Goal: Communication & Community: Answer question/provide support

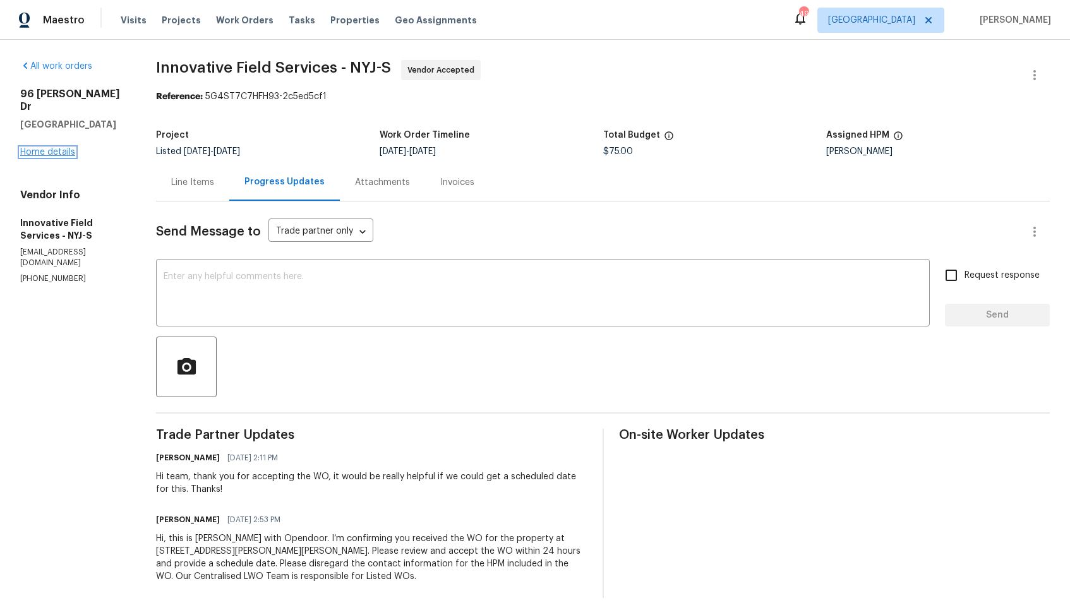
click at [42, 148] on link "Home details" at bounding box center [47, 152] width 55 height 9
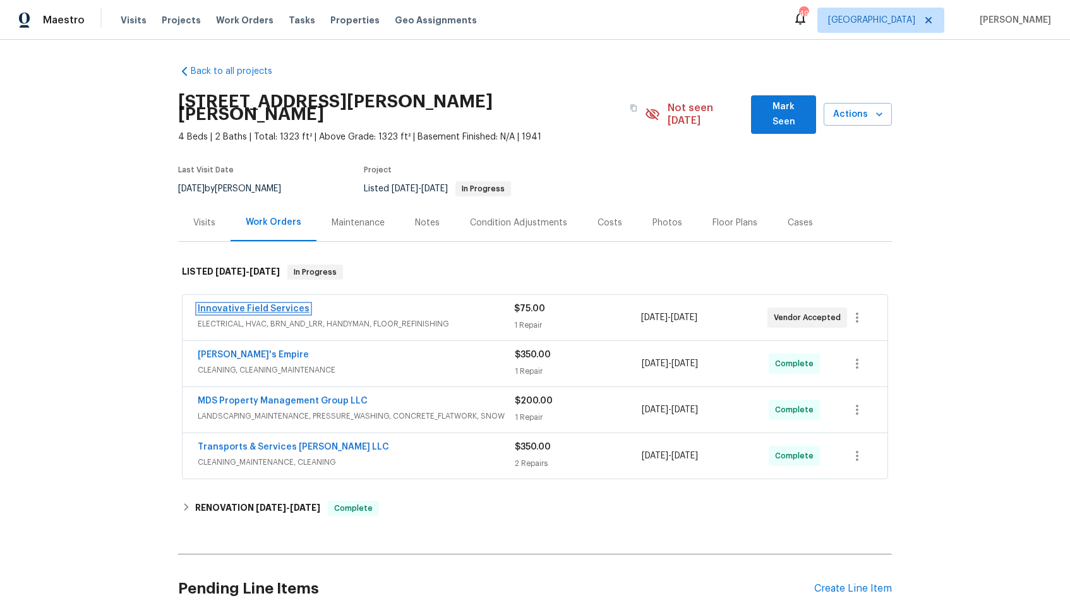
click at [247, 305] on link "Innovative Field Services" at bounding box center [254, 309] width 112 height 9
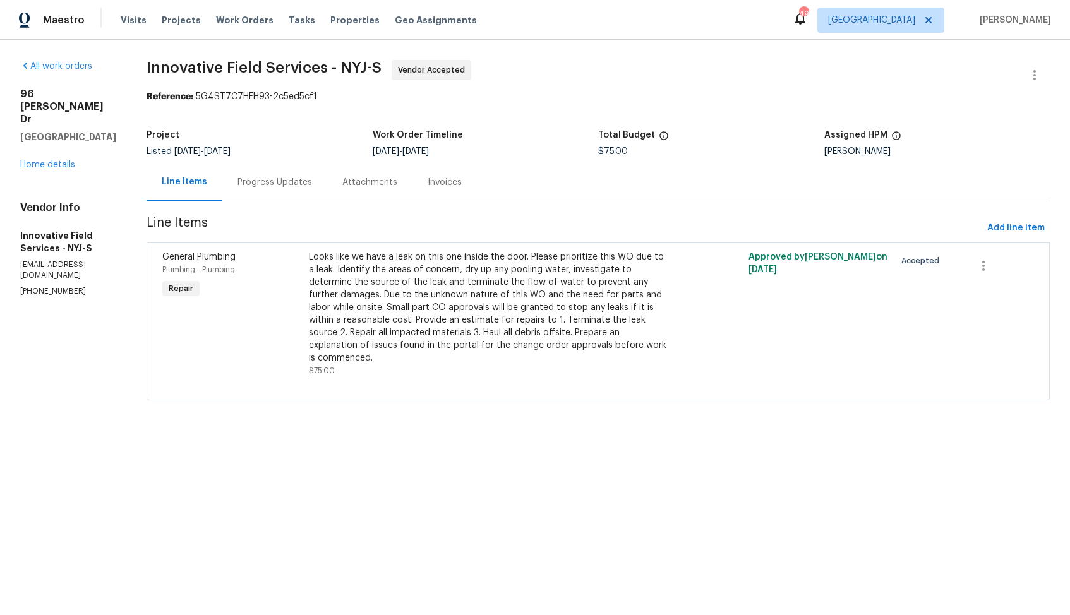
click at [263, 187] on div "Progress Updates" at bounding box center [275, 182] width 75 height 13
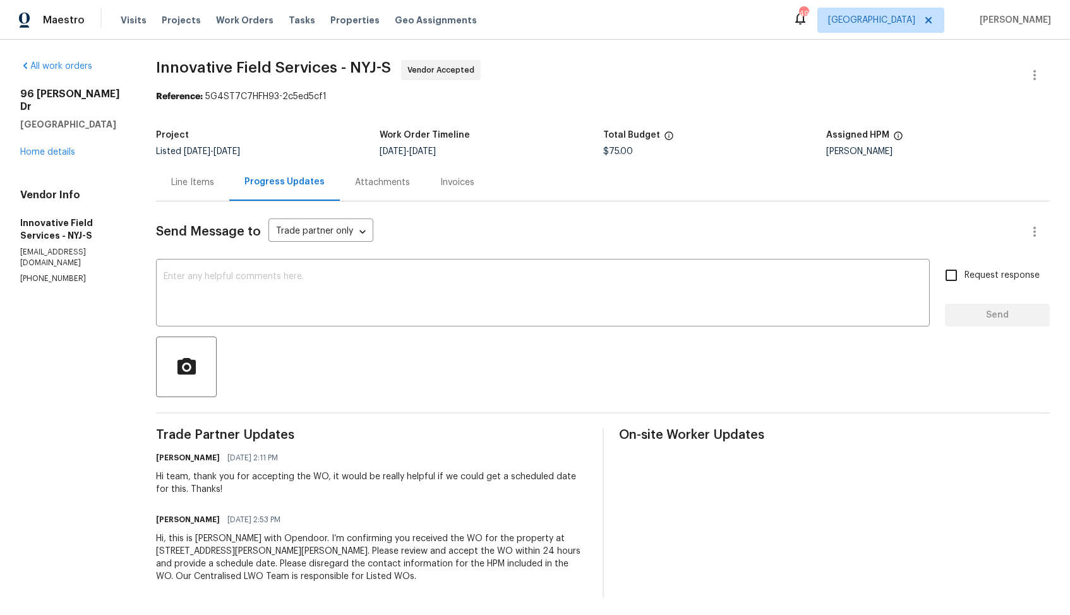
scroll to position [4, 0]
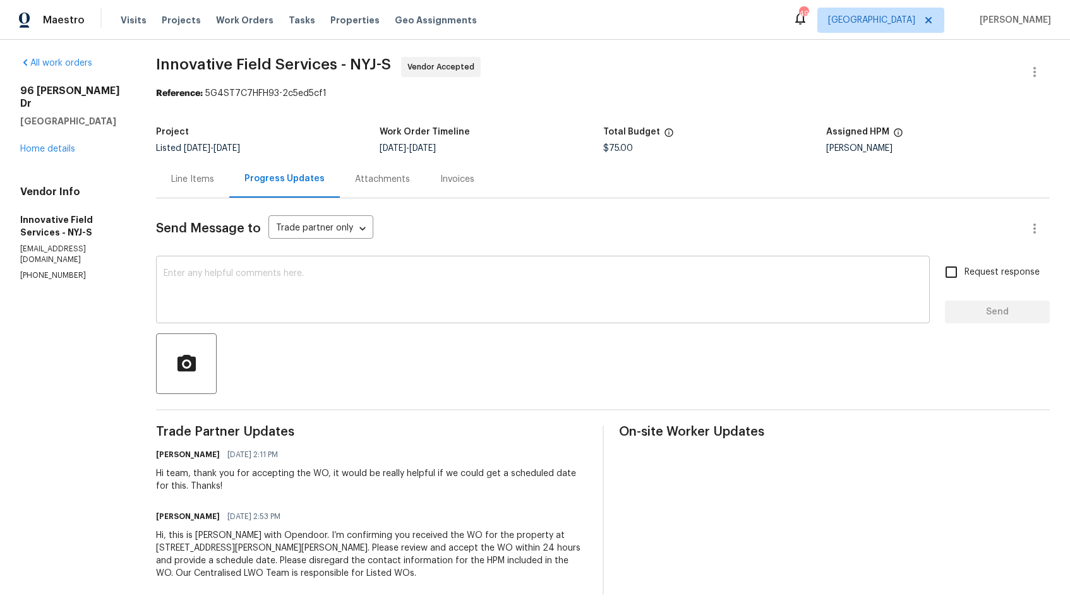
click at [353, 304] on textarea at bounding box center [543, 291] width 759 height 44
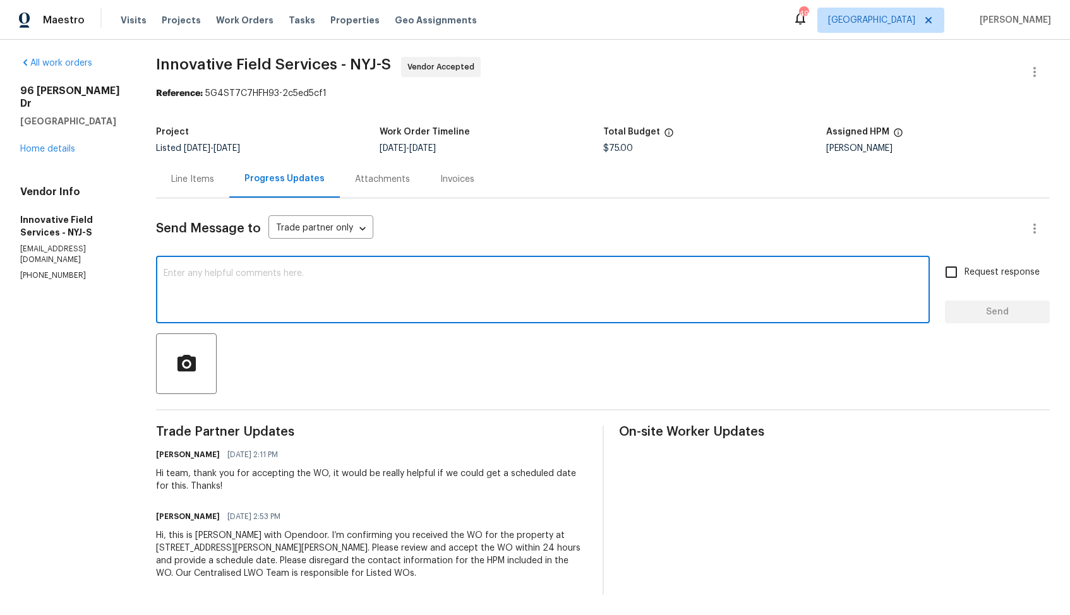
click at [510, 318] on div "x ​" at bounding box center [543, 291] width 774 height 64
paste textarea "Could you please accept the work order and provide the progress status along wi…"
drag, startPoint x: 178, startPoint y: 274, endPoint x: 143, endPoint y: 274, distance: 34.8
click at [143, 274] on div "All work orders 96 Wilkens Dr Dumont, NJ 07628 Home details Vendor Info Innovat…" at bounding box center [535, 326] width 1070 height 579
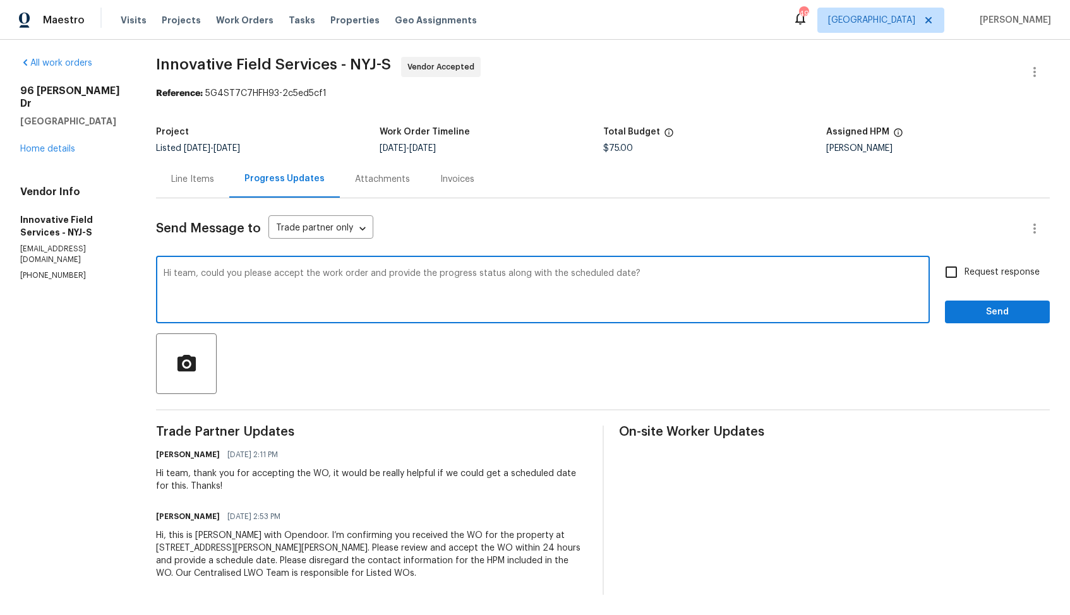
click at [675, 274] on textarea "Hi team, could you please accept the work order and provide the progress status…" at bounding box center [543, 291] width 759 height 44
type textarea "Hi team, could you please accept the work order and provide the progress status…"
click at [336, 275] on textarea "Hi team, could you please accept the work order and provide the progress status…" at bounding box center [543, 291] width 759 height 44
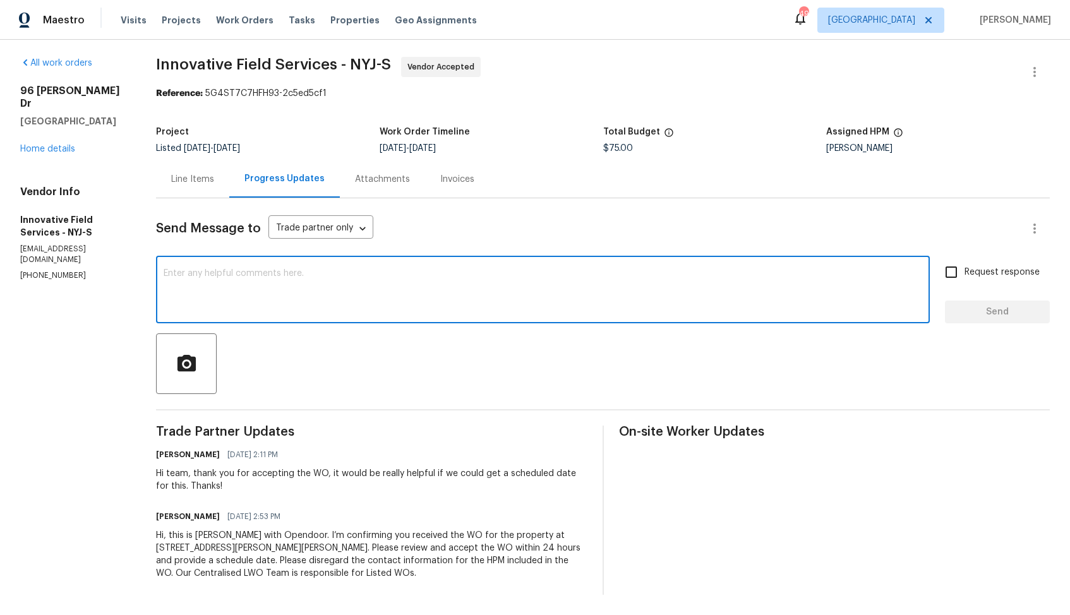
paste textarea "Hi team, it would be really helpful if we could get a scheduled date for this. …"
click at [557, 273] on textarea "Hi team, it would be really helpful if we could get a scheduled date for this. …" at bounding box center [543, 291] width 759 height 44
type textarea "Hi team, it would be really helpful if we could get a scheduled date for this. …"
click at [952, 272] on input "Request response" at bounding box center [951, 272] width 27 height 27
checkbox input "true"
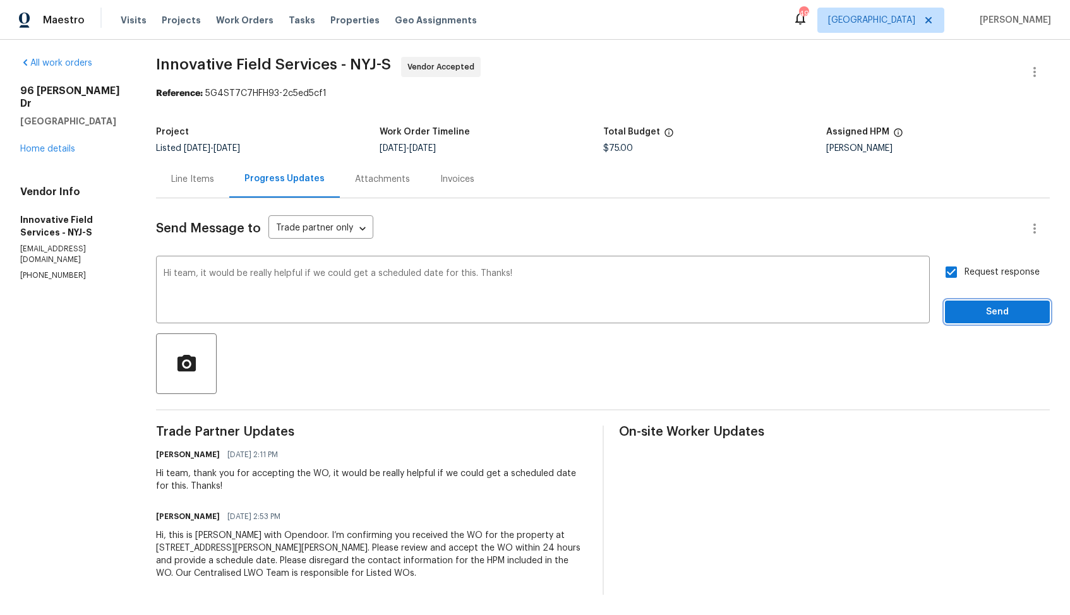
click at [972, 315] on span "Send" at bounding box center [997, 313] width 85 height 16
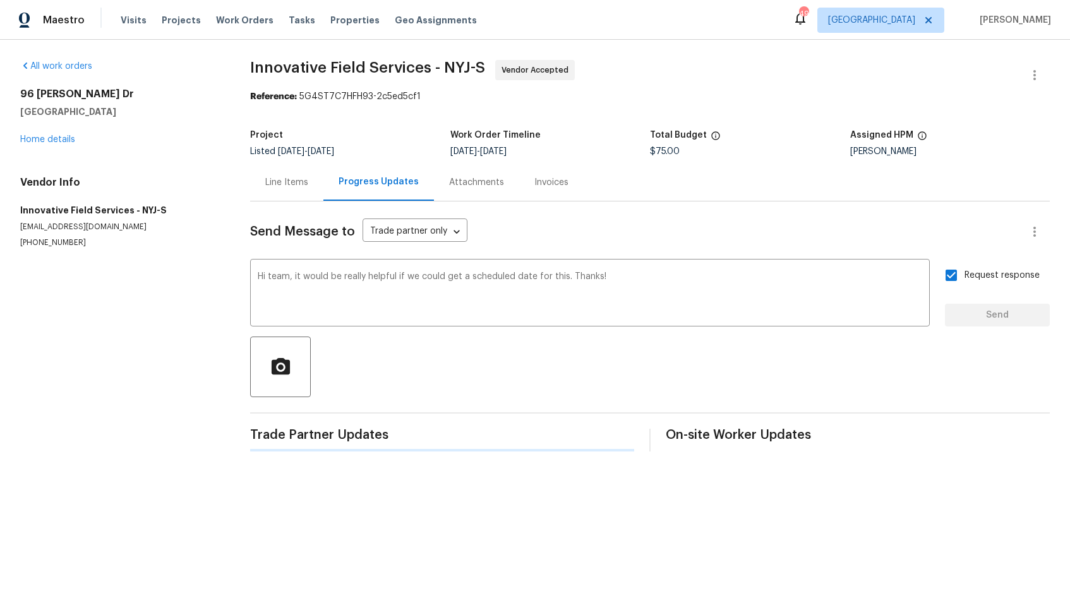
scroll to position [0, 0]
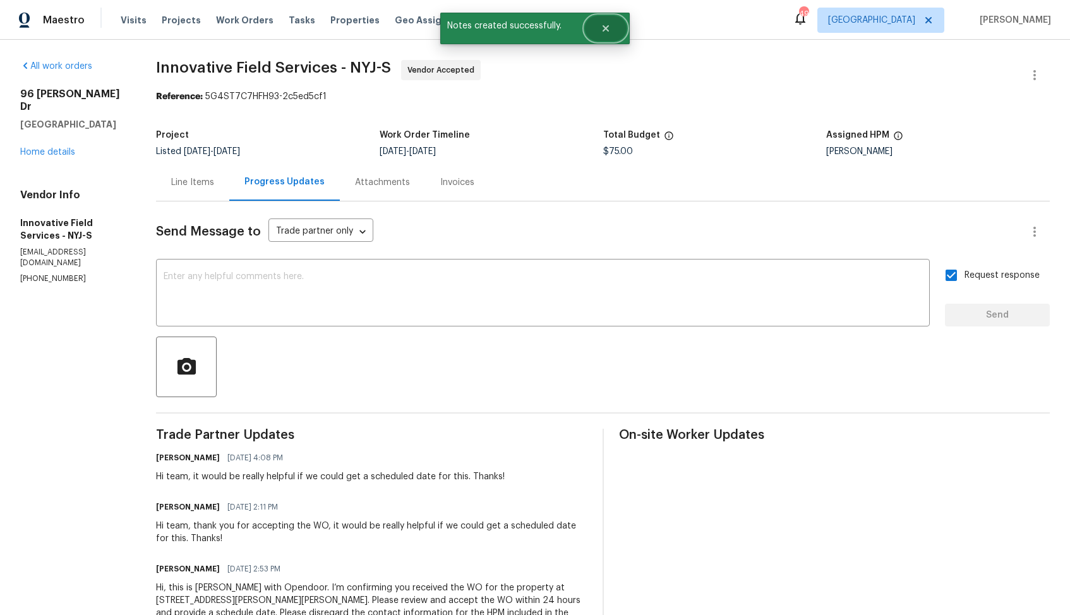
click at [615, 26] on button "Close" at bounding box center [606, 28] width 42 height 25
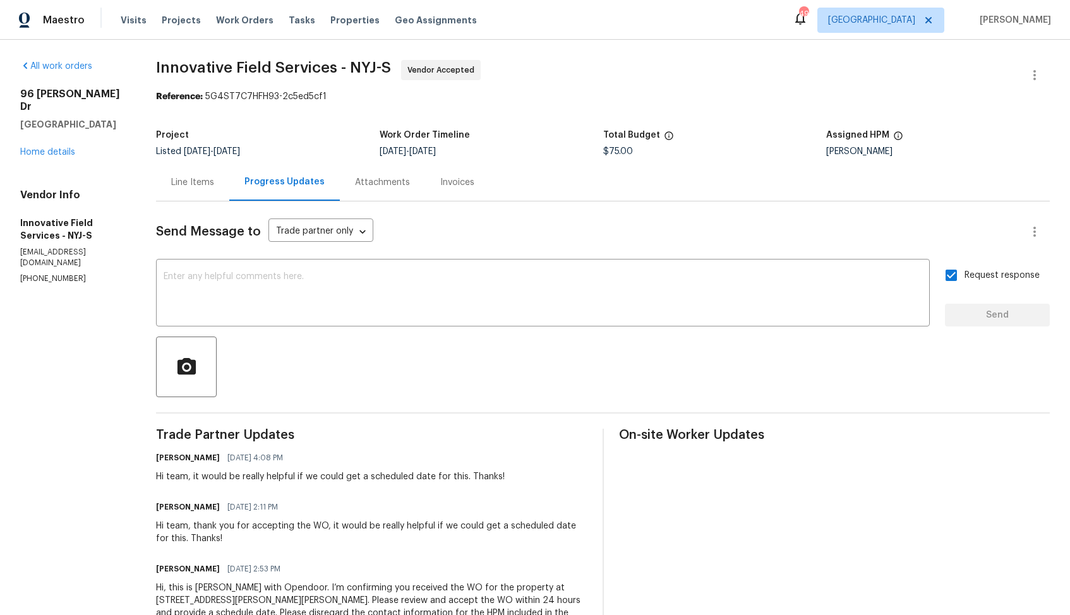
click at [384, 354] on div at bounding box center [603, 367] width 894 height 61
click at [37, 148] on link "Home details" at bounding box center [47, 152] width 55 height 9
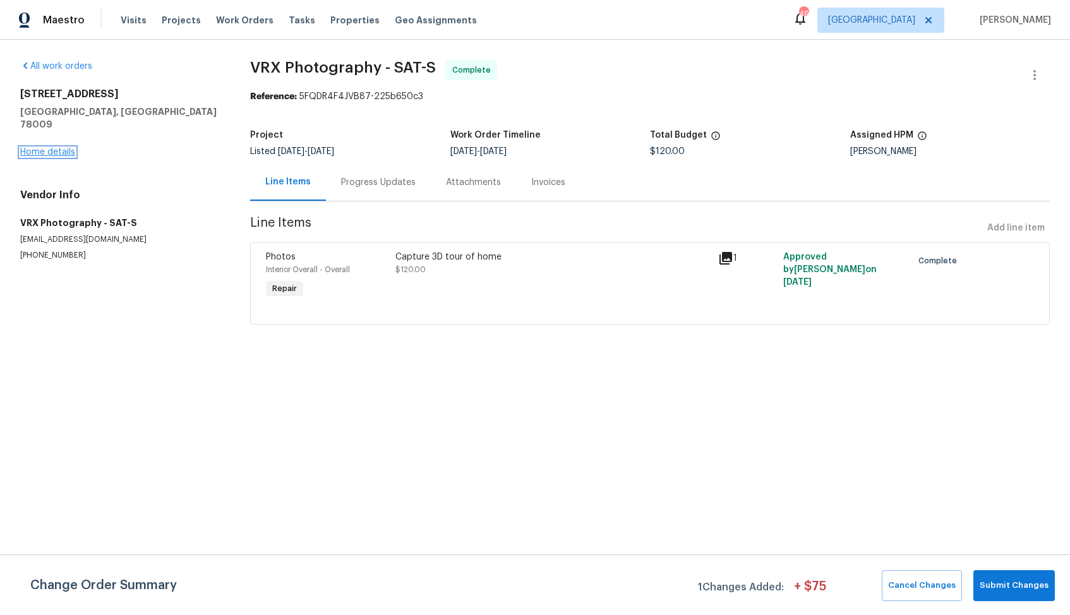
click at [53, 148] on link "Home details" at bounding box center [47, 152] width 55 height 9
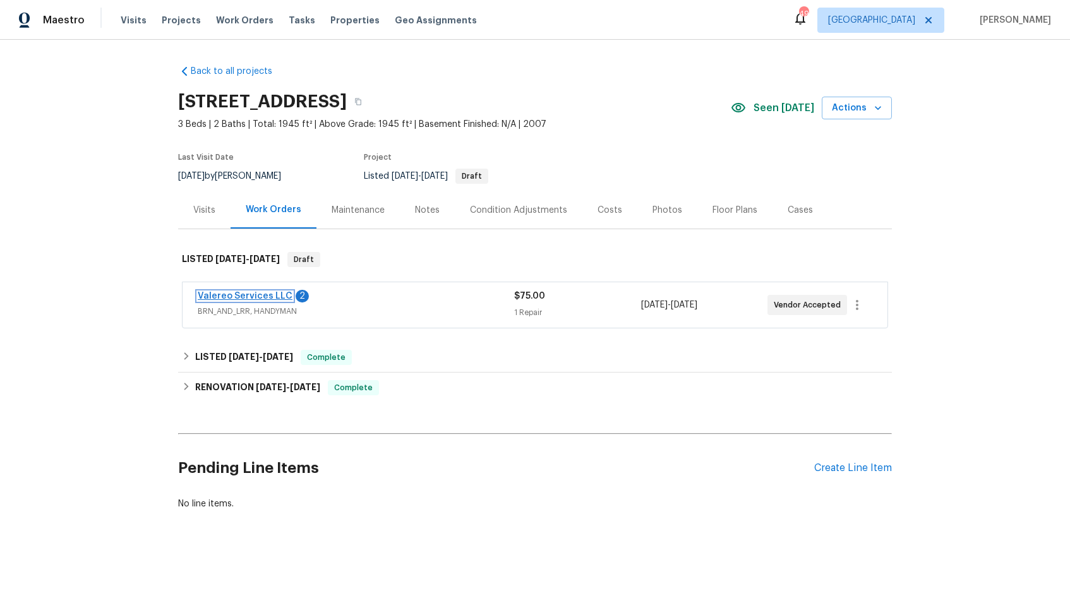
click at [220, 292] on link "Valereo Services LLC" at bounding box center [245, 296] width 95 height 9
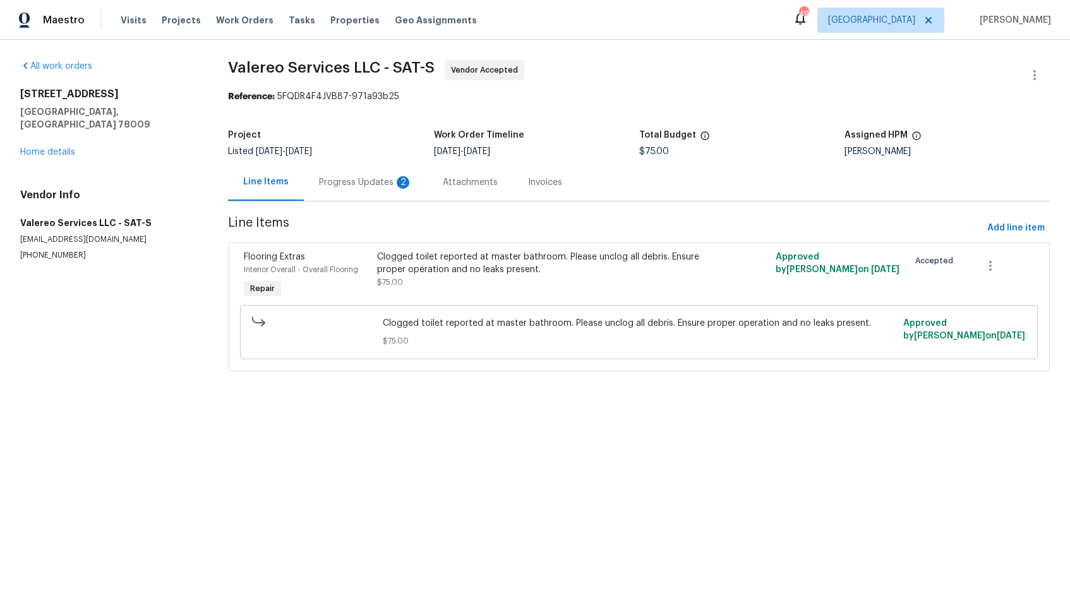
click at [353, 186] on div "Progress Updates 2" at bounding box center [366, 182] width 94 height 13
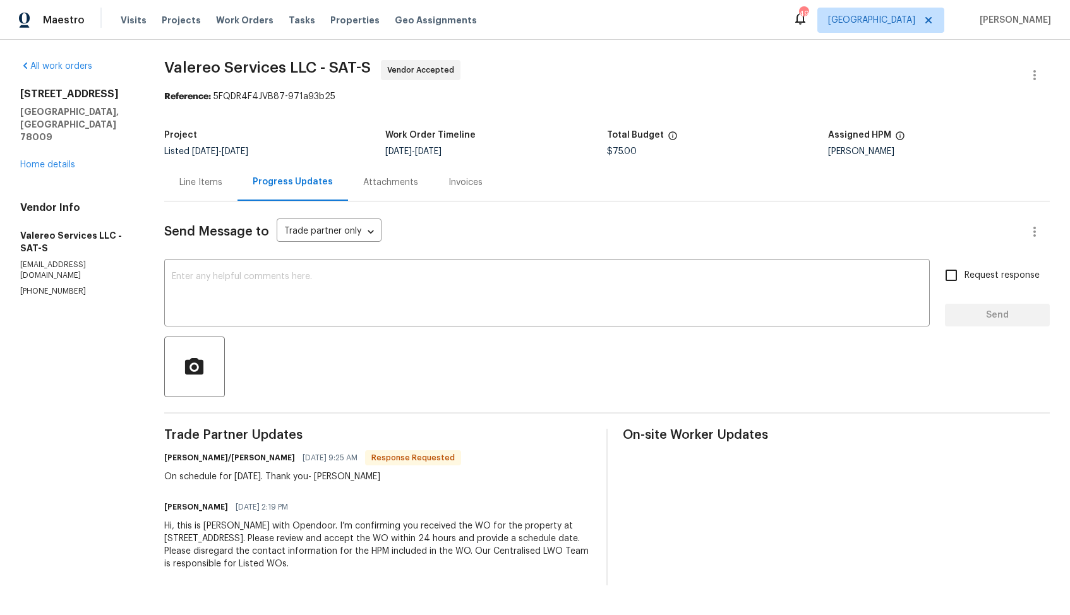
click at [354, 478] on div "On schedule for tomorrow, 8/22. Thank you- Kelly" at bounding box center [312, 477] width 297 height 13
copy div "Kelly"
click at [475, 302] on textarea at bounding box center [547, 294] width 751 height 44
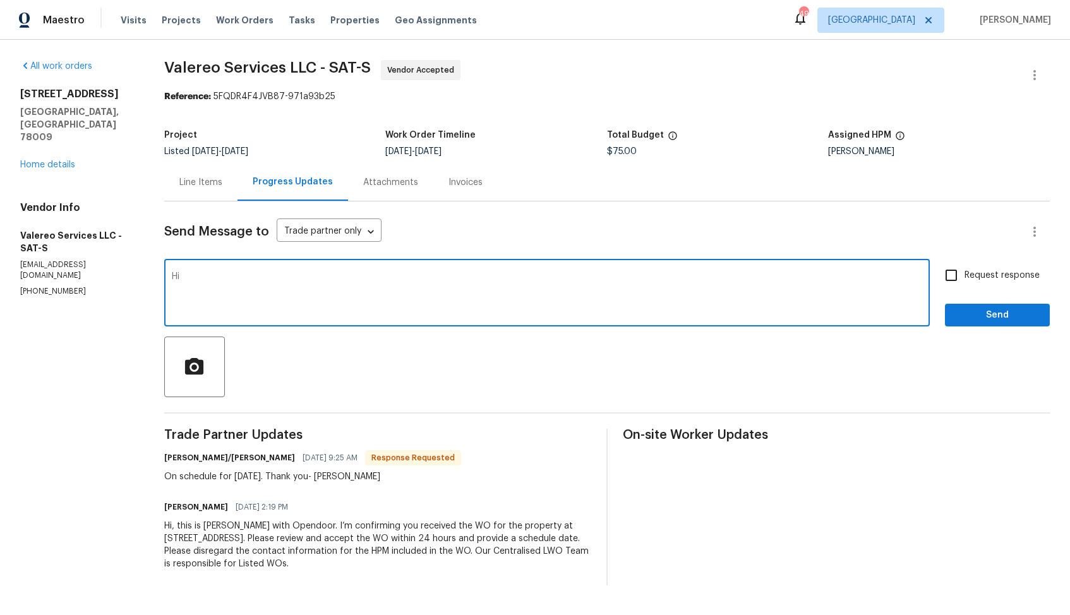
paste textarea "Kelly"
type textarea "Hi Kelly, thank you for the confirmation. Kindly keep me posted. Thanks!"
click at [960, 277] on input "Request response" at bounding box center [951, 275] width 27 height 27
checkbox input "true"
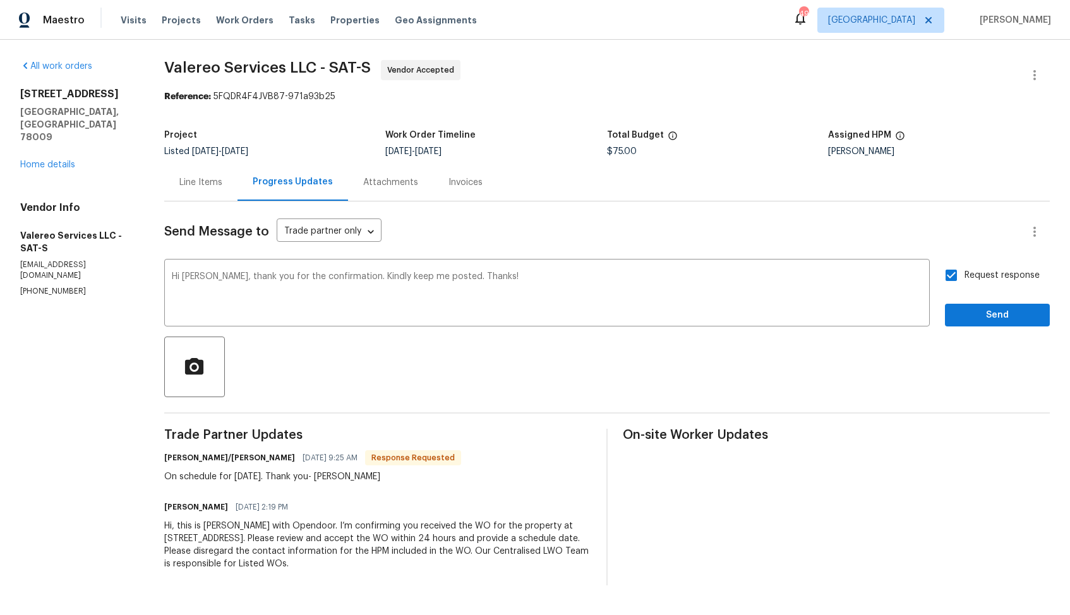
click at [982, 328] on div "Send Message to Trade partner only Trade partner only ​ Hi Kelly, thank you for…" at bounding box center [607, 394] width 886 height 384
click at [981, 314] on span "Send" at bounding box center [997, 316] width 85 height 16
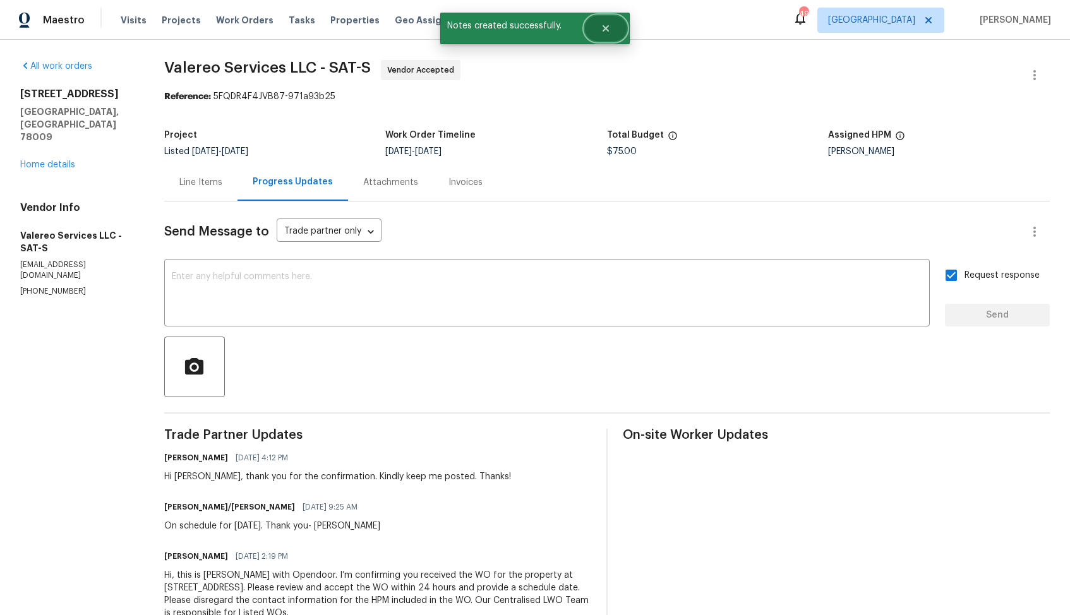
click at [613, 31] on button "Close" at bounding box center [606, 28] width 42 height 25
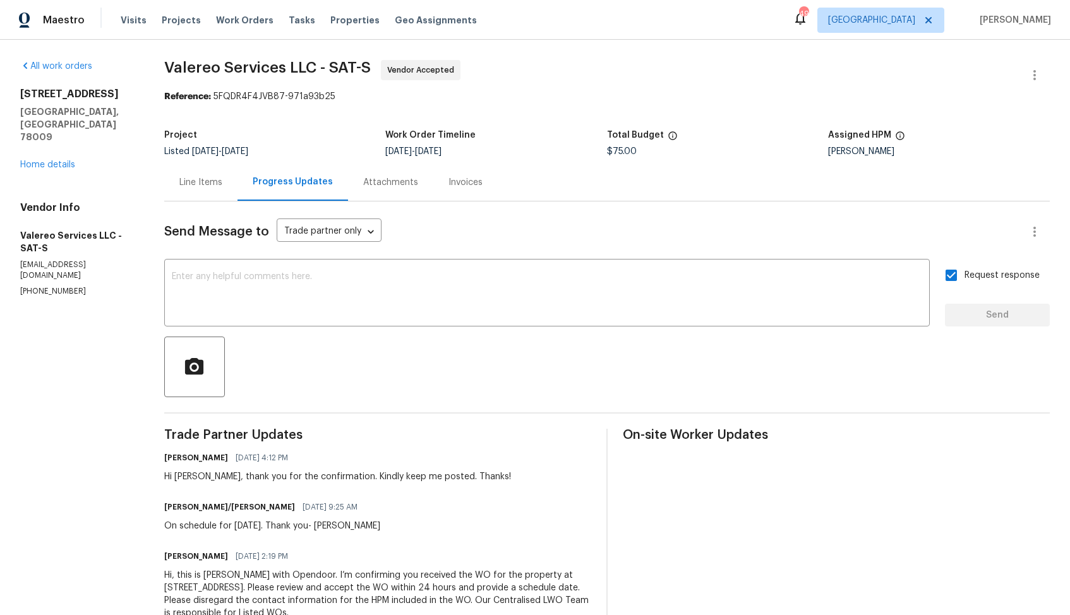
click at [214, 528] on div "On schedule for tomorrow, 8/22. Thank you- Kelly" at bounding box center [272, 526] width 216 height 13
copy div "On schedule for tomorrow, 8/22. Thank you- Kelly"
click at [568, 172] on div "Line Items Progress Updates Attachments Invoices" at bounding box center [607, 183] width 886 height 38
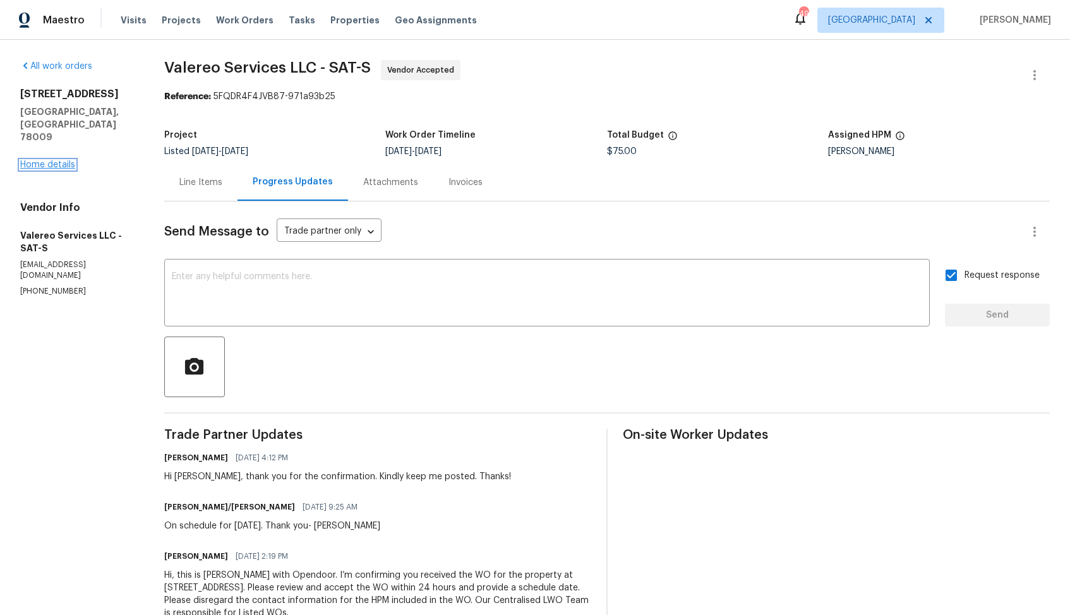
click at [50, 160] on link "Home details" at bounding box center [47, 164] width 55 height 9
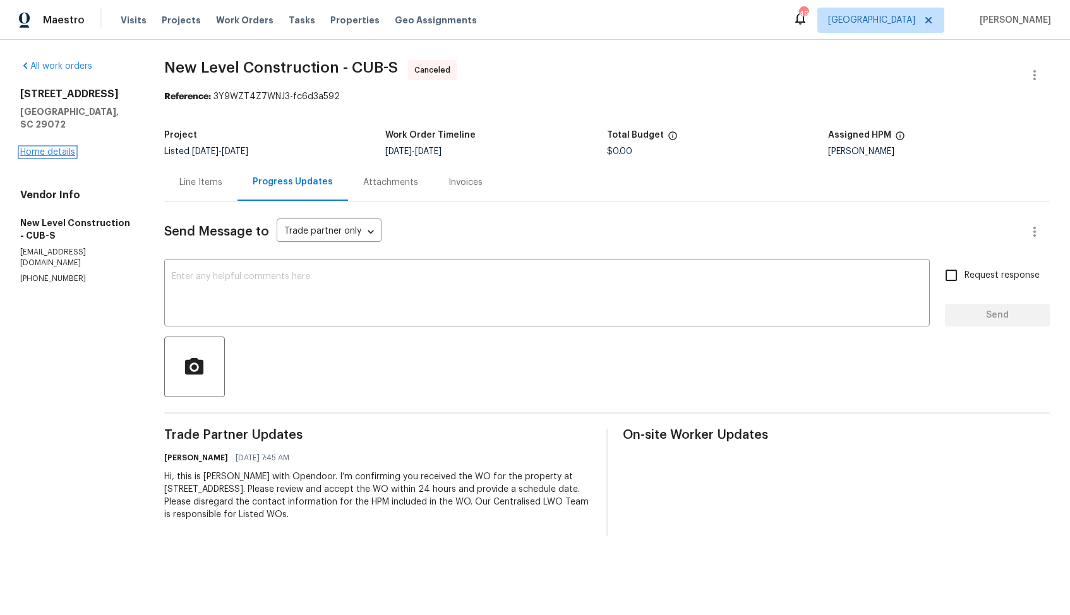
click at [53, 148] on link "Home details" at bounding box center [47, 152] width 55 height 9
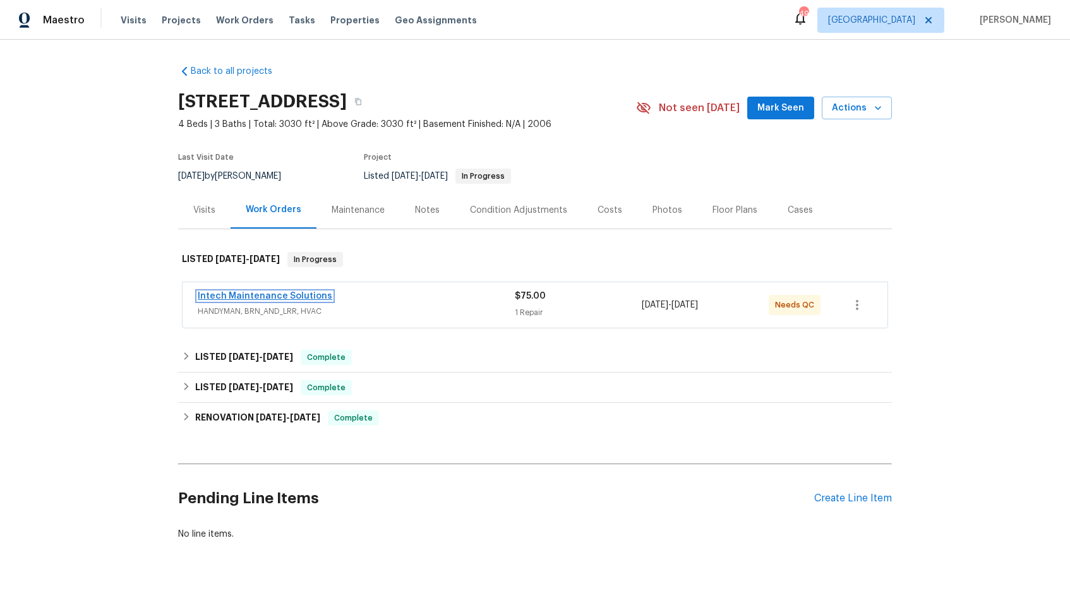
click at [251, 297] on link "Intech Maintenance Solutions" at bounding box center [265, 296] width 135 height 9
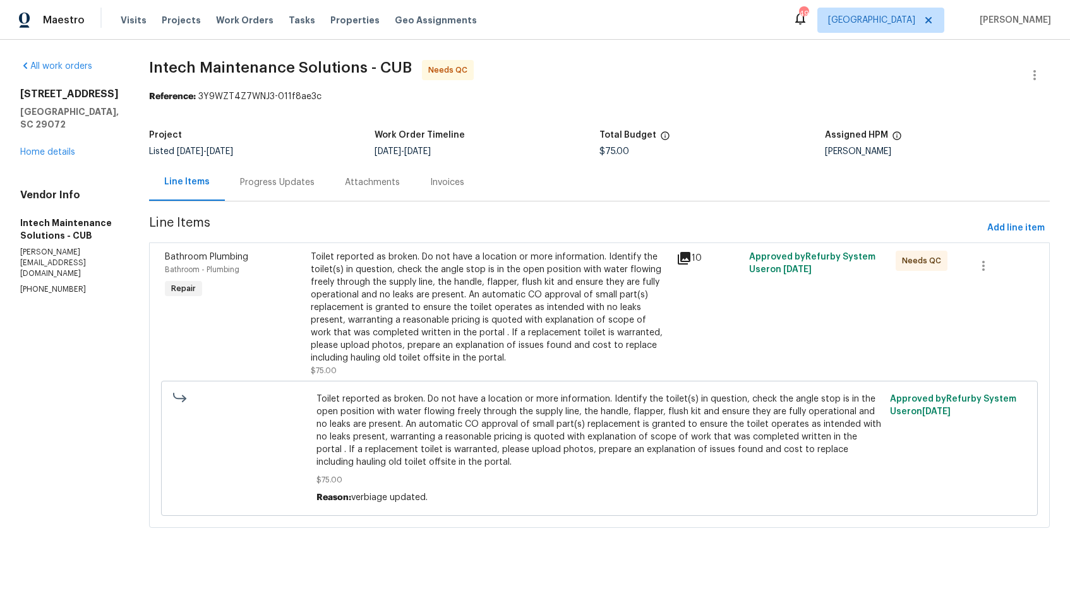
click at [251, 178] on div "Progress Updates" at bounding box center [277, 182] width 75 height 13
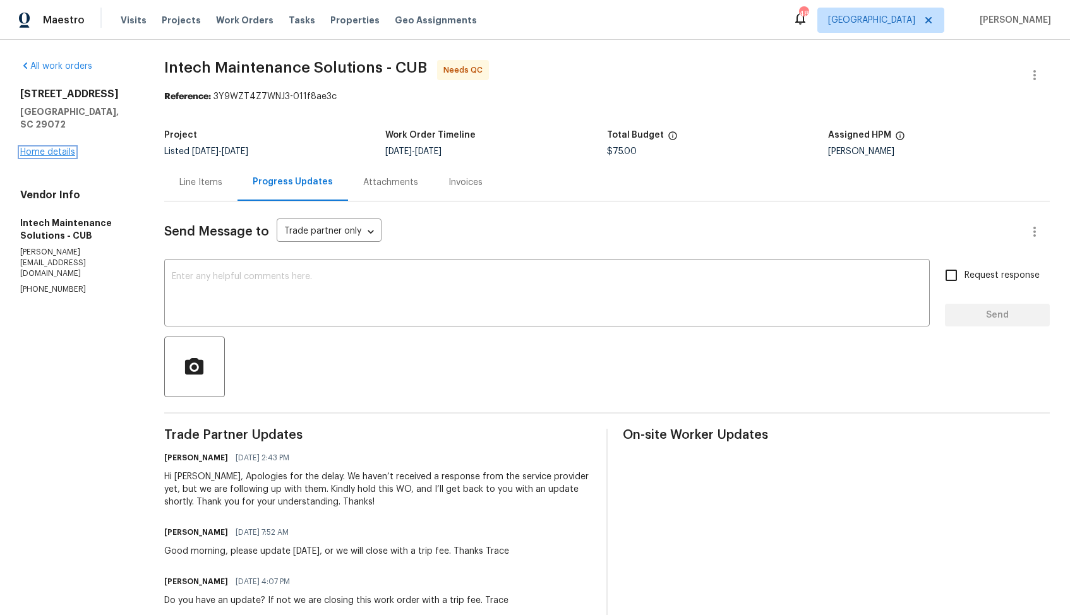
click at [59, 148] on link "Home details" at bounding box center [47, 152] width 55 height 9
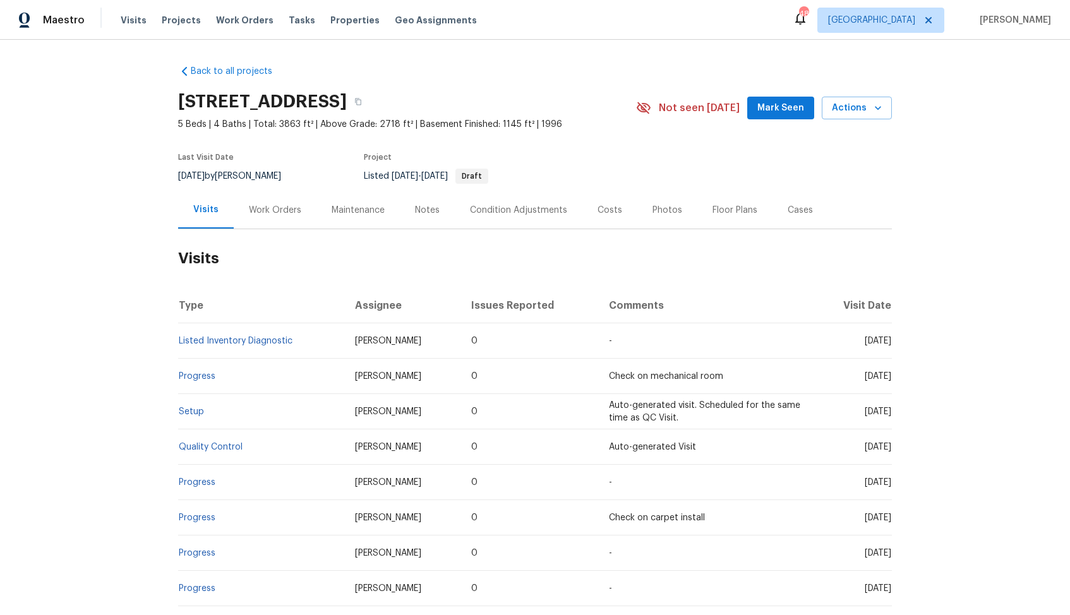
click at [285, 204] on div "Work Orders" at bounding box center [275, 210] width 52 height 13
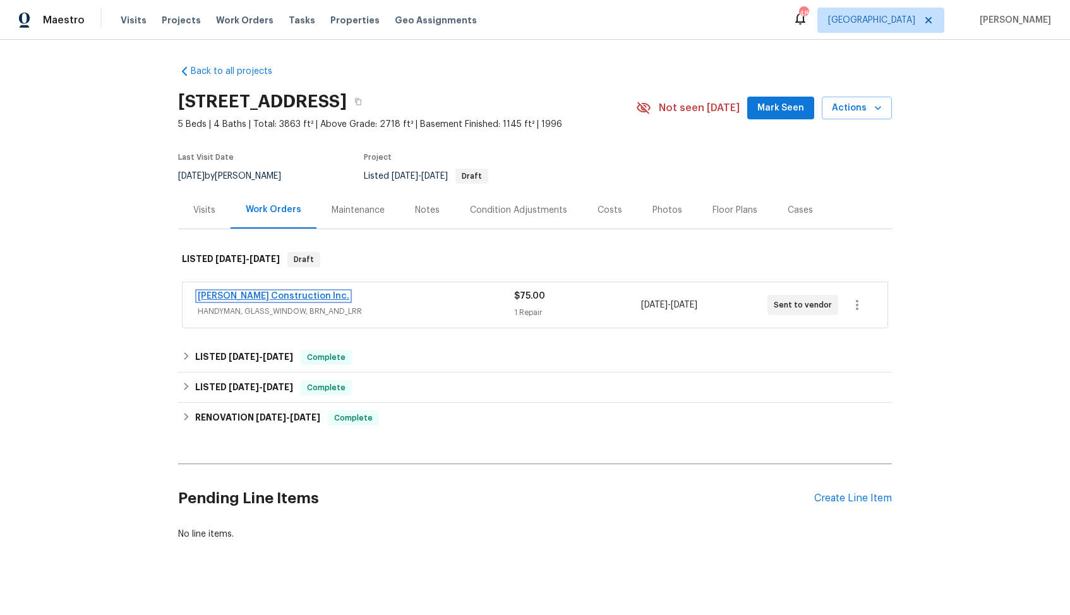
click at [238, 300] on link "Hanson Construction Inc." at bounding box center [274, 296] width 152 height 9
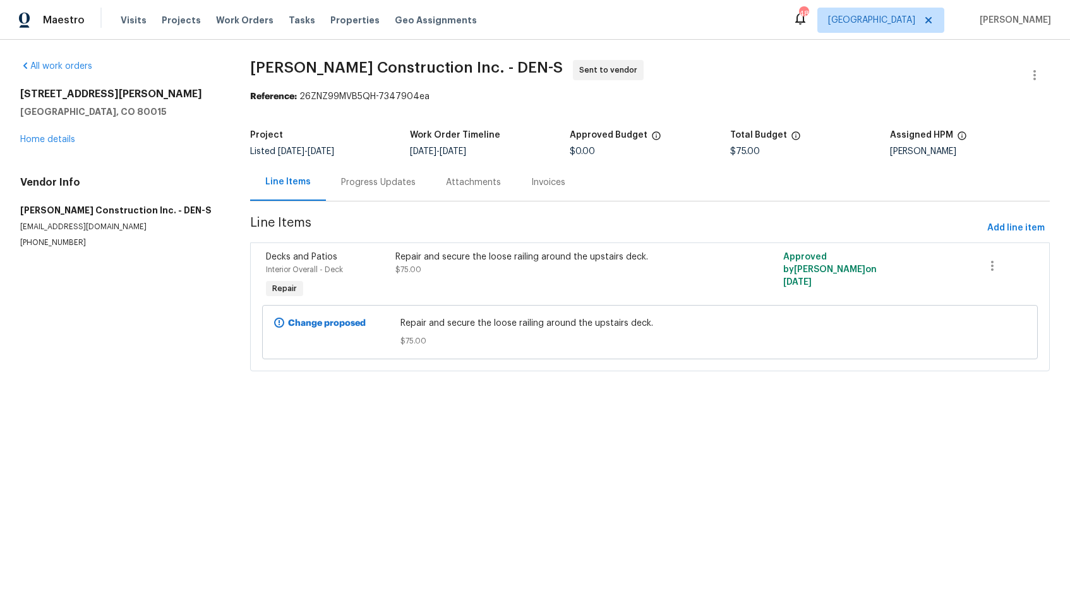
click at [372, 187] on div "Progress Updates" at bounding box center [378, 182] width 75 height 13
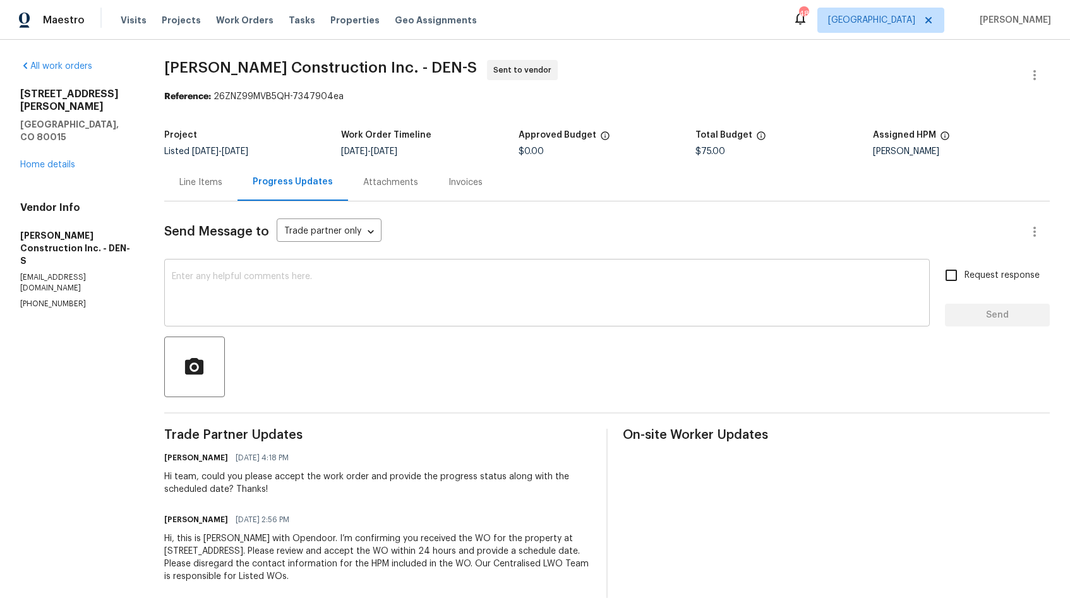
click at [440, 275] on textarea at bounding box center [547, 294] width 751 height 44
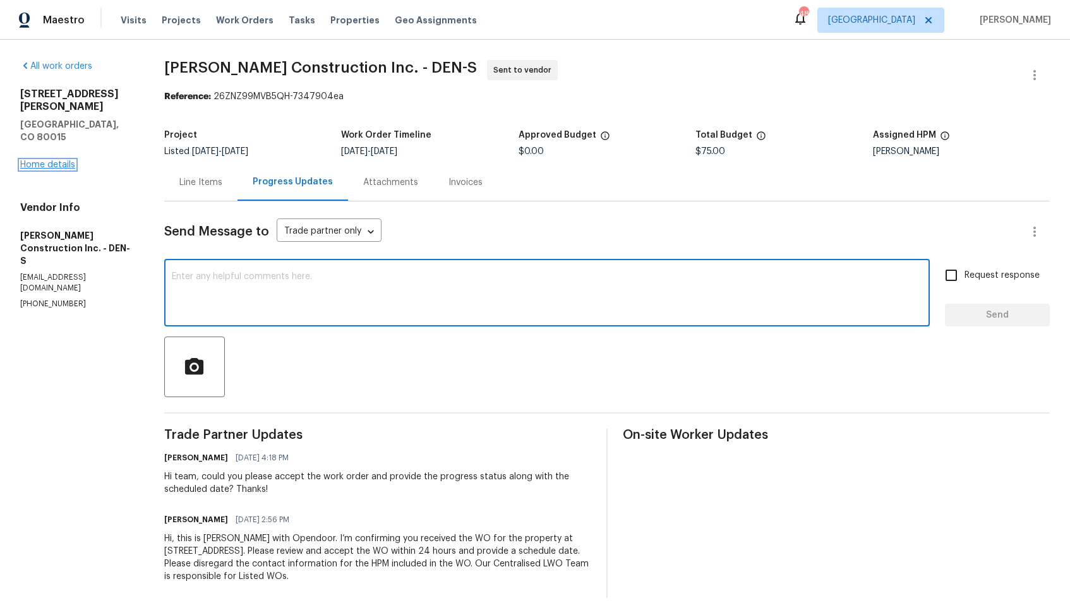
click at [64, 160] on link "Home details" at bounding box center [47, 164] width 55 height 9
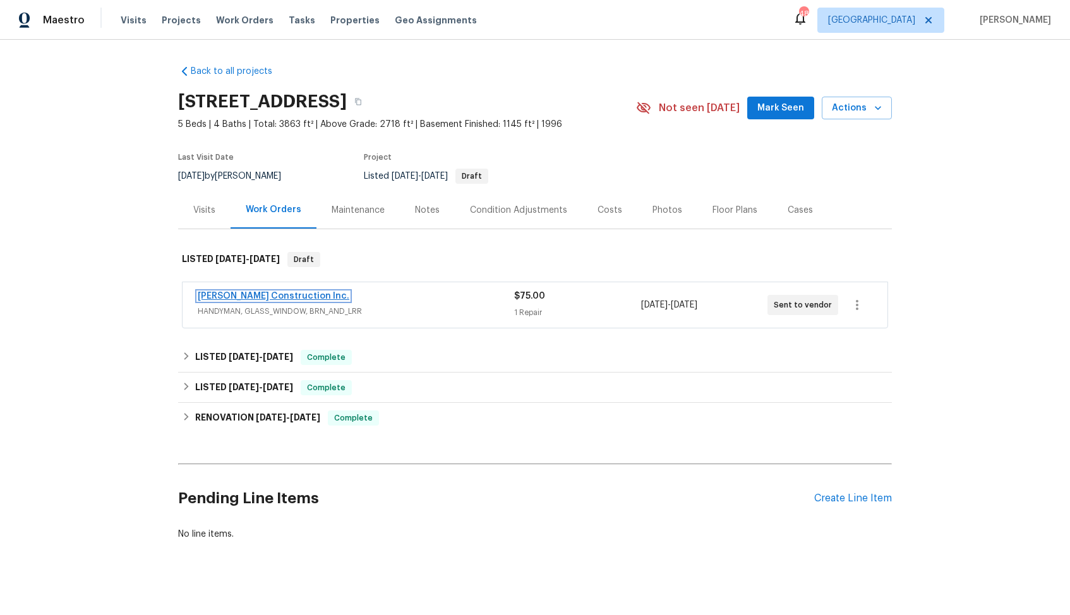
click at [254, 294] on link "Hanson Construction Inc." at bounding box center [274, 296] width 152 height 9
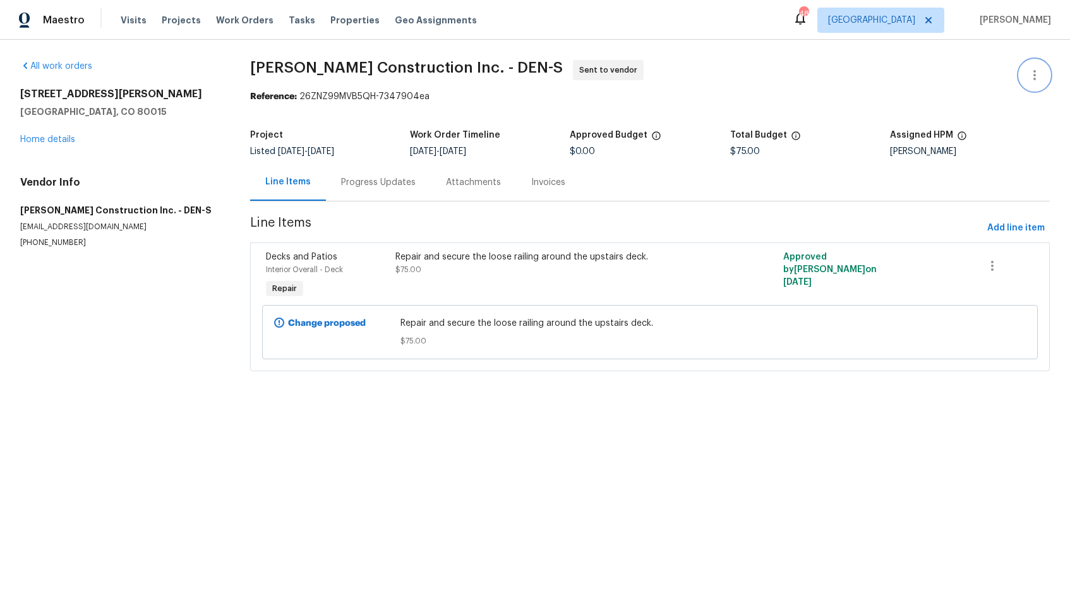
click at [1031, 78] on icon "button" at bounding box center [1034, 75] width 15 height 15
click at [994, 78] on li "Edit" at bounding box center [994, 75] width 136 height 21
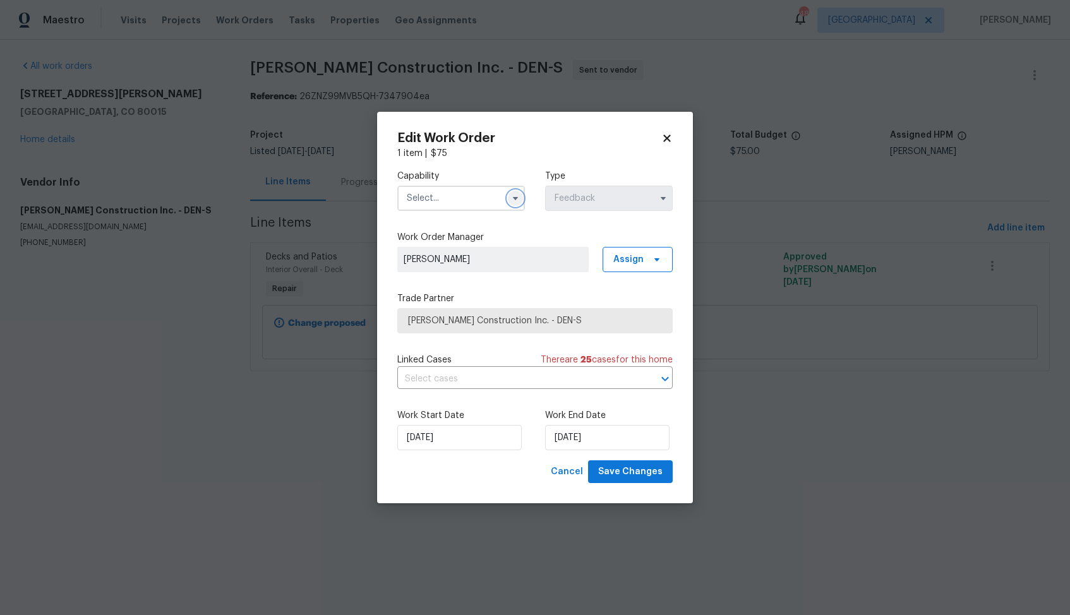
click at [513, 193] on icon "button" at bounding box center [516, 198] width 10 height 10
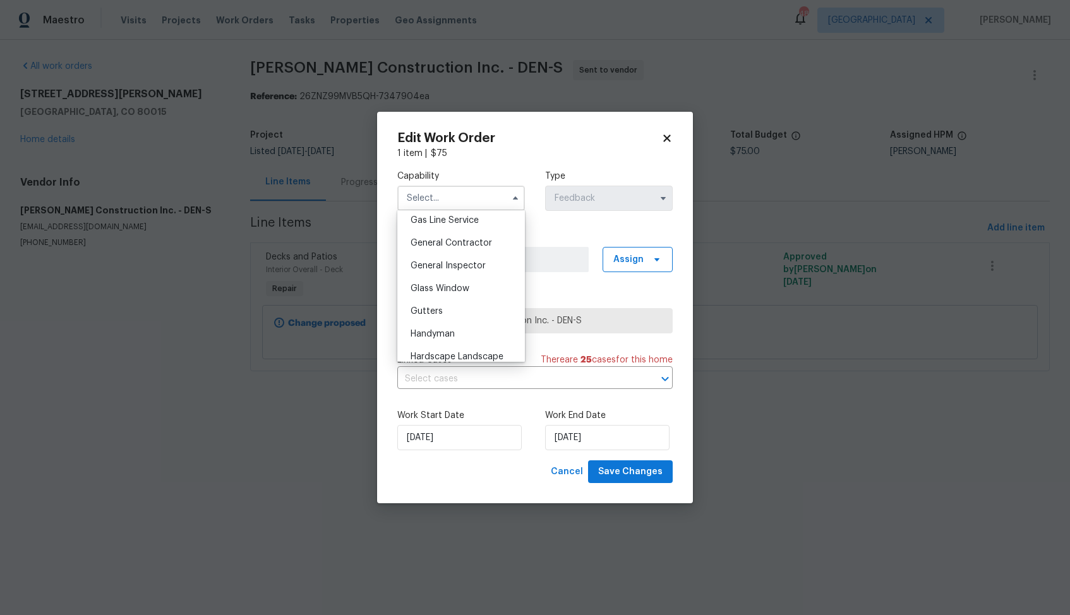
scroll to position [662, 0]
click at [451, 263] on div "Handyman" at bounding box center [461, 257] width 121 height 23
type input "Handyman"
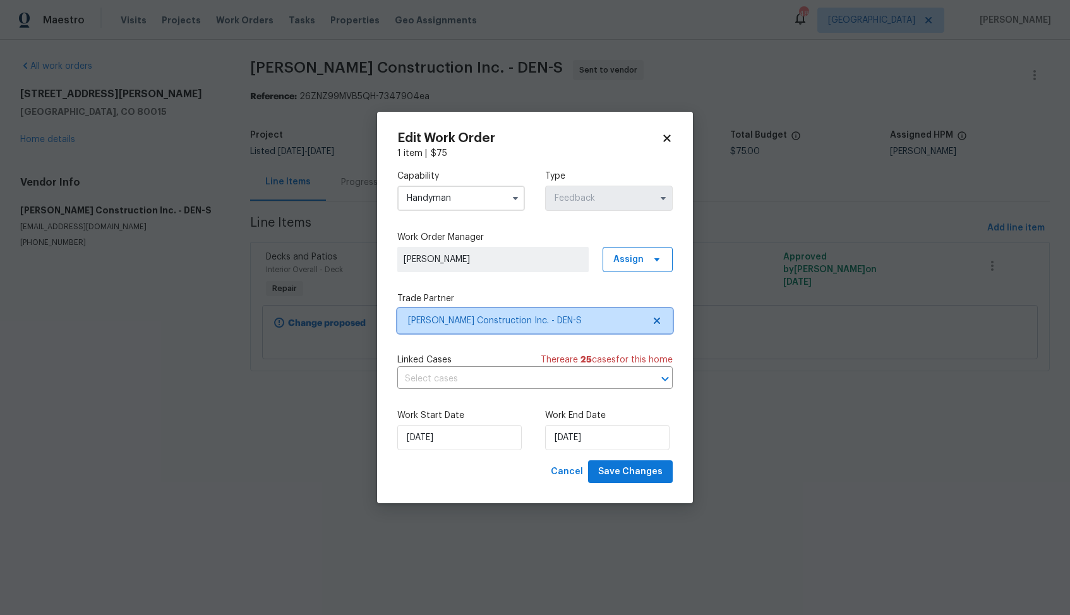
click at [497, 323] on span "Hanson Construction Inc. - DEN-S" at bounding box center [526, 321] width 236 height 13
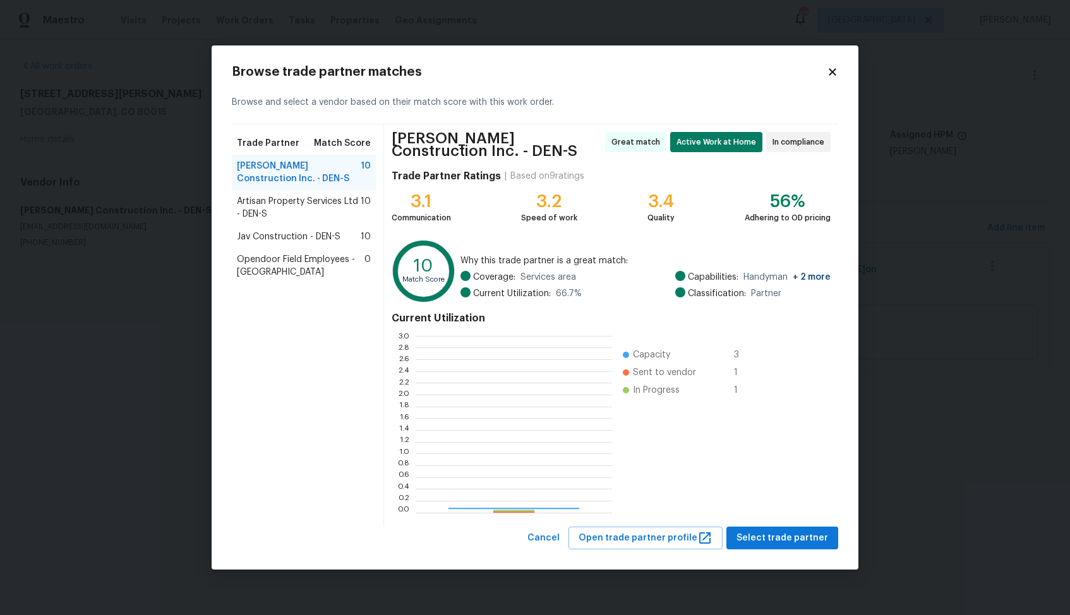
scroll to position [177, 197]
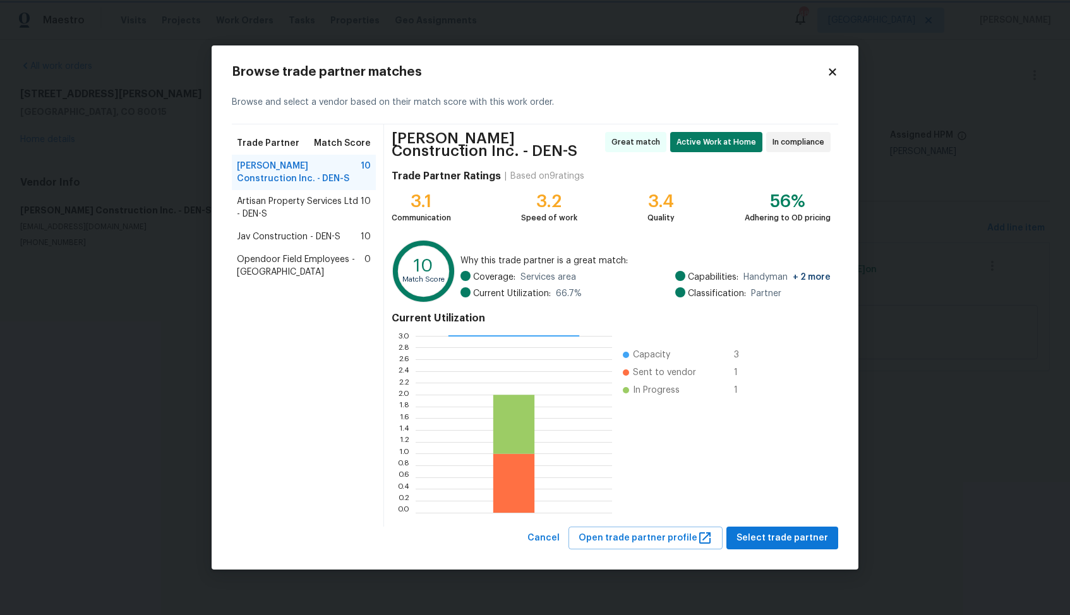
click at [166, 208] on body "Maestro Visits Projects Work Orders Tasks Properties Geo Assignments 48 Dallas …" at bounding box center [535, 203] width 1070 height 407
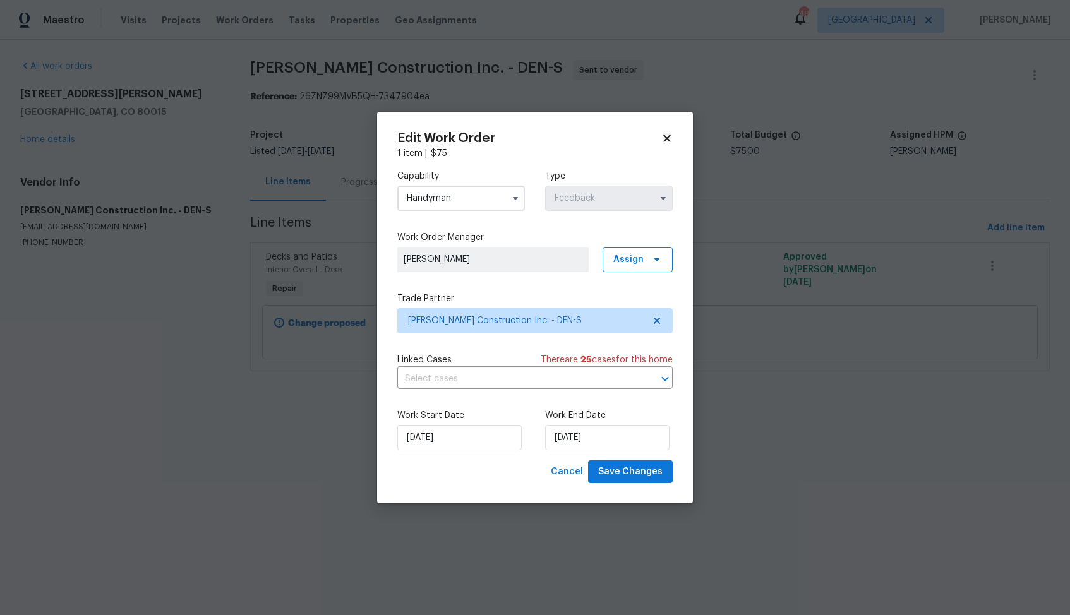
click at [317, 198] on body "Maestro Visits Projects Work Orders Tasks Properties Geo Assignments 48 Dallas …" at bounding box center [535, 203] width 1070 height 407
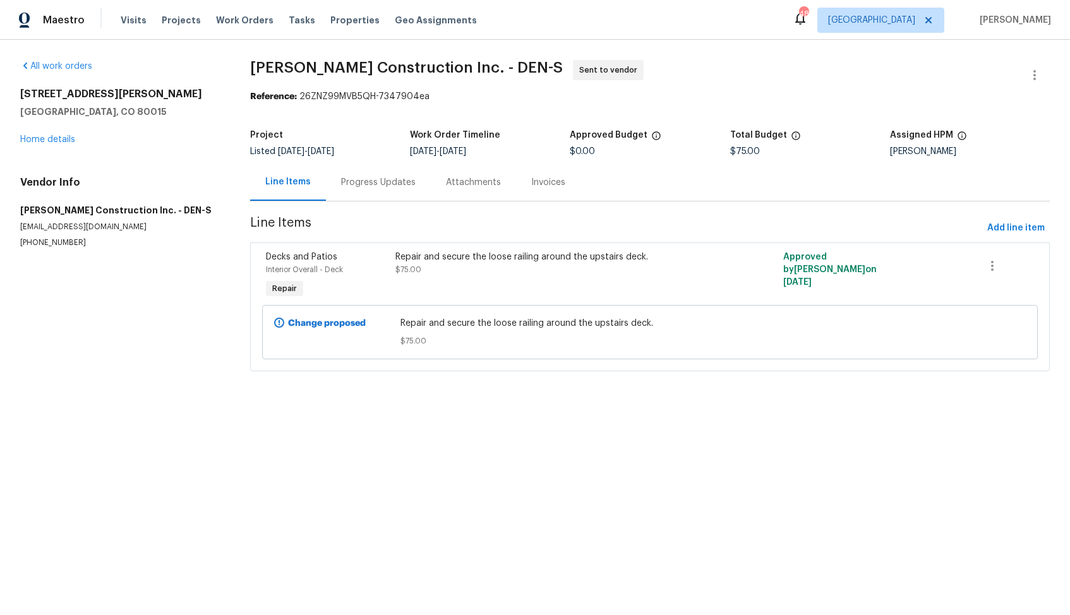
click at [380, 182] on div "Progress Updates" at bounding box center [378, 182] width 75 height 13
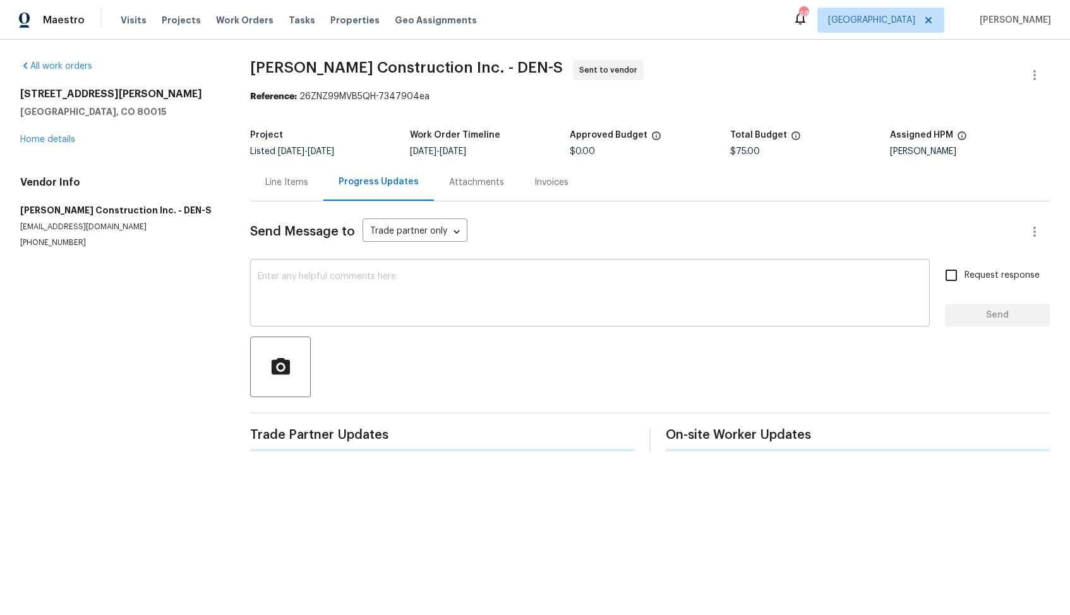
click at [433, 308] on textarea at bounding box center [590, 294] width 665 height 44
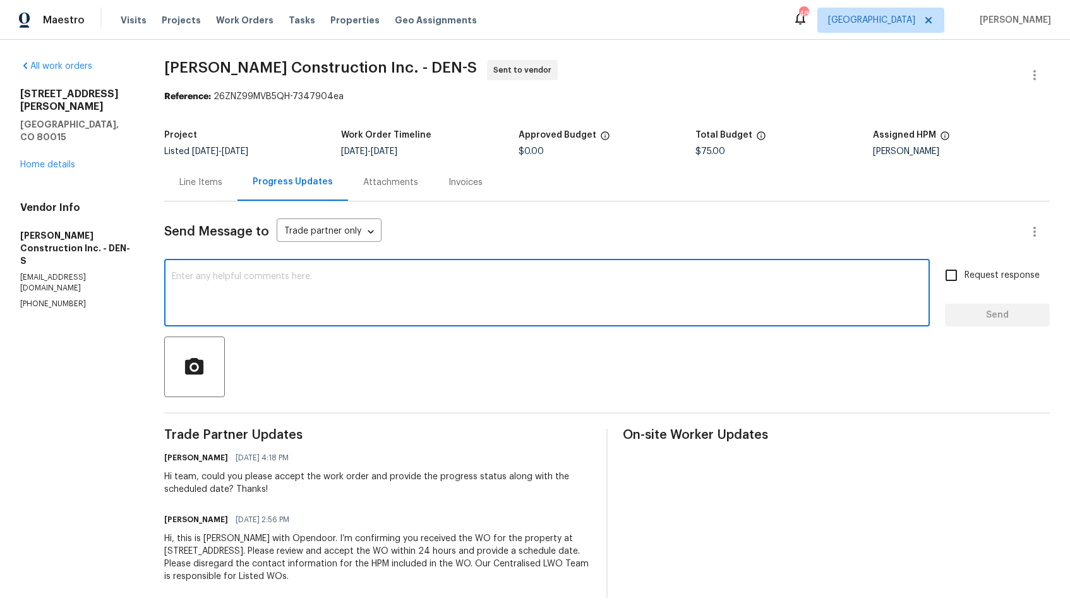
click at [399, 310] on textarea at bounding box center [547, 294] width 751 height 44
paste textarea "Hi team, Since there has been no response from your side, I have no option but …"
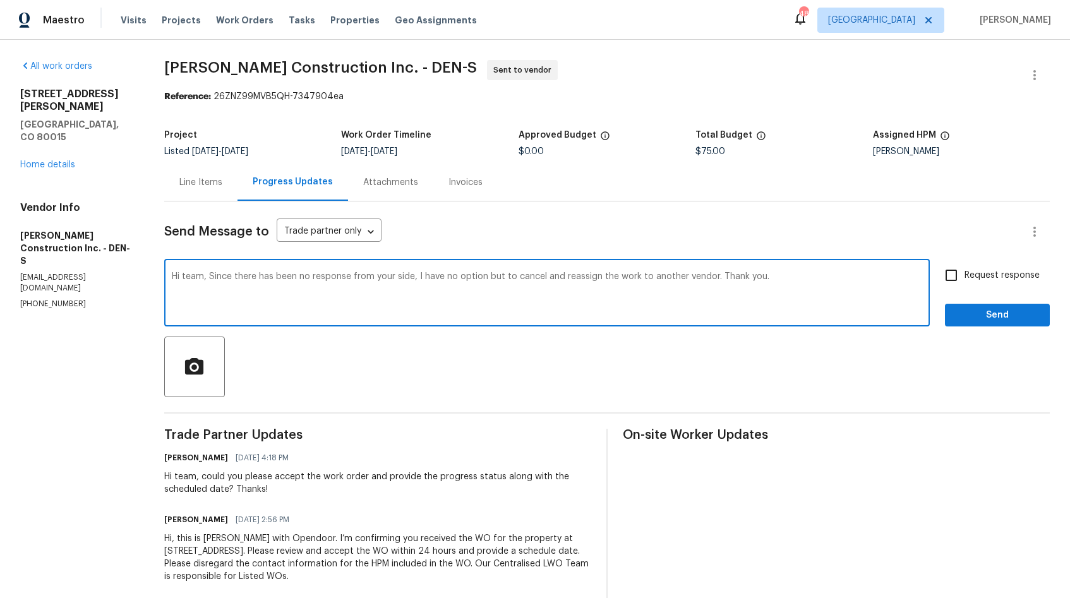
type textarea "Hi team, Since there has been no response from your side, I have no option but …"
click at [969, 313] on span "Send" at bounding box center [997, 316] width 85 height 16
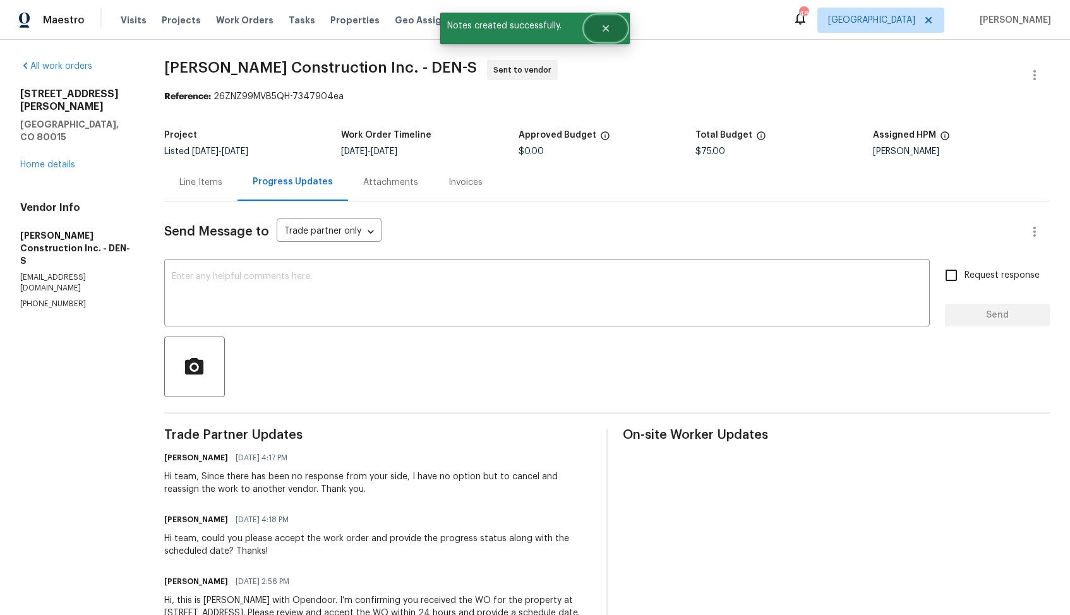
click at [608, 33] on button "Close" at bounding box center [606, 28] width 42 height 25
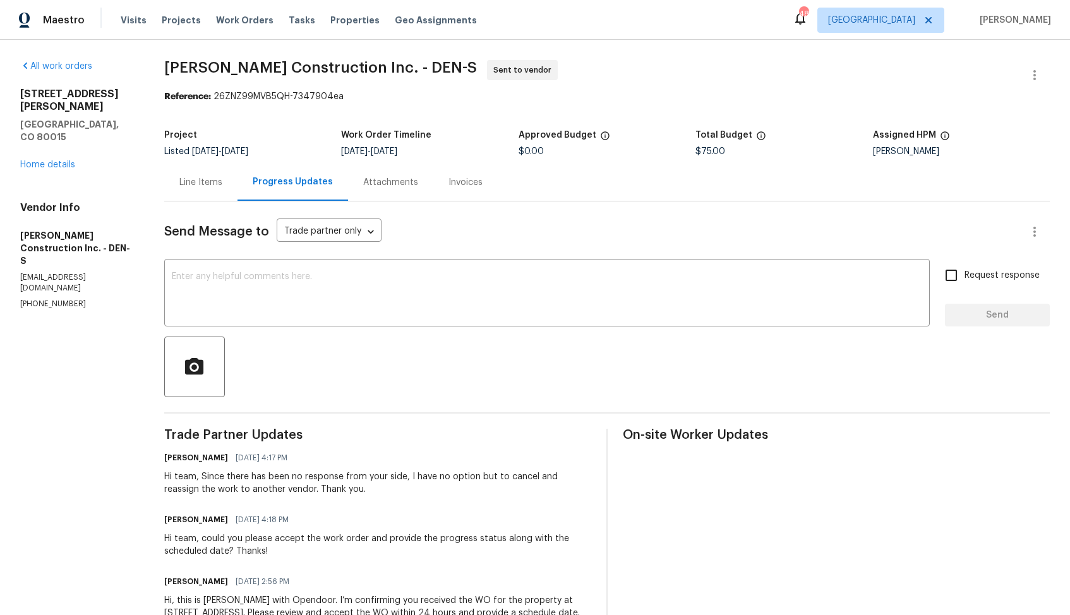
click at [198, 181] on div "Line Items" at bounding box center [200, 182] width 43 height 13
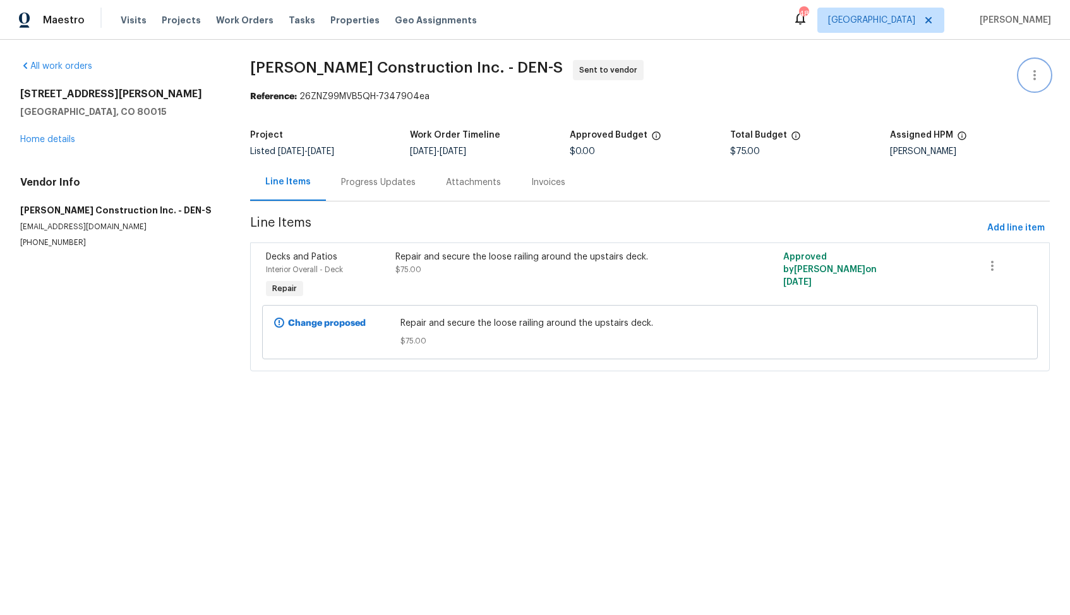
click at [1043, 80] on button "button" at bounding box center [1035, 75] width 30 height 30
click at [966, 75] on li "Edit" at bounding box center [994, 75] width 136 height 21
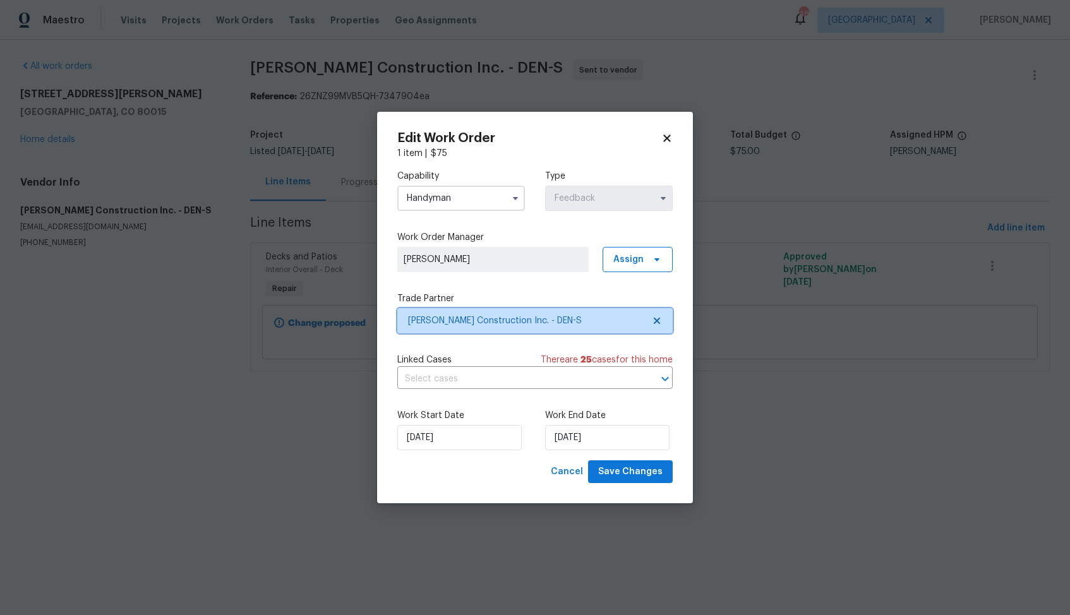
click at [461, 320] on span "Hanson Construction Inc. - DEN-S" at bounding box center [526, 321] width 236 height 13
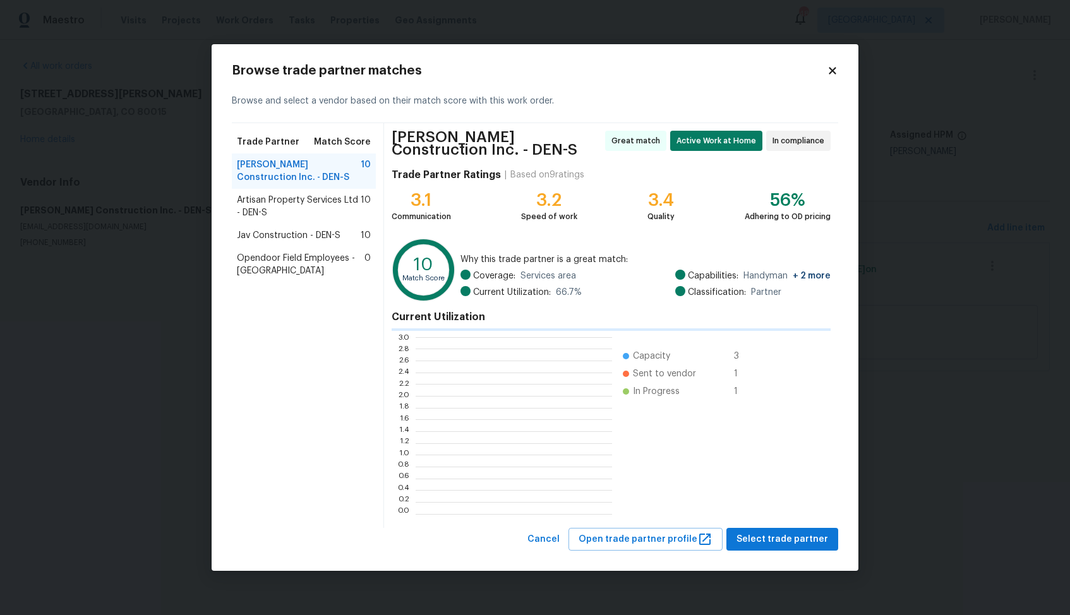
scroll to position [177, 197]
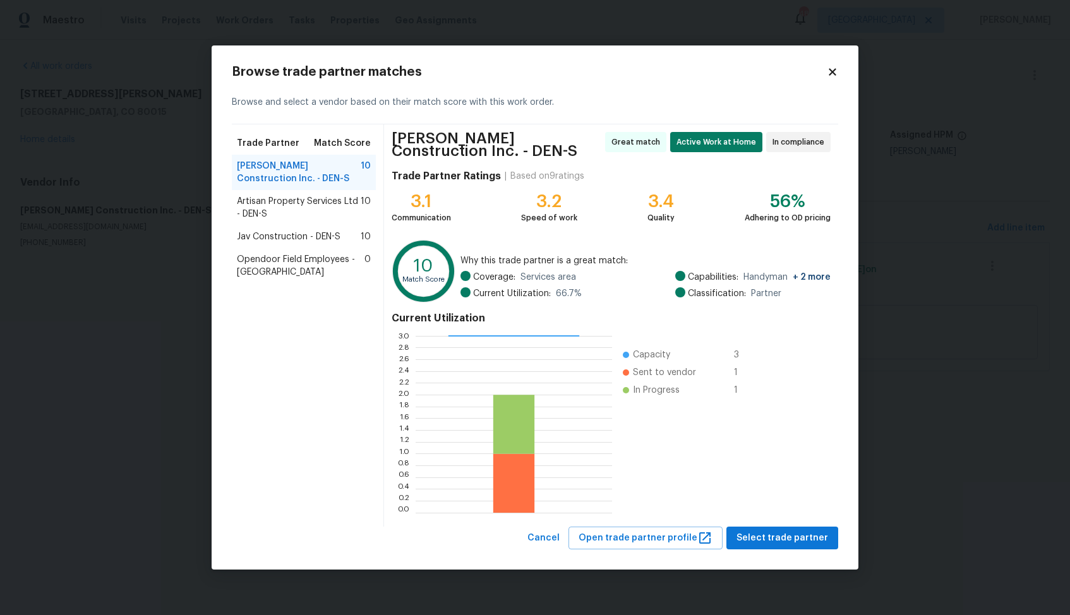
click at [274, 210] on span "Artisan Property Services Ltd - DEN-S" at bounding box center [299, 207] width 124 height 25
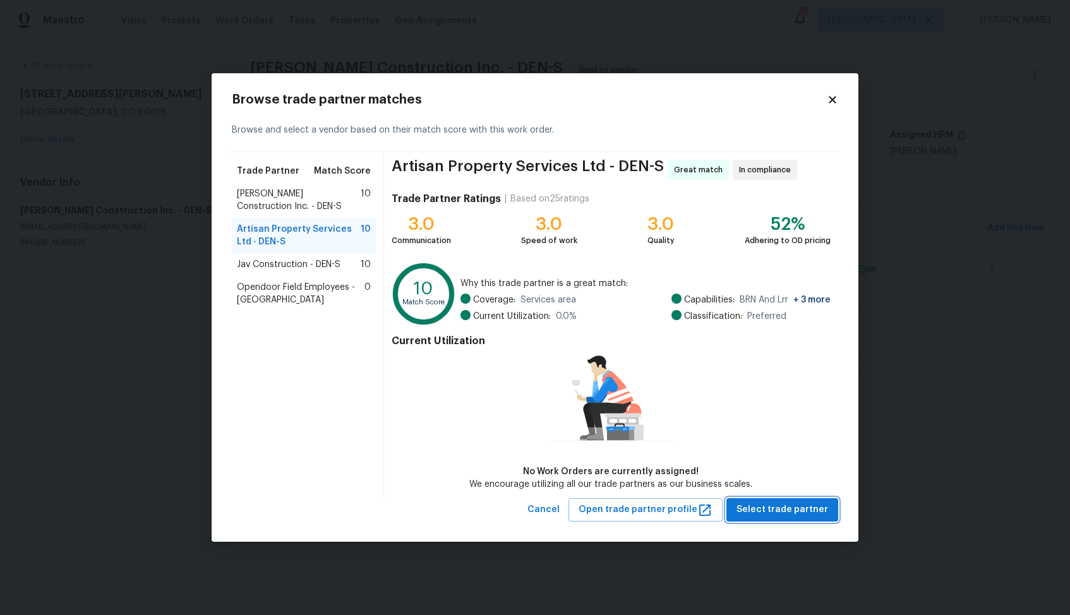
click at [789, 508] on span "Select trade partner" at bounding box center [783, 510] width 92 height 16
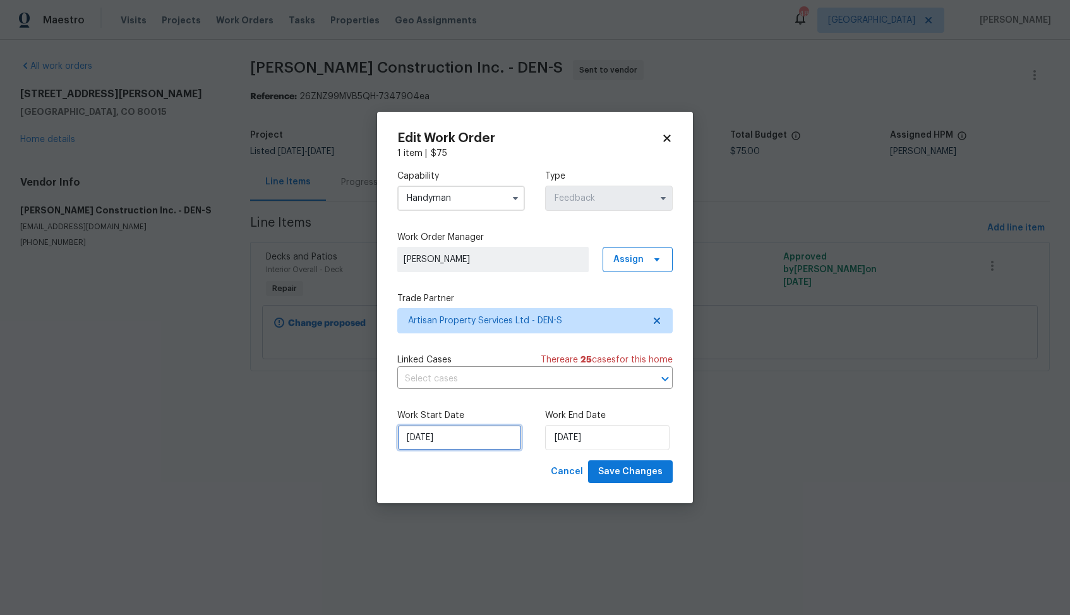
click at [485, 441] on input "19/08/2025" at bounding box center [459, 437] width 124 height 25
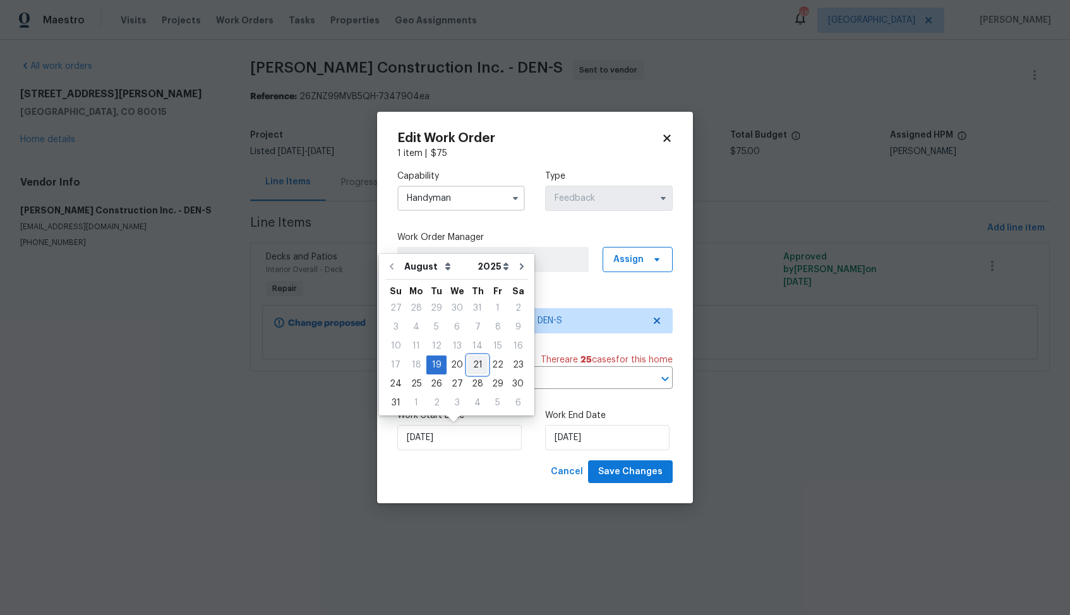
click at [477, 366] on div "21" at bounding box center [478, 365] width 20 height 18
type input "21/08/2025"
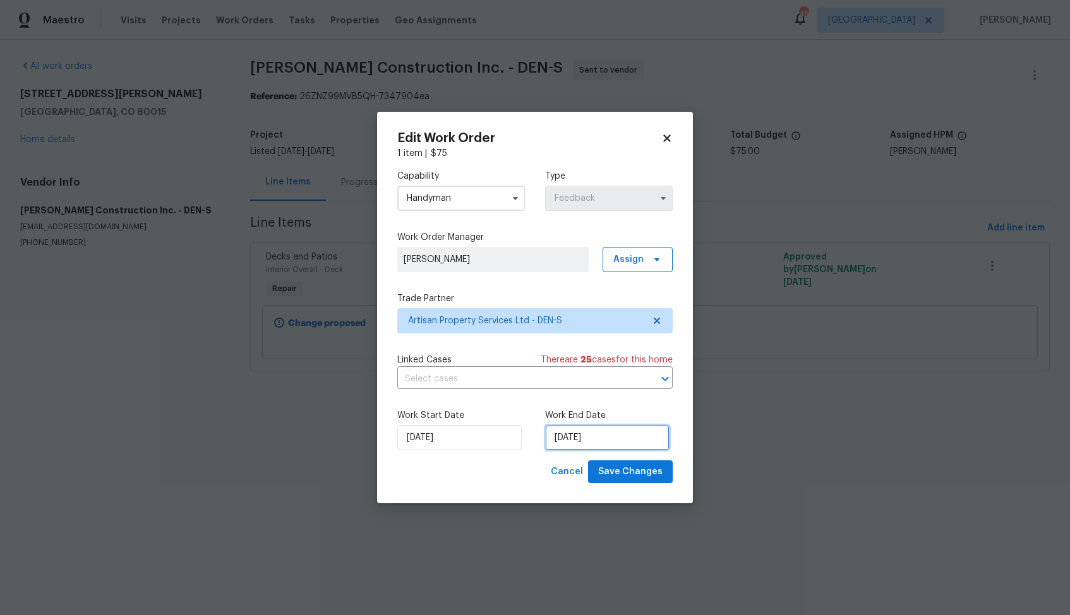
click at [583, 439] on input "21/08/2025" at bounding box center [607, 437] width 124 height 25
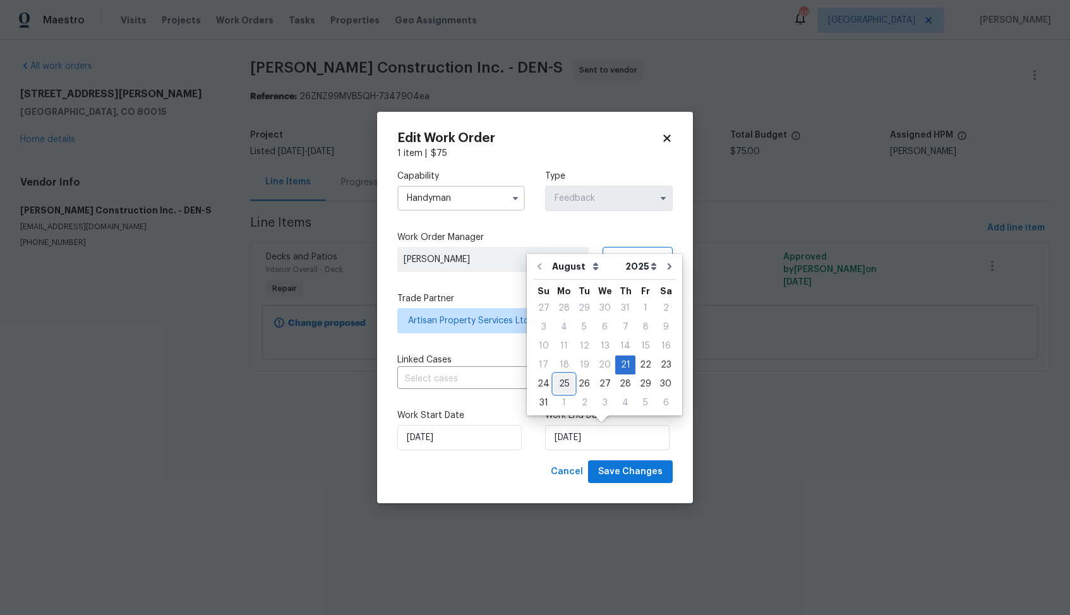
click at [558, 387] on div "25" at bounding box center [564, 384] width 20 height 18
type input "25/08/2025"
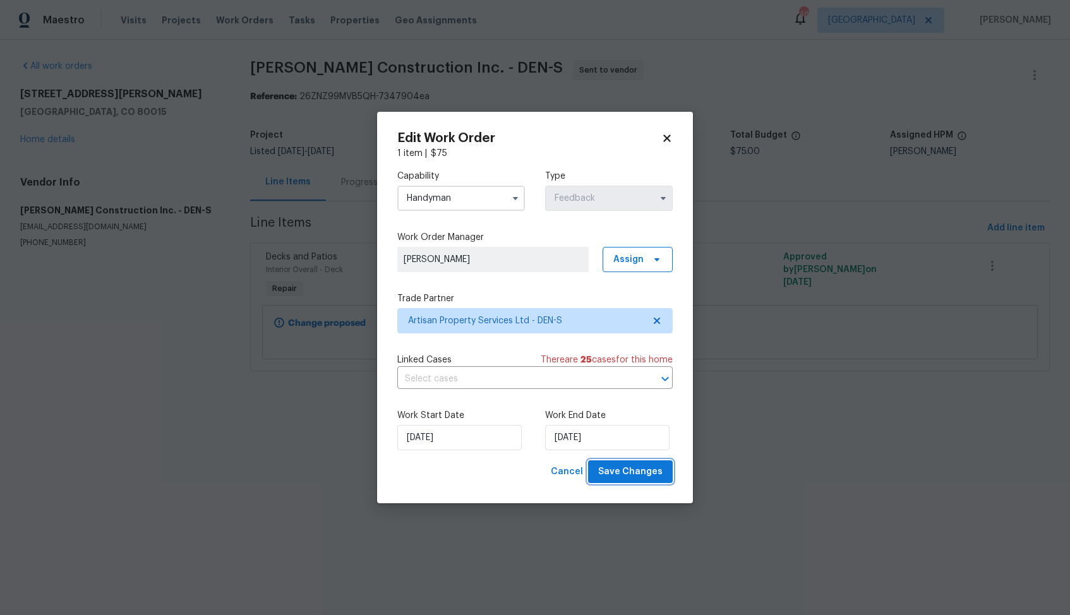
click at [617, 473] on span "Save Changes" at bounding box center [630, 472] width 64 height 16
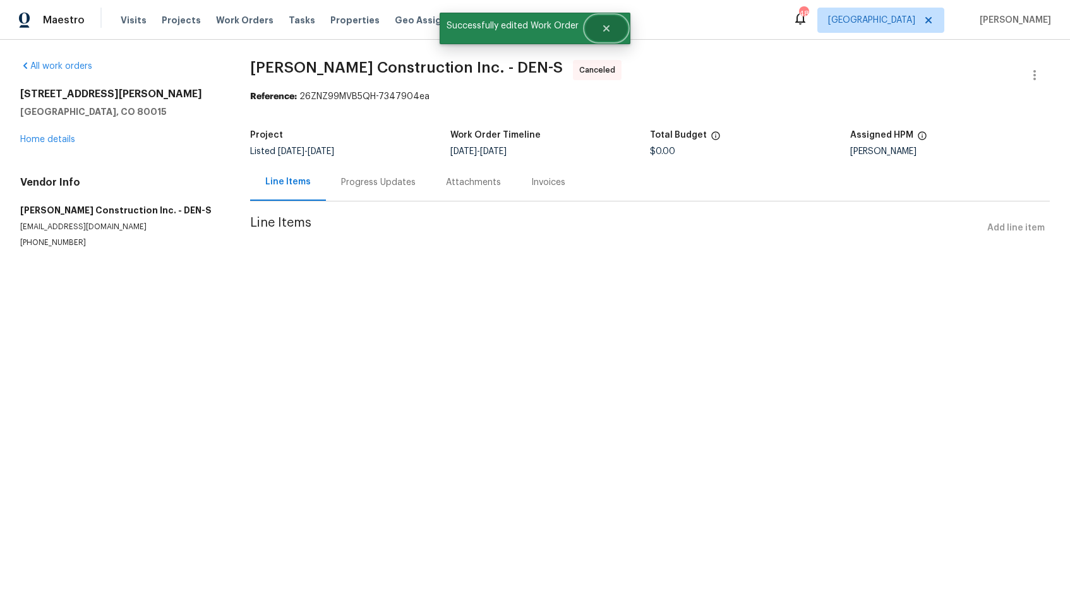
click at [607, 30] on icon "Close" at bounding box center [607, 28] width 10 height 10
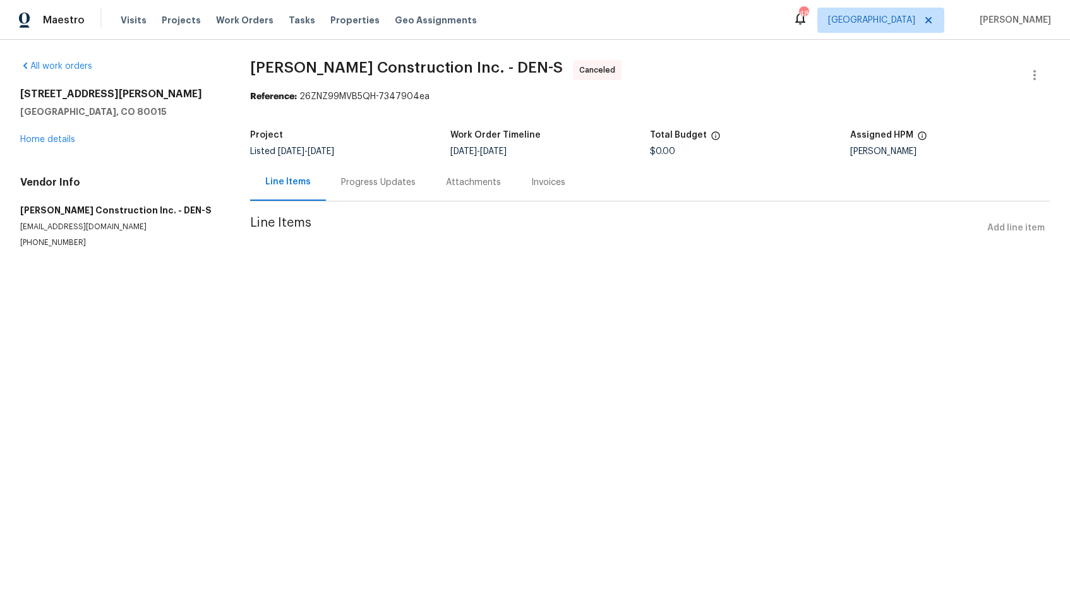
click at [63, 144] on div "4735 S Cathay Ct Aurora, CO 80015 Home details" at bounding box center [120, 117] width 200 height 58
click at [59, 140] on link "Home details" at bounding box center [47, 139] width 55 height 9
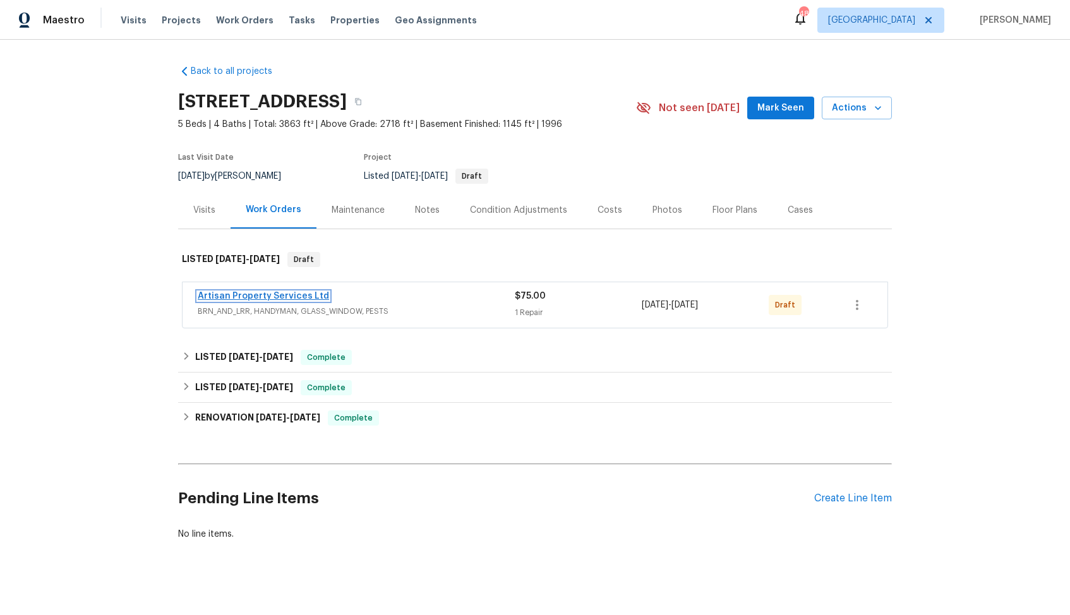
click at [241, 295] on link "Artisan Property Services Ltd" at bounding box center [263, 296] width 131 height 9
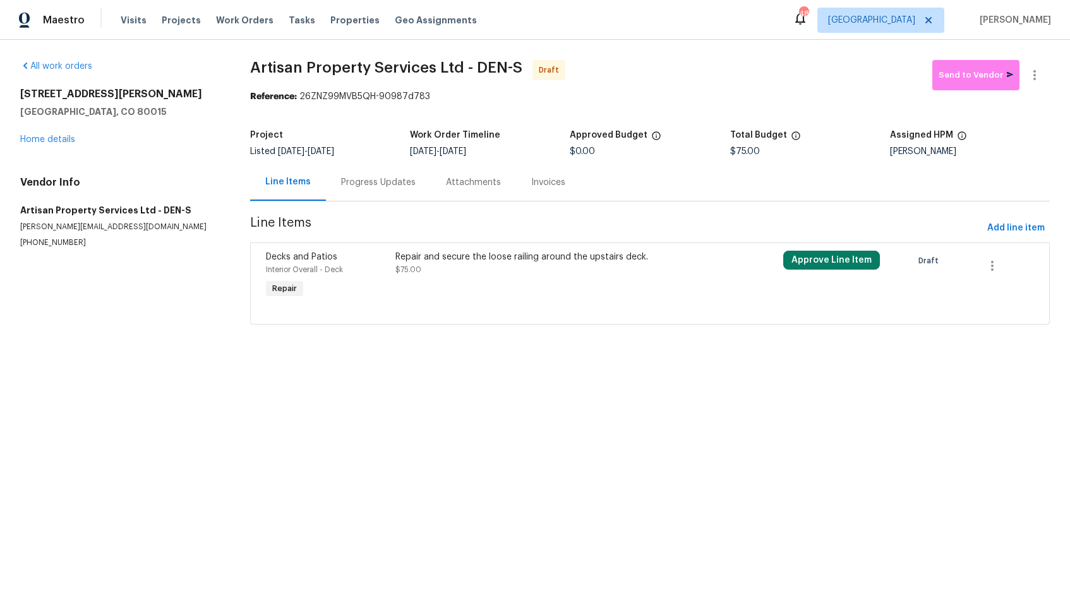
click at [535, 303] on div at bounding box center [650, 308] width 768 height 15
click at [538, 265] on div "Repair and secure the loose railing around the upstairs deck. $75.00" at bounding box center [554, 263] width 316 height 25
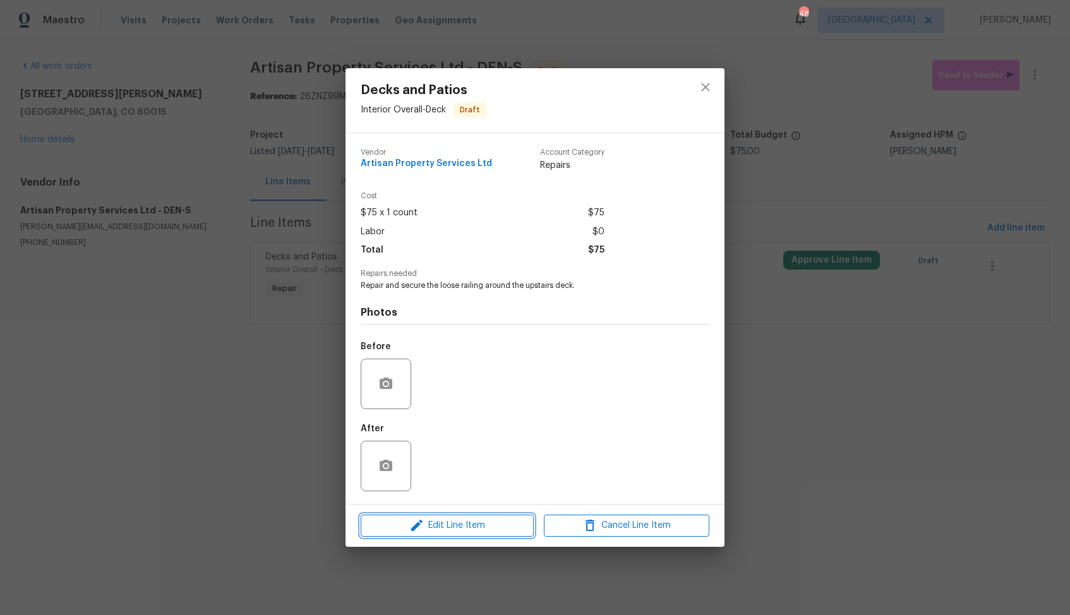
click at [421, 519] on icon "button" at bounding box center [416, 525] width 15 height 15
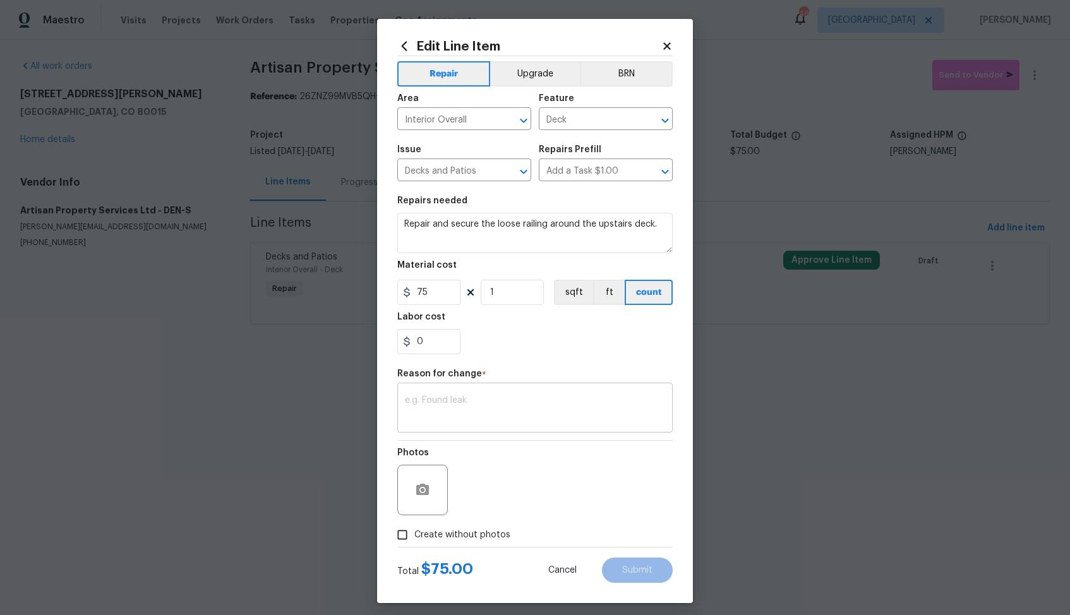
click at [467, 401] on textarea at bounding box center [535, 409] width 260 height 27
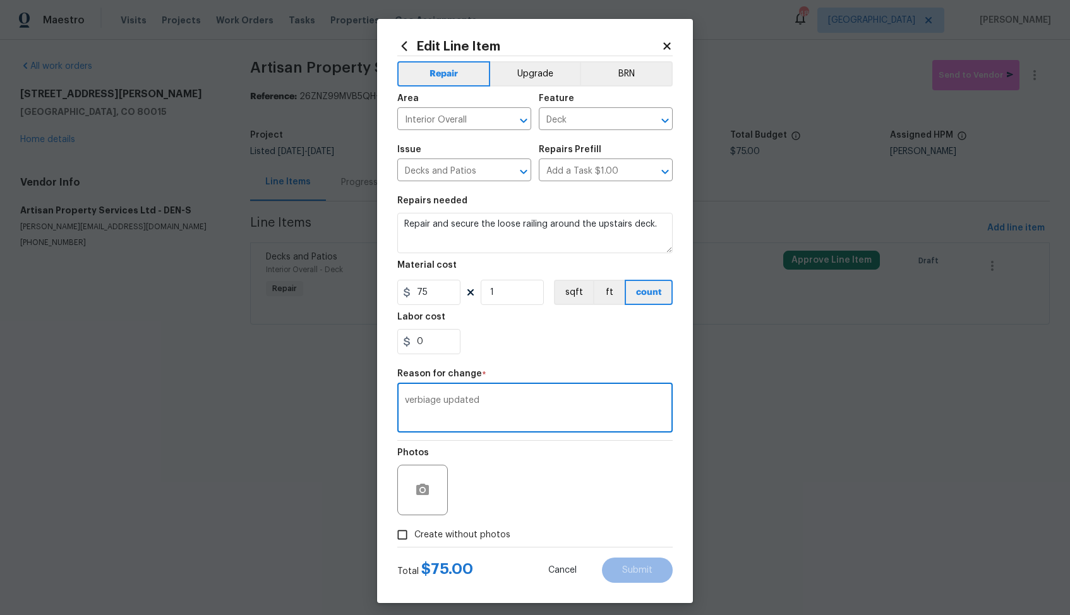
type textarea "verbiage updated"
click at [473, 535] on span "Create without photos" at bounding box center [462, 535] width 96 height 13
click at [414, 535] on input "Create without photos" at bounding box center [402, 535] width 24 height 24
checkbox input "true"
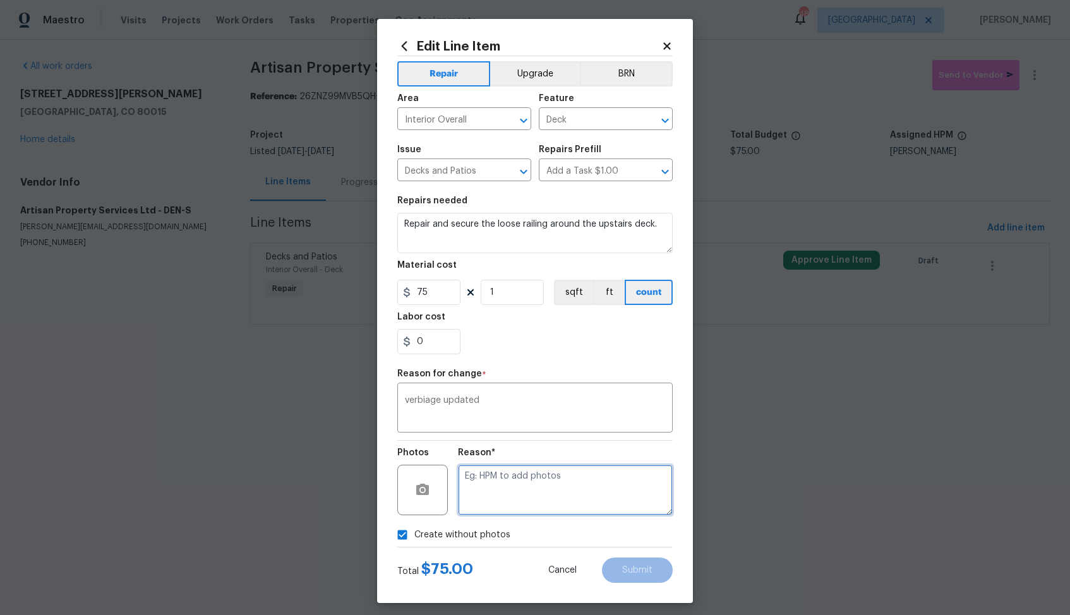
click at [529, 511] on textarea at bounding box center [565, 490] width 215 height 51
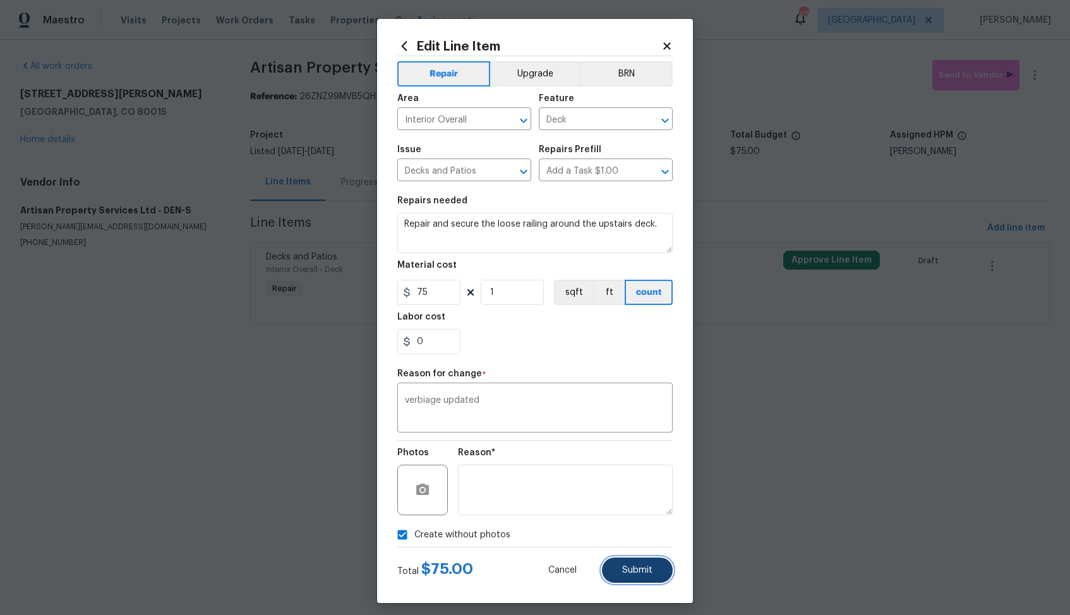
click at [618, 562] on button "Submit" at bounding box center [637, 570] width 71 height 25
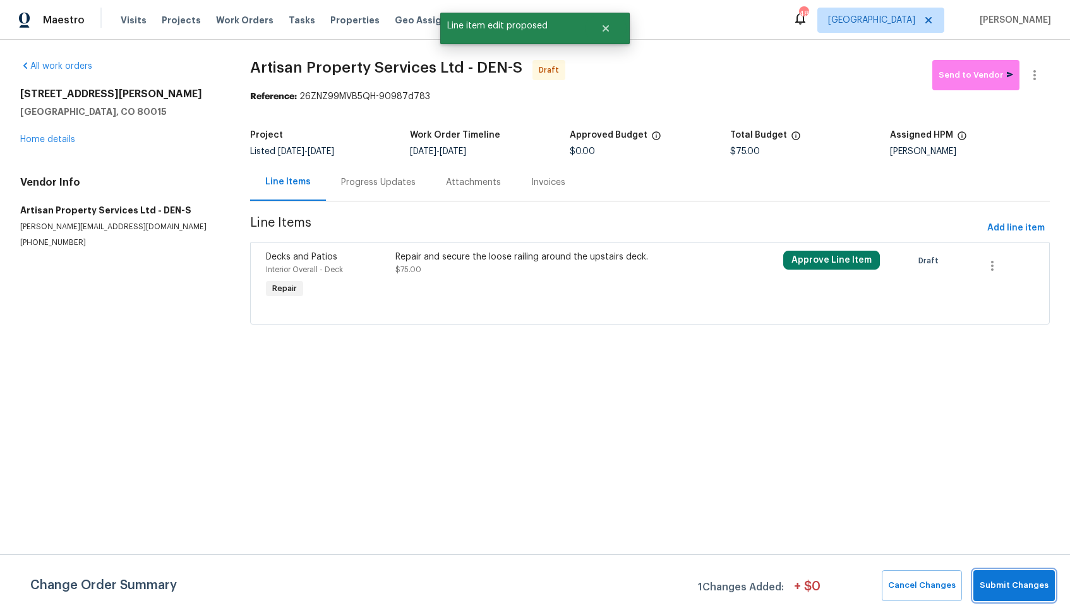
click at [1007, 572] on button "Submit Changes" at bounding box center [1015, 586] width 82 height 31
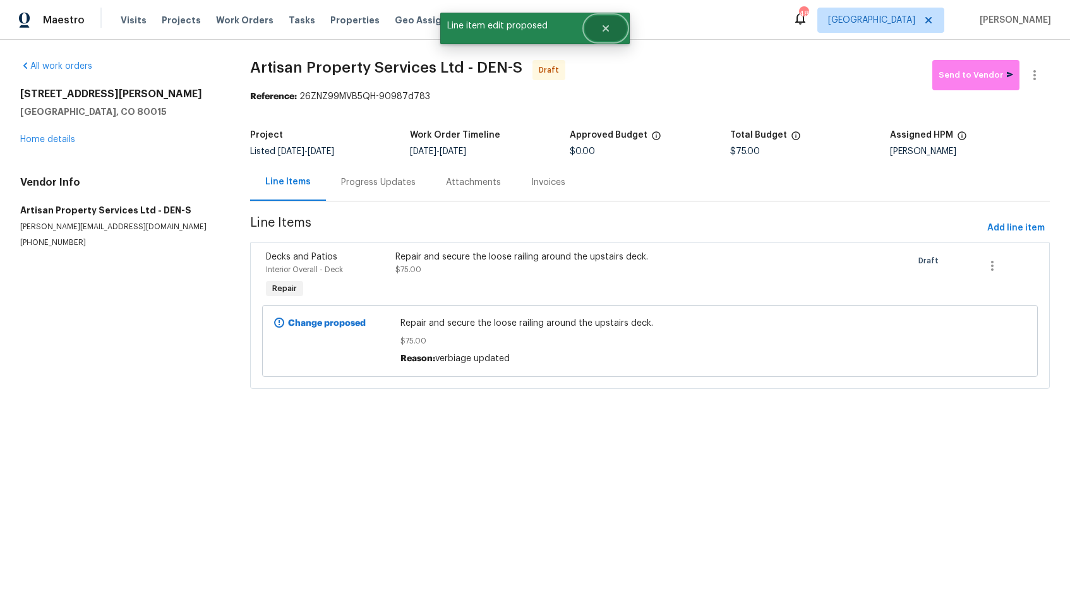
click at [608, 26] on icon "Close" at bounding box center [606, 28] width 6 height 6
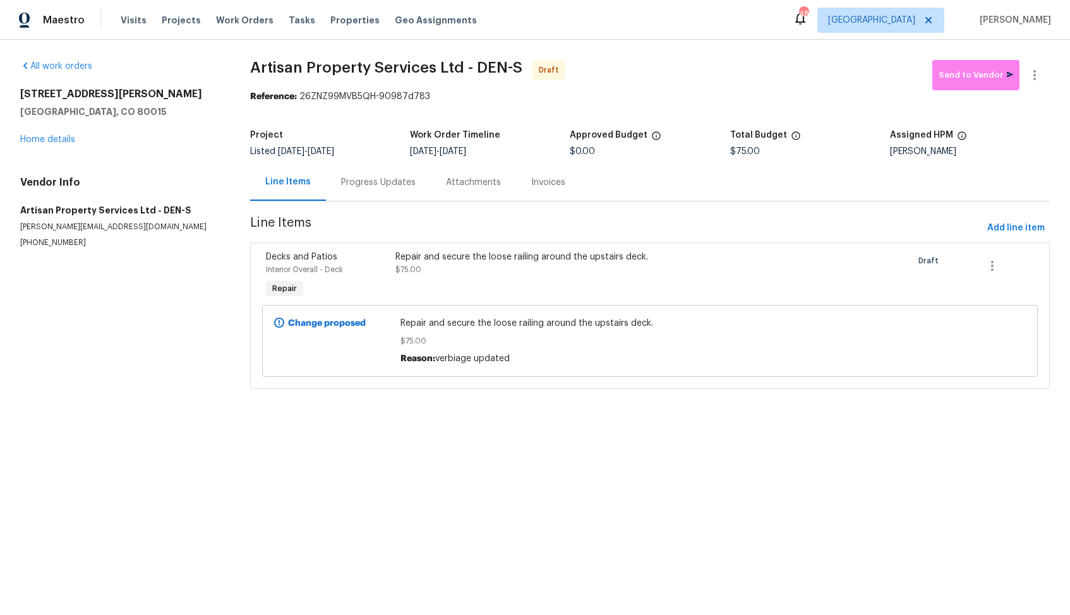
click at [362, 187] on div "Progress Updates" at bounding box center [378, 182] width 75 height 13
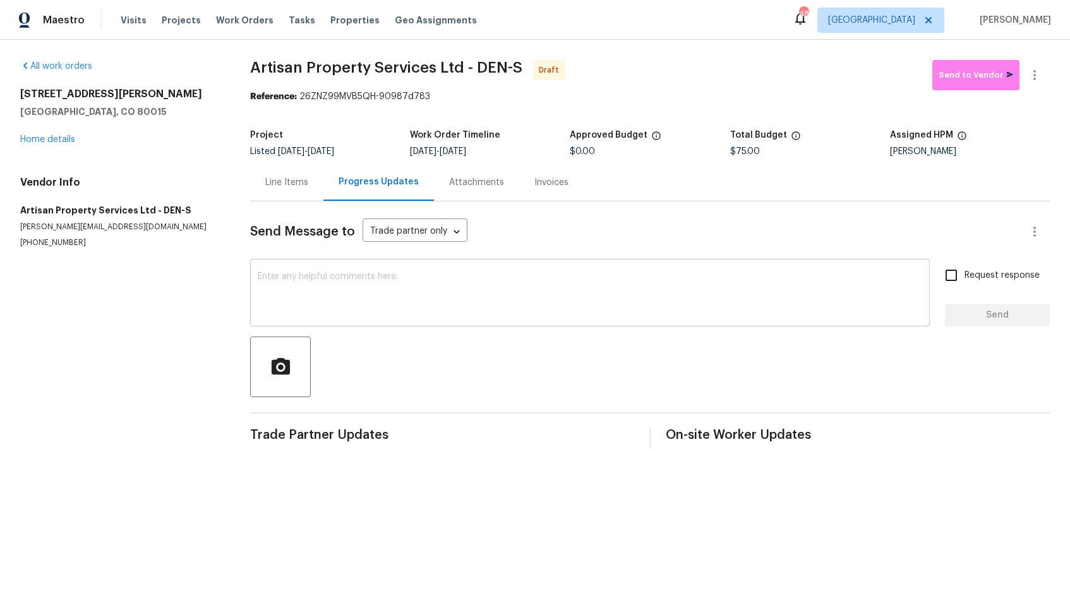
click at [398, 277] on textarea at bounding box center [590, 294] width 665 height 44
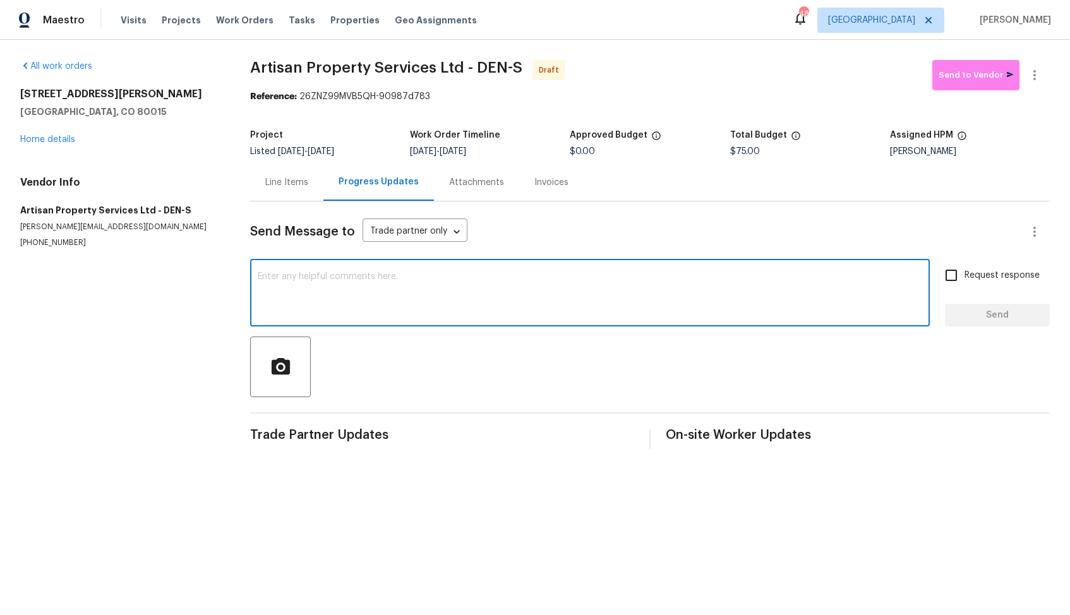
click at [534, 304] on textarea at bounding box center [590, 294] width 665 height 44
paste textarea "Hi, this is Arvind with Opendoor. I’m confirming you received the WO for the pr…"
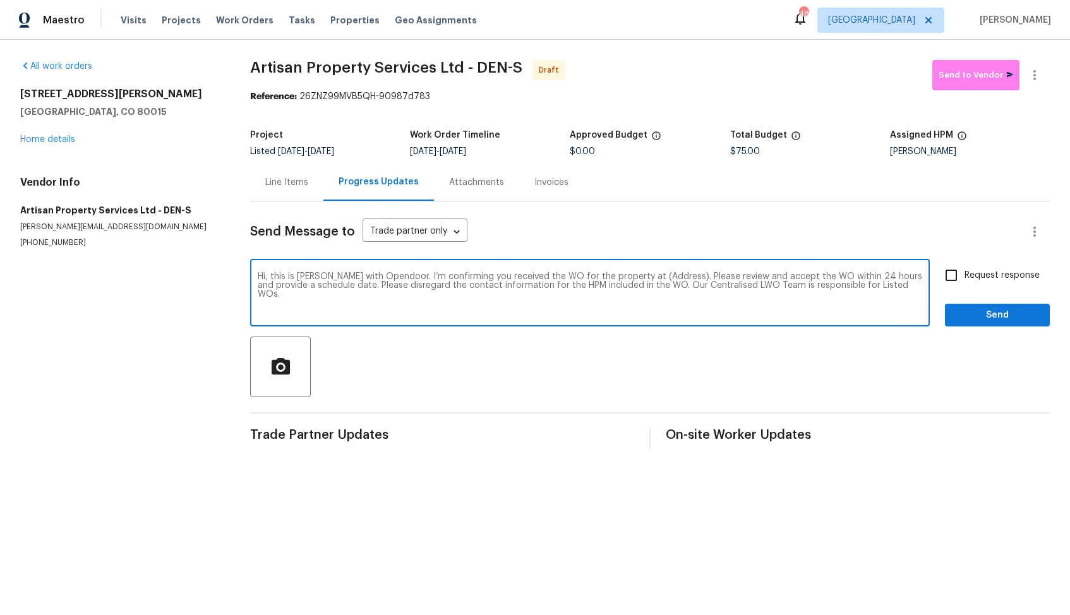
drag, startPoint x: 663, startPoint y: 277, endPoint x: 623, endPoint y: 275, distance: 39.9
click at [623, 275] on textarea "Hi, this is Arvind with Opendoor. I’m confirming you received the WO for the pr…" at bounding box center [590, 294] width 665 height 44
paste textarea "4735 S Cathay Ct, Aurora, CO 80015"
type textarea "Hi, this is Arvind with Opendoor. I’m confirming you received the WO for the pr…"
click at [956, 277] on input "Request response" at bounding box center [951, 275] width 27 height 27
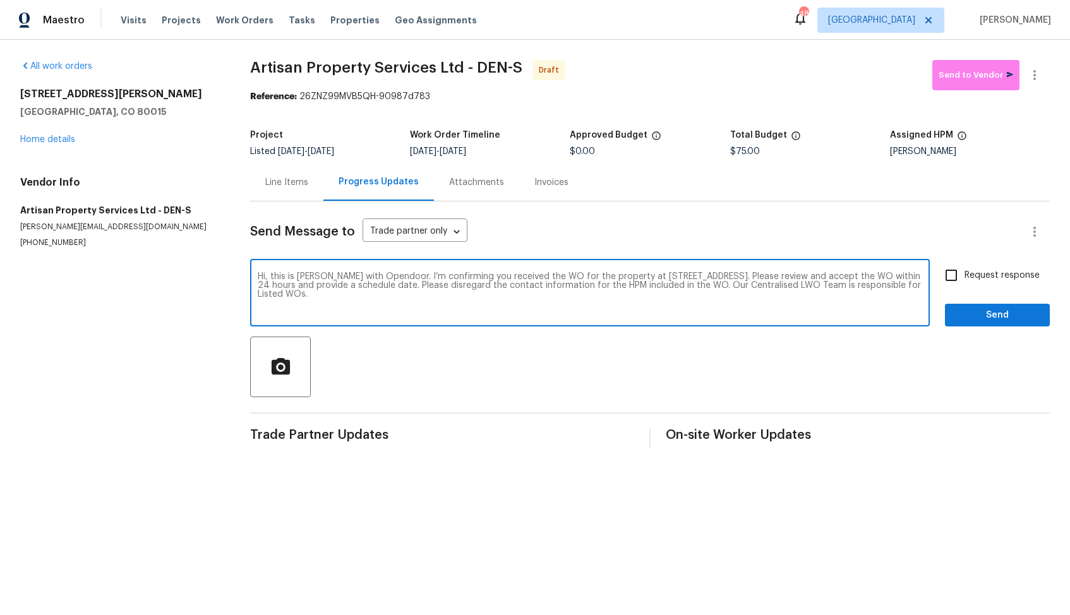
checkbox input "true"
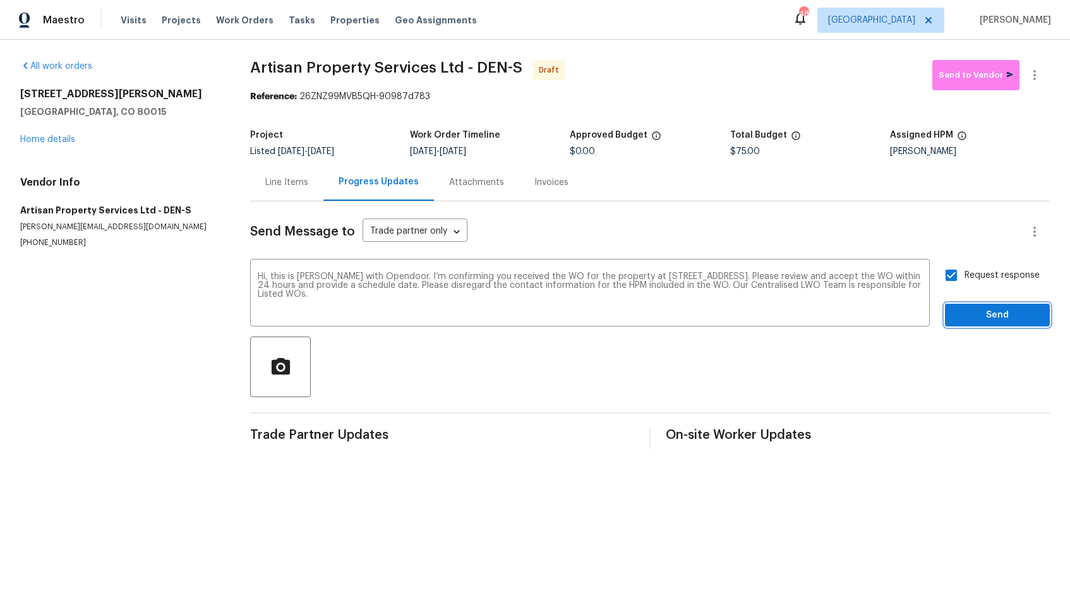
click at [973, 313] on span "Send" at bounding box center [997, 316] width 85 height 16
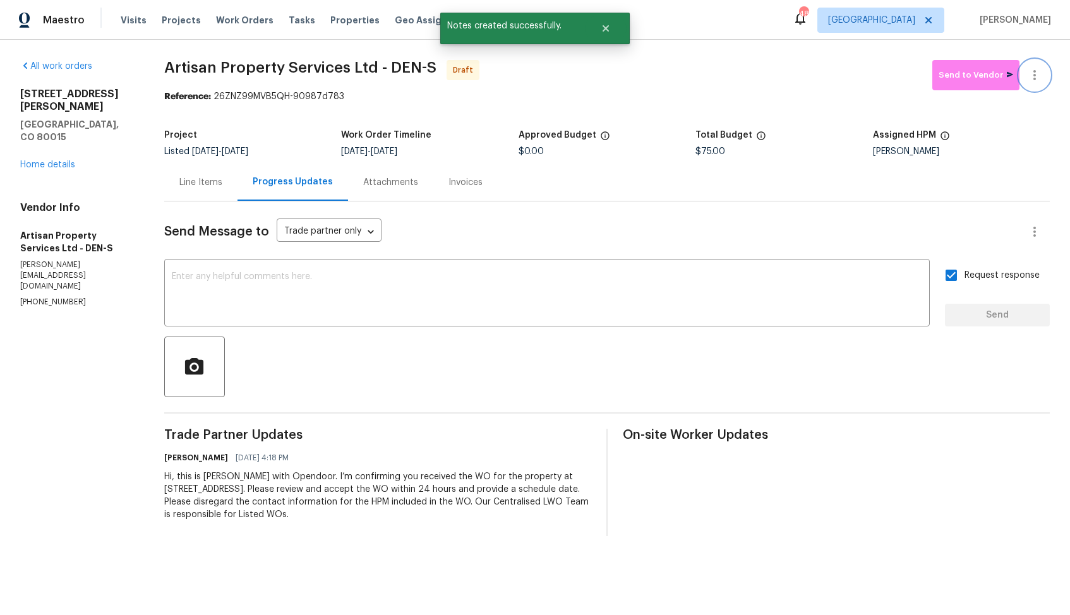
click at [1039, 76] on icon "button" at bounding box center [1034, 75] width 15 height 15
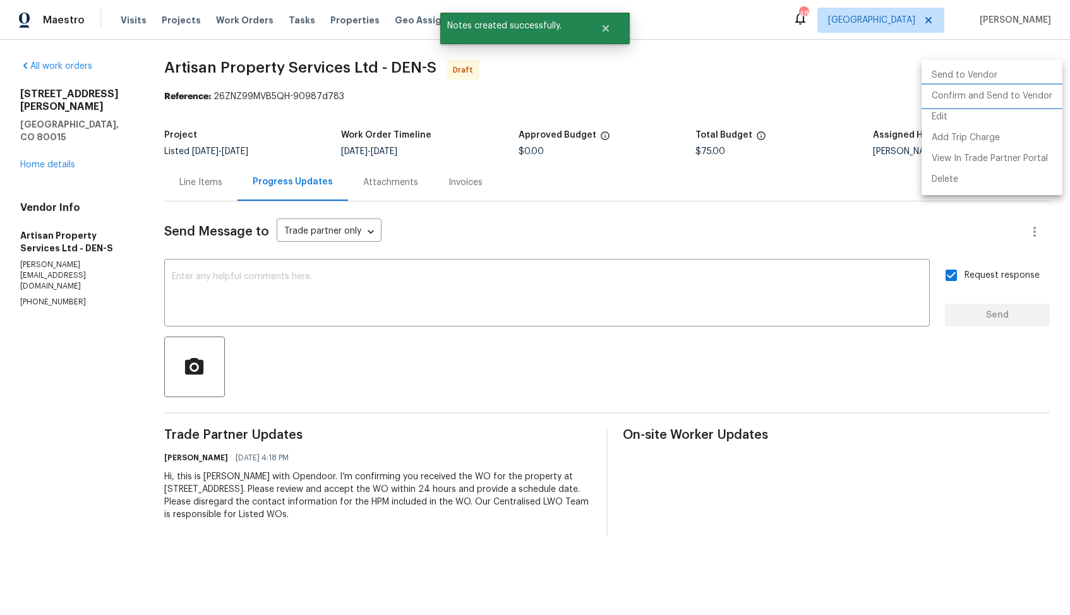
click at [966, 95] on li "Confirm and Send to Vendor" at bounding box center [992, 96] width 141 height 21
click at [612, 68] on div at bounding box center [535, 307] width 1070 height 615
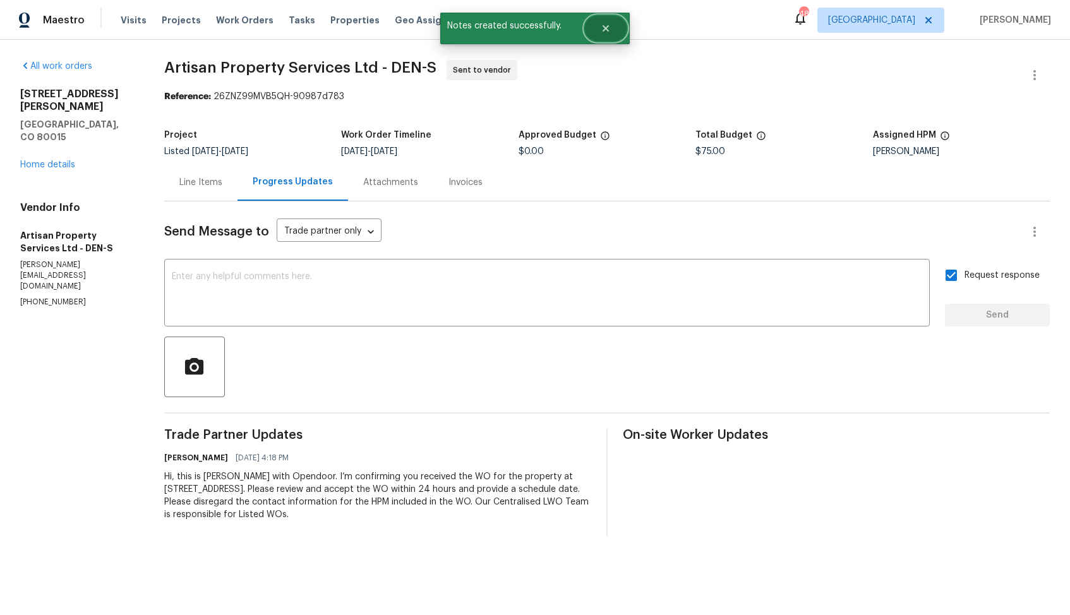
click at [614, 17] on button "Close" at bounding box center [606, 28] width 42 height 25
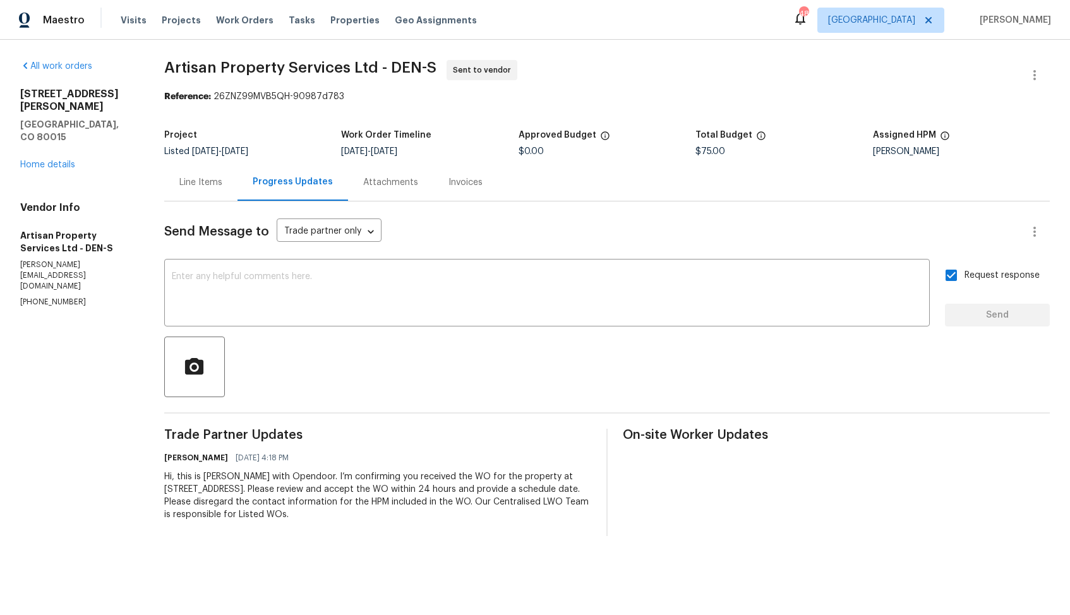
click at [229, 73] on span "Artisan Property Services Ltd - DEN-S" at bounding box center [300, 67] width 272 height 15
copy span "Artisan Property Services Ltd - DEN-S"
click at [406, 124] on div "Project Listed 8/19/2025 - 8/21/2025 Work Order Timeline 8/21/2025 - 8/25/2025 …" at bounding box center [607, 143] width 886 height 40
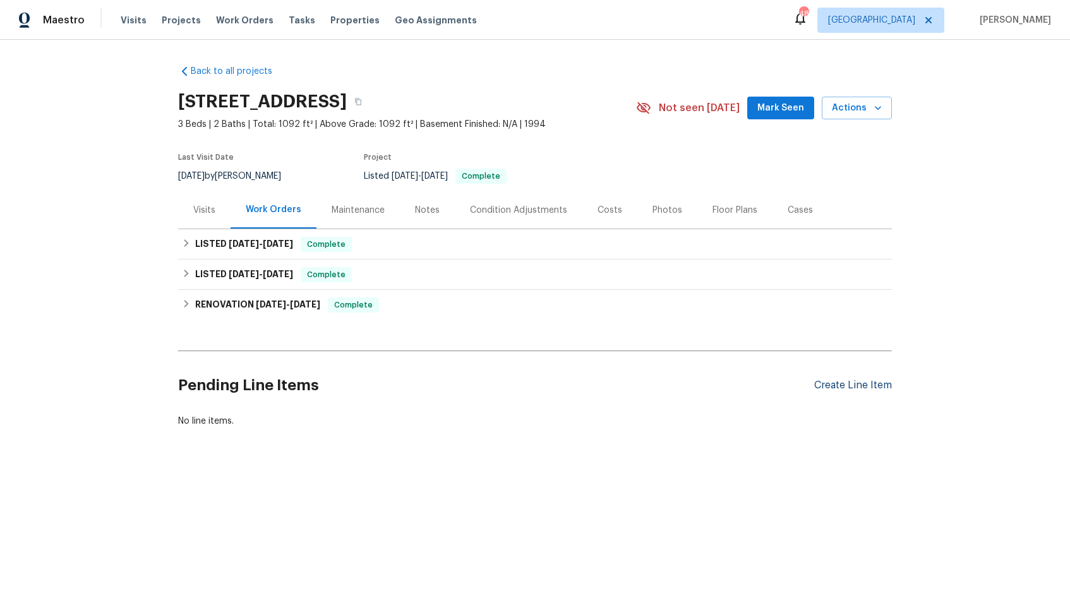
click at [856, 390] on div "Create Line Item" at bounding box center [853, 386] width 78 height 12
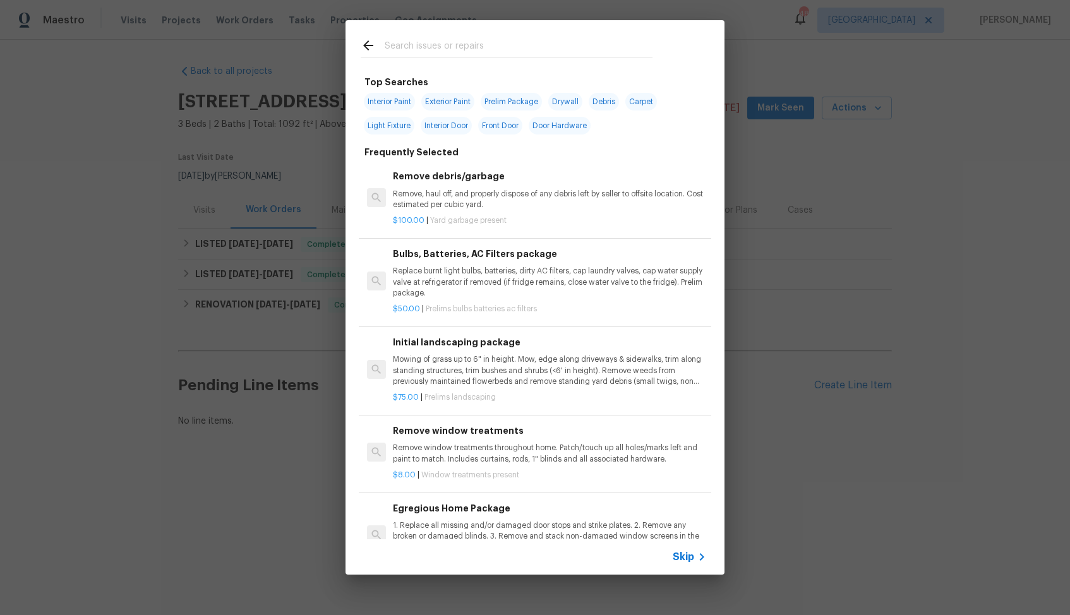
click at [430, 48] on input "text" at bounding box center [519, 47] width 268 height 19
type input "mail"
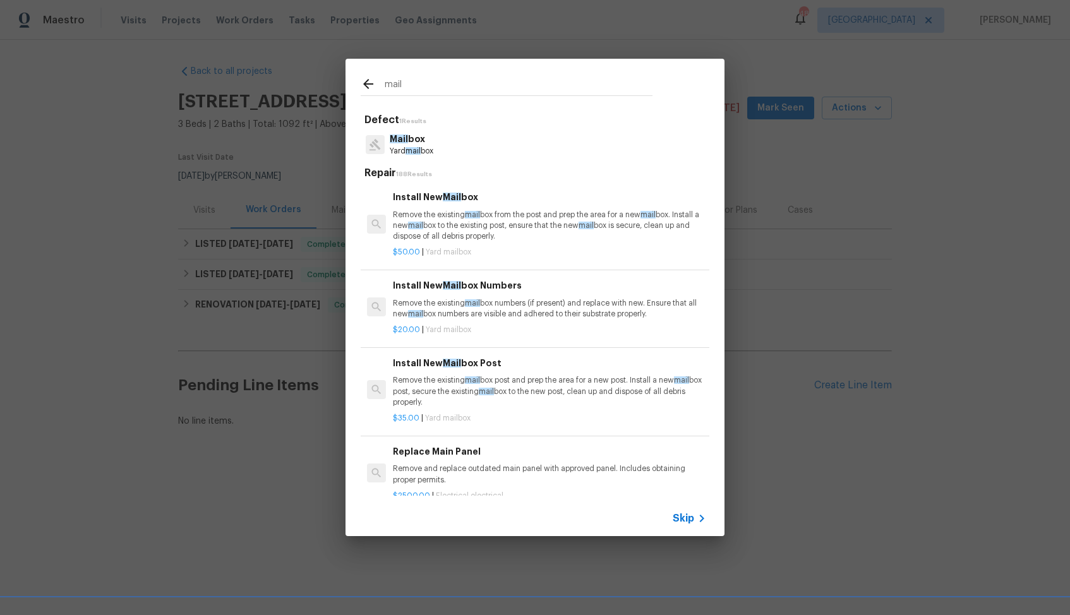
click at [408, 143] on p "Mail box" at bounding box center [412, 139] width 44 height 13
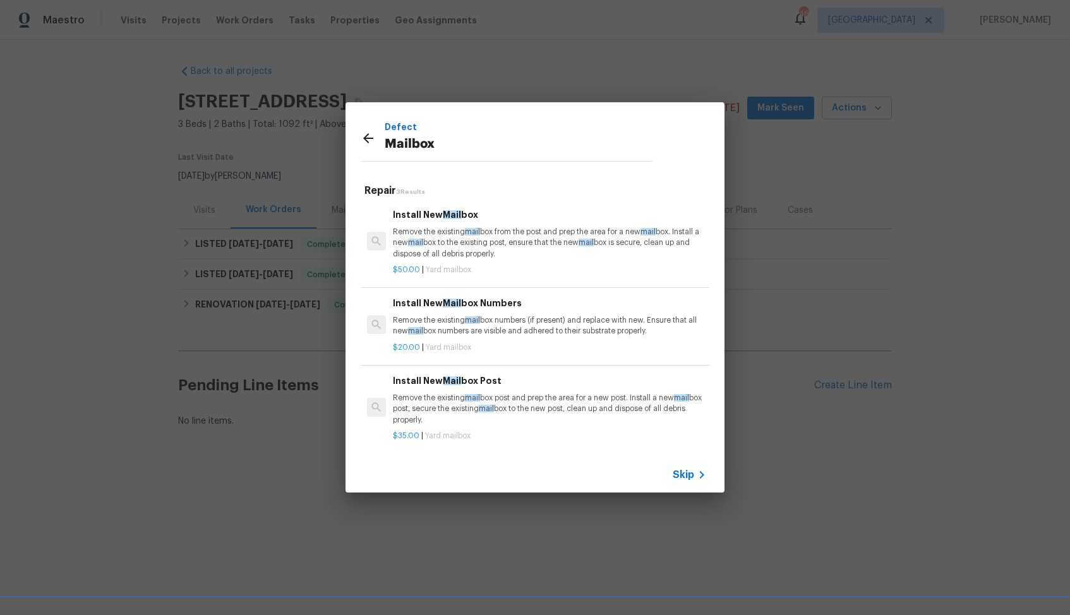
click at [451, 235] on p "Remove the existing mail box from the post and prep the area for a new mail box…" at bounding box center [549, 243] width 313 height 32
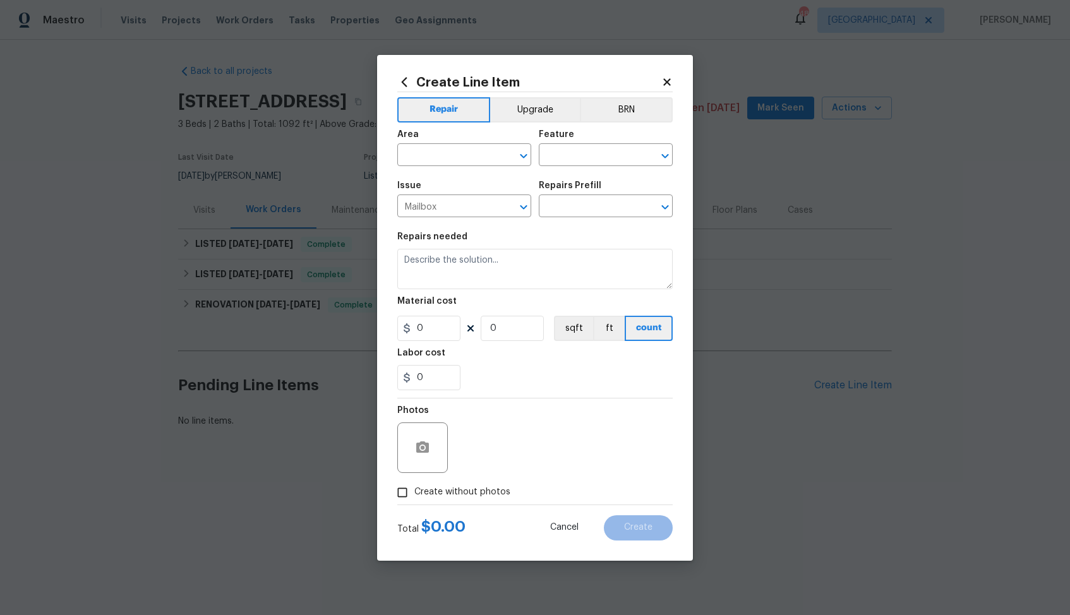
type input "Install New Mailbox $50.00"
type textarea "Remove the existing mailbox from the post and prep the area for a new mailbox. …"
type input "50"
type input "1"
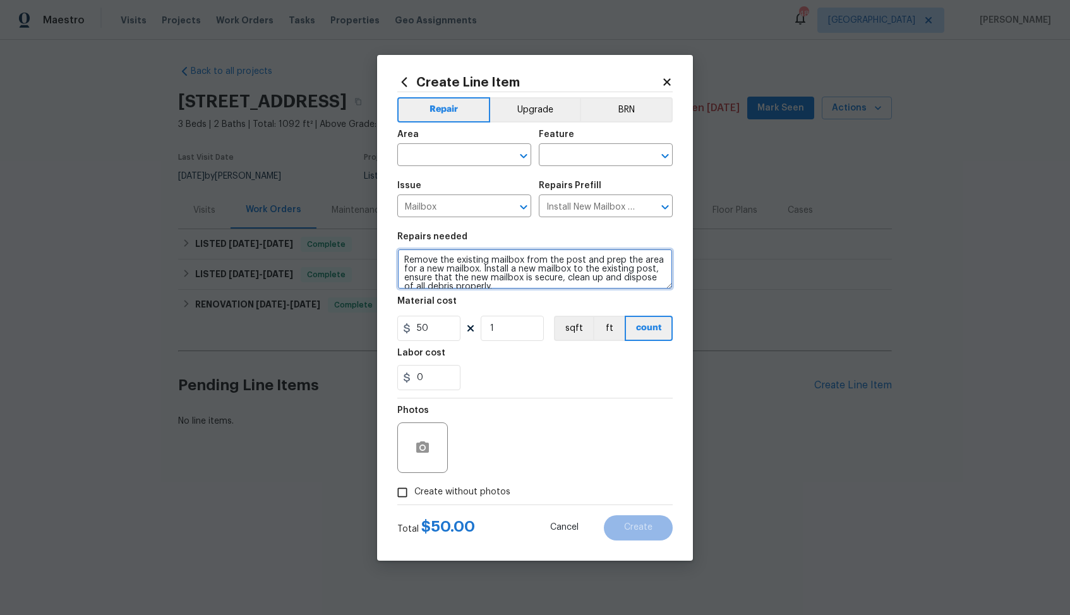
click at [468, 275] on textarea "Remove the existing mailbox from the post and prep the area for a new mailbox. …" at bounding box center [534, 269] width 275 height 40
paste textarea "There is no mailbox or house number present. Please install a new mailbox and h…"
type textarea "There is no mailbox or house number present. Please install a new mailbox and h…"
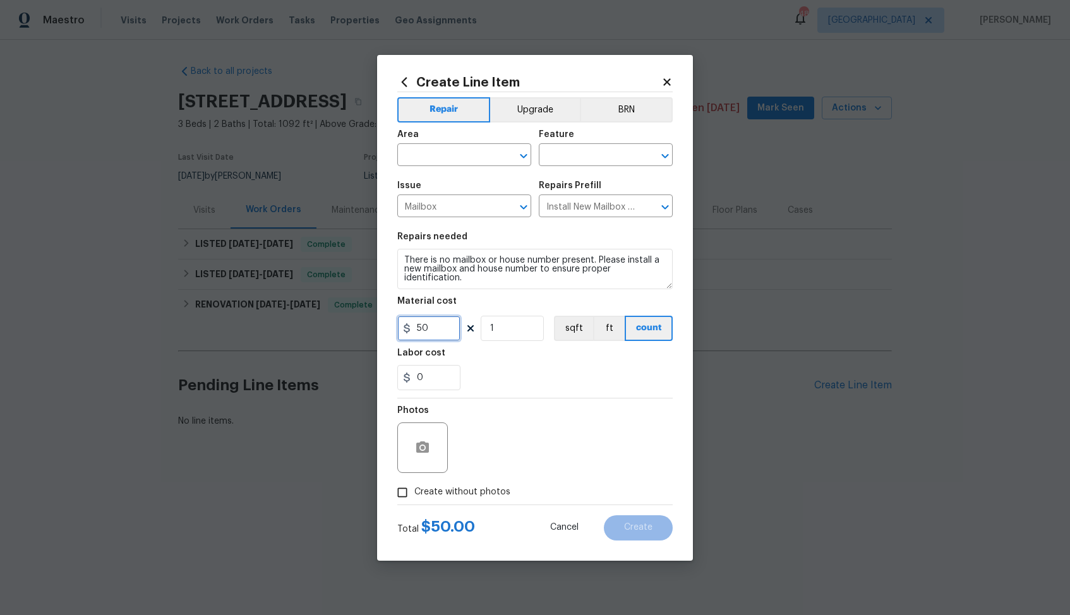
click at [438, 325] on input "50" at bounding box center [428, 328] width 63 height 25
type input "75"
click at [464, 490] on span "Create without photos" at bounding box center [462, 492] width 96 height 13
click at [414, 490] on input "Create without photos" at bounding box center [402, 493] width 24 height 24
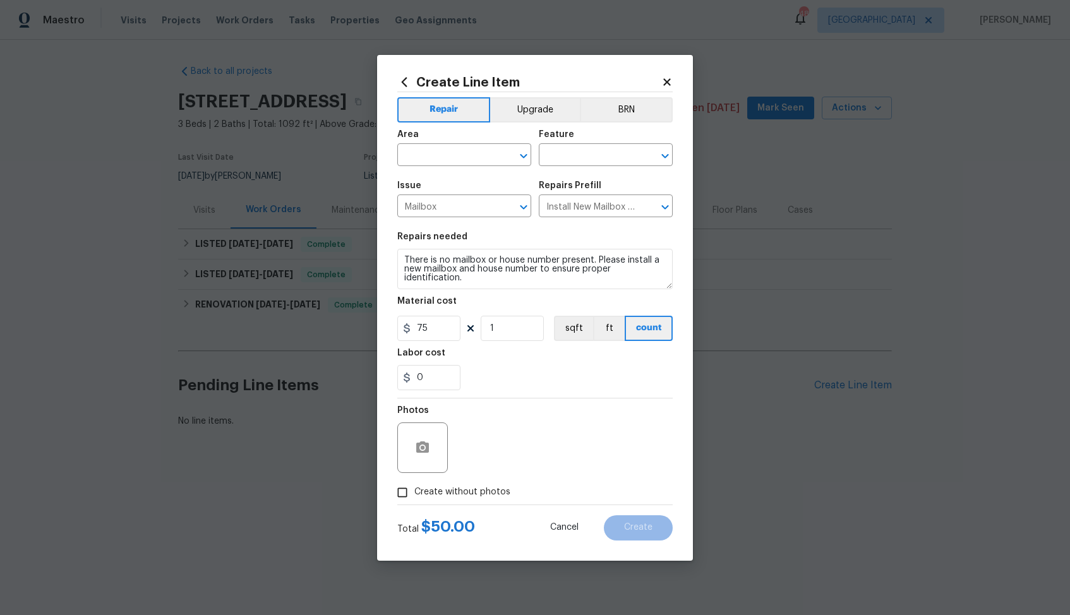
checkbox input "true"
click at [568, 416] on div "Reason*" at bounding box center [565, 414] width 215 height 16
click at [544, 442] on textarea at bounding box center [565, 448] width 215 height 51
click at [464, 154] on input "text" at bounding box center [446, 157] width 99 height 20
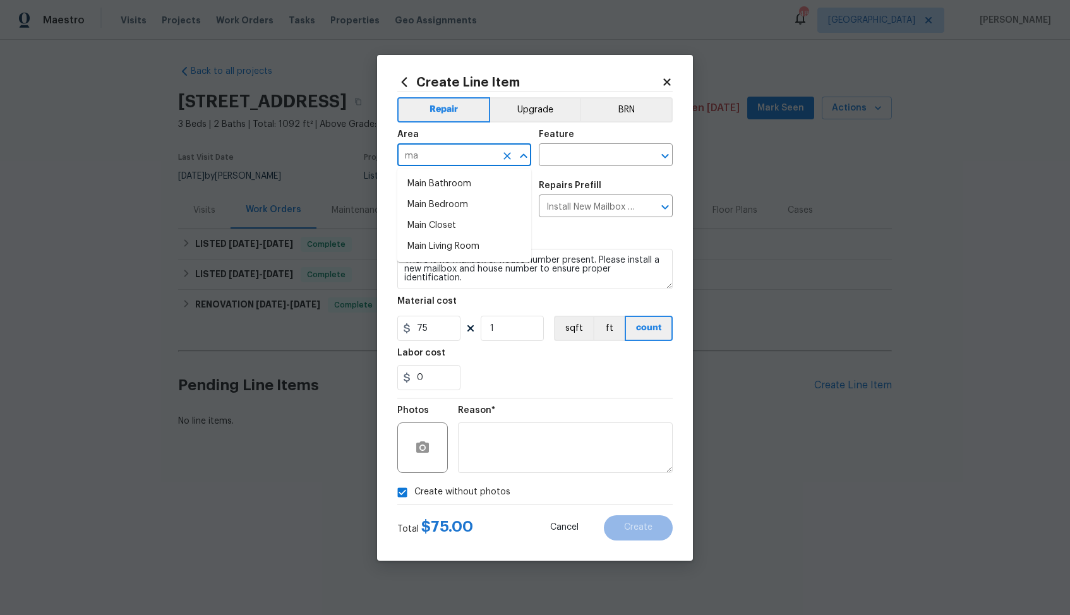
type input "m"
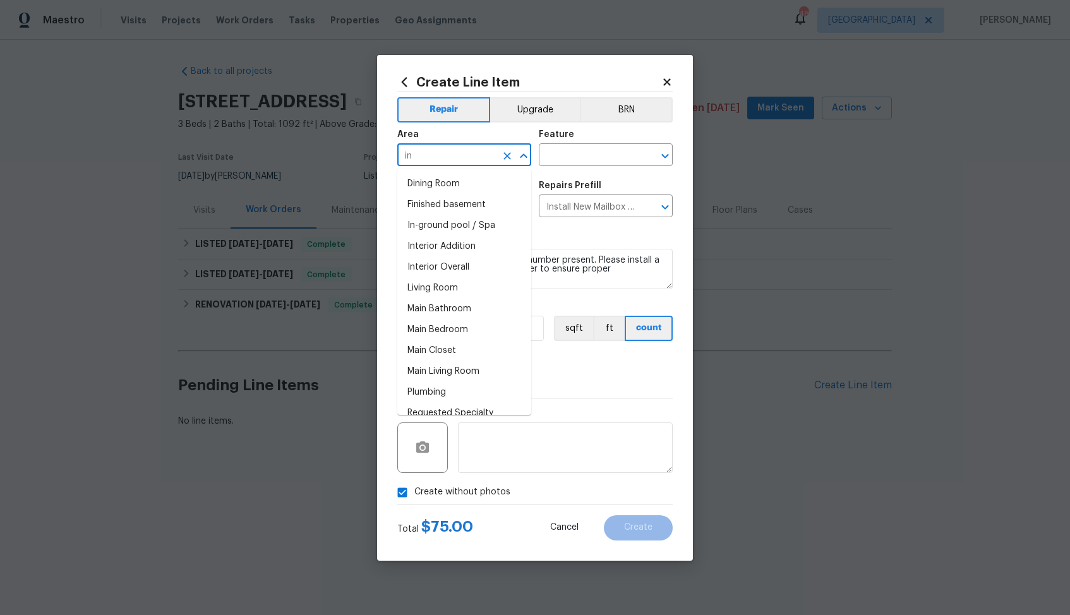
type input "i"
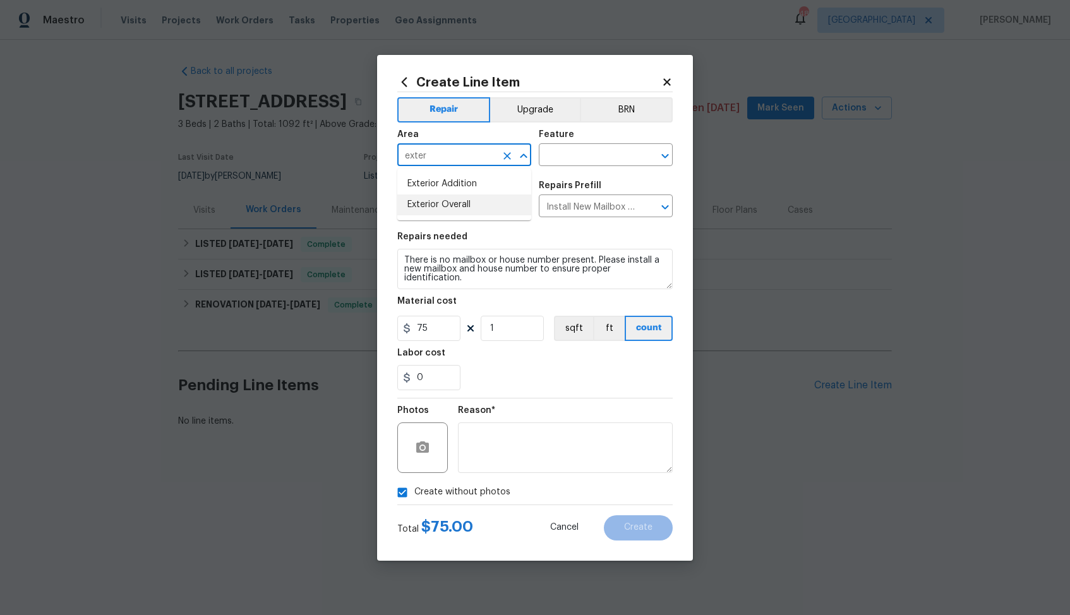
click at [459, 203] on li "Exterior Overall" at bounding box center [464, 205] width 134 height 21
type input "Exterior Overall"
click at [593, 157] on input "text" at bounding box center [588, 157] width 99 height 20
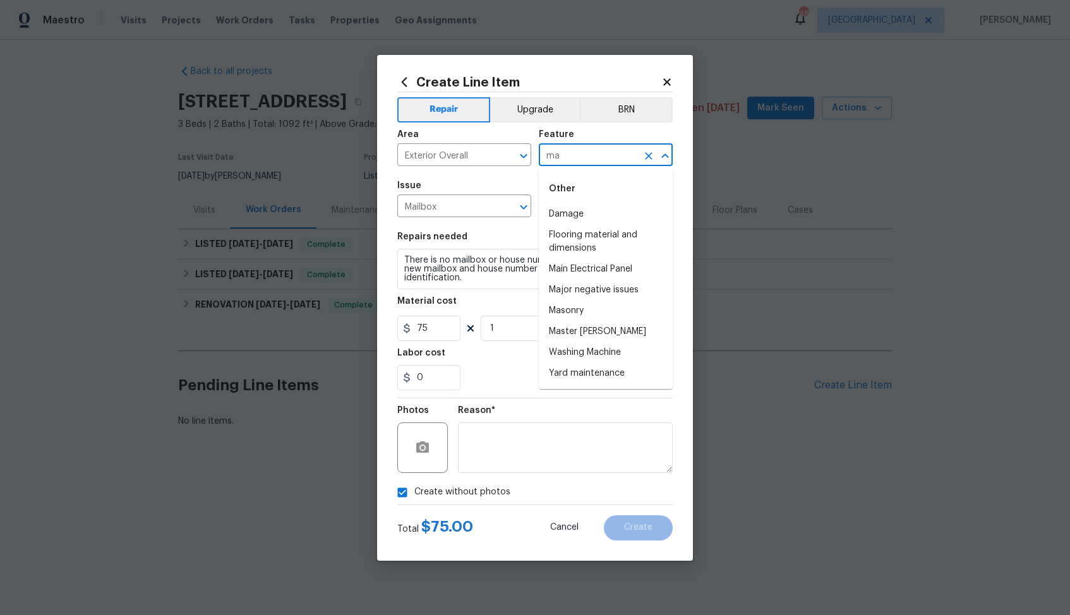
type input "m"
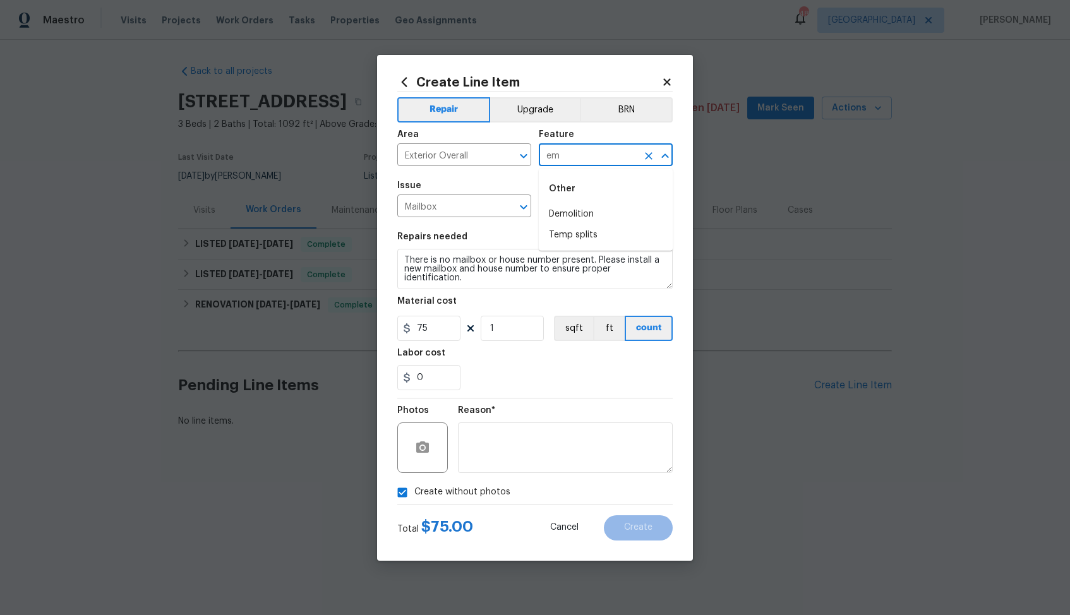
type input "e"
type input "m"
click at [590, 302] on li "Exterior Unit" at bounding box center [606, 297] width 134 height 21
type input "Exterior Unit"
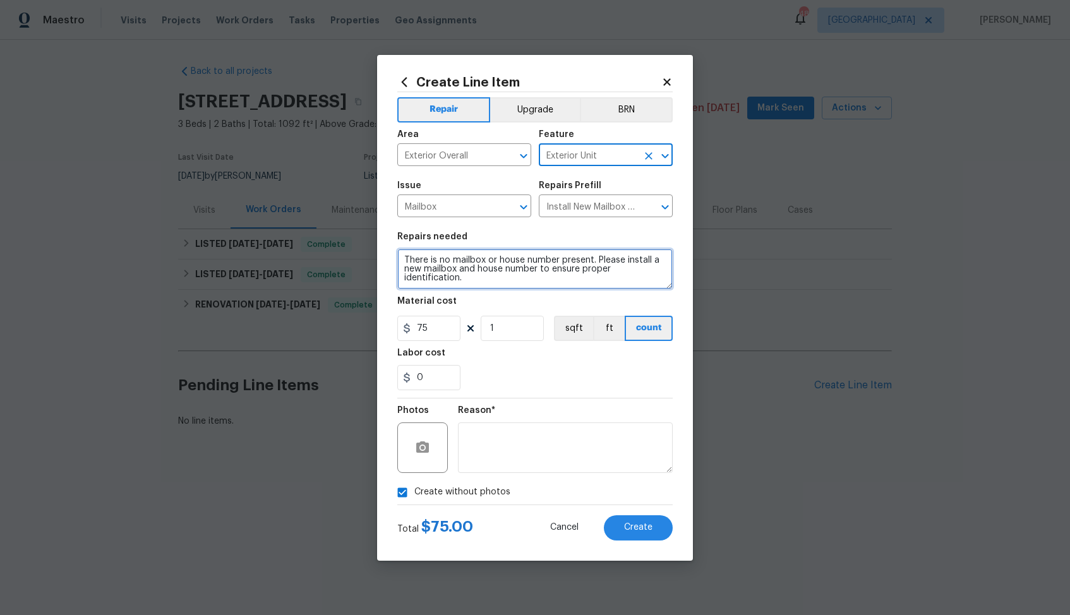
click at [463, 263] on textarea "There is no mailbox or house number present. Please install a new mailbox and h…" at bounding box center [534, 269] width 275 height 40
click at [489, 277] on textarea "There is no mailbox or house number present. Please install a new mailbox and h…" at bounding box center [534, 269] width 275 height 40
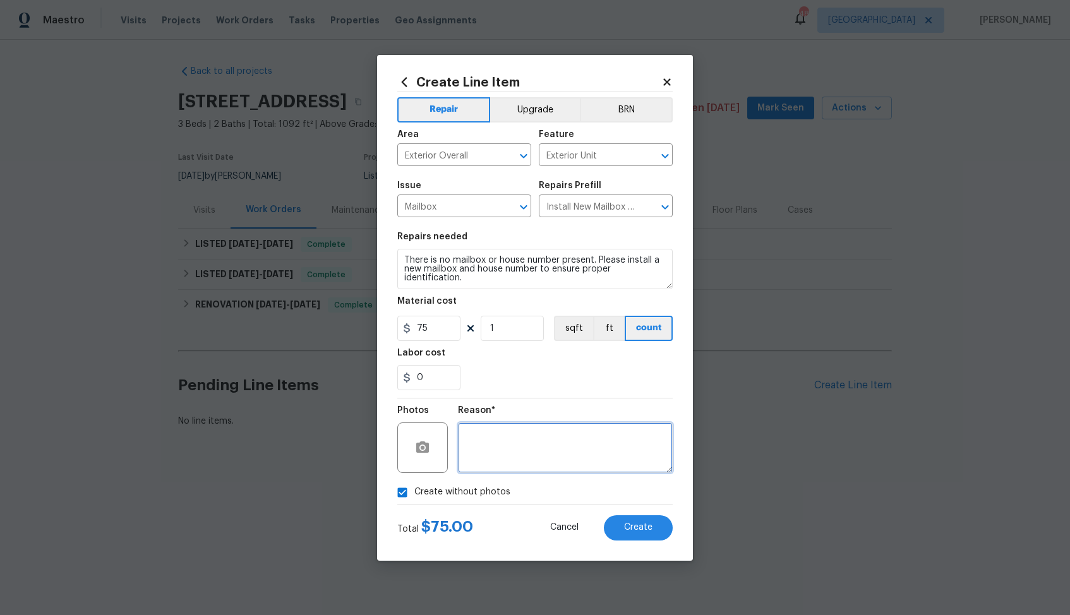
click at [512, 448] on textarea at bounding box center [565, 448] width 215 height 51
click at [629, 525] on span "Create" at bounding box center [638, 527] width 28 height 9
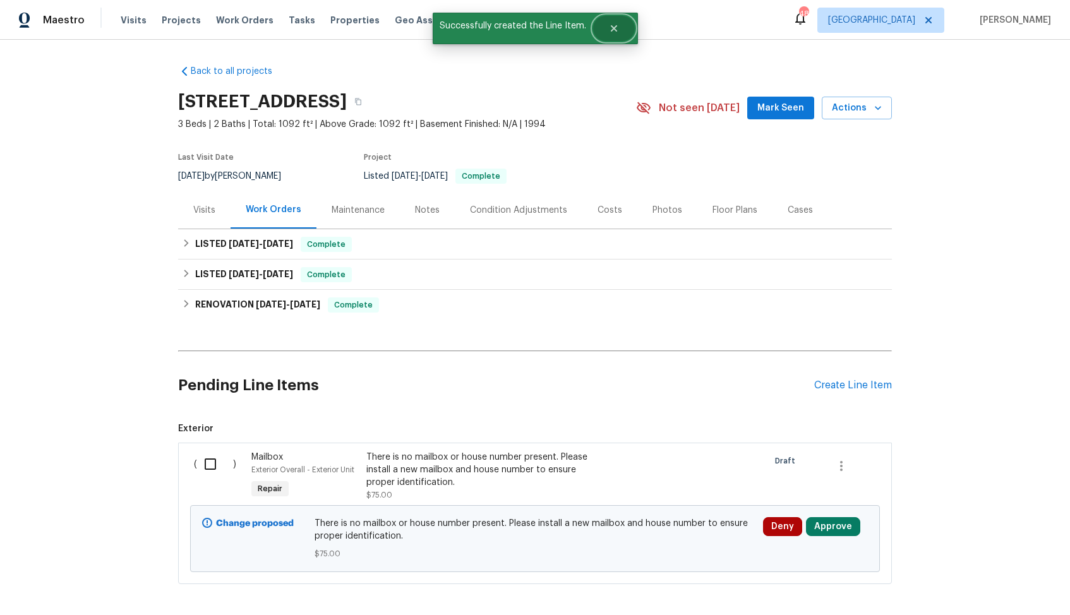
click at [609, 30] on icon "Close" at bounding box center [614, 28] width 10 height 10
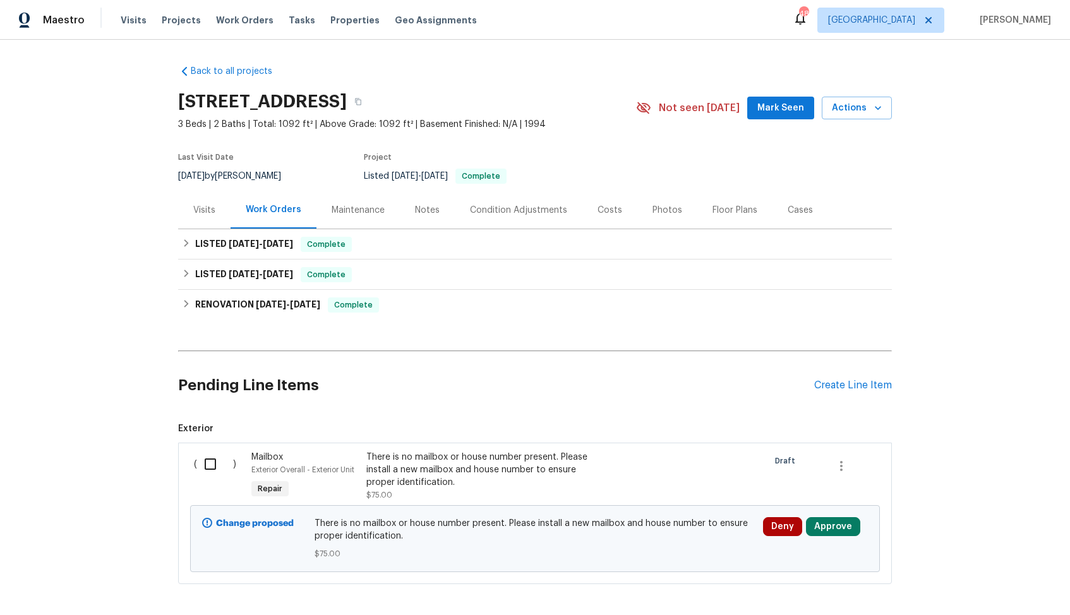
click at [212, 465] on input "checkbox" at bounding box center [215, 464] width 36 height 27
checkbox input "true"
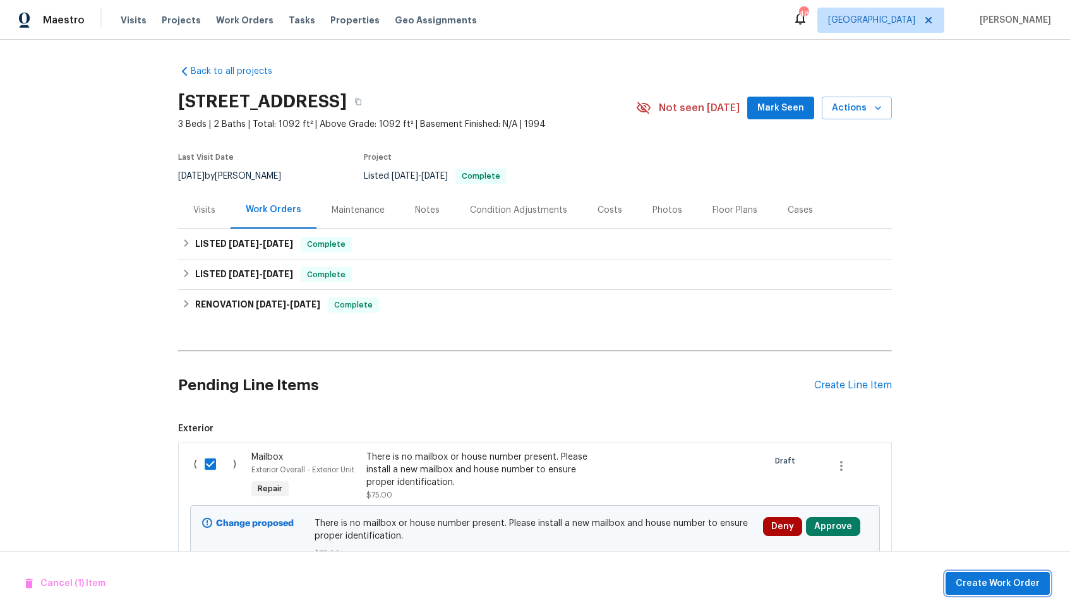
click at [995, 580] on span "Create Work Order" at bounding box center [998, 584] width 84 height 16
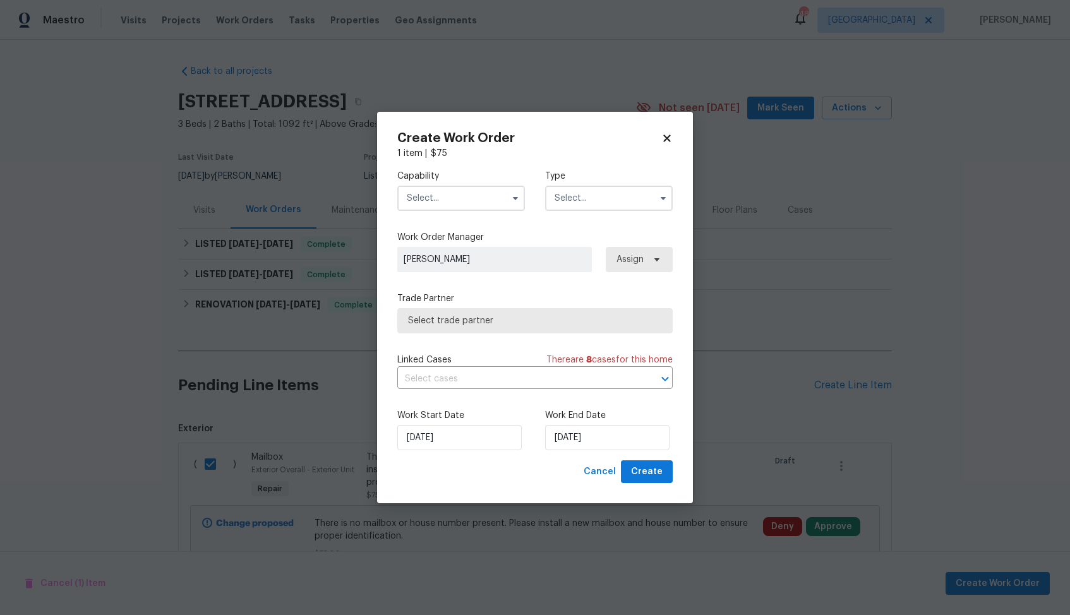
click at [463, 198] on input "text" at bounding box center [461, 198] width 128 height 25
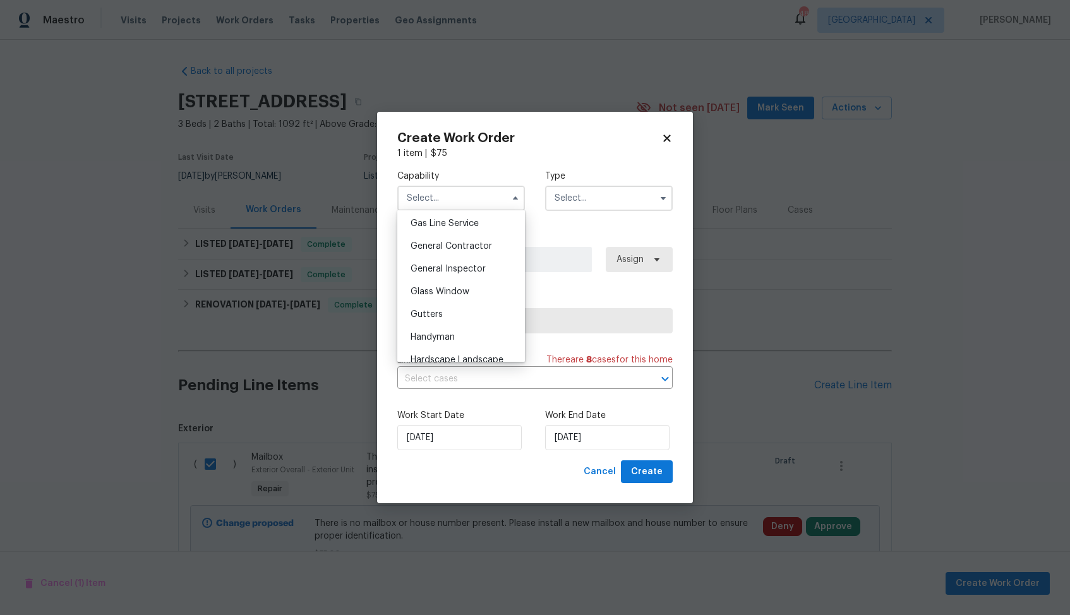
scroll to position [616, 0]
click at [456, 309] on div "Handyman" at bounding box center [461, 304] width 121 height 23
type input "Handyman"
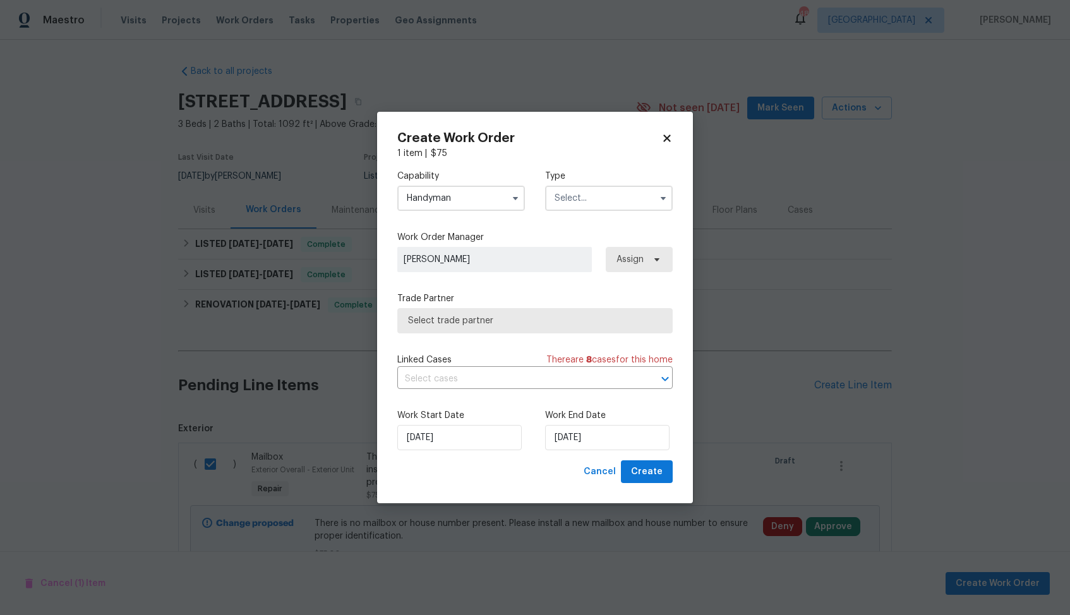
click at [601, 202] on input "text" at bounding box center [609, 198] width 128 height 25
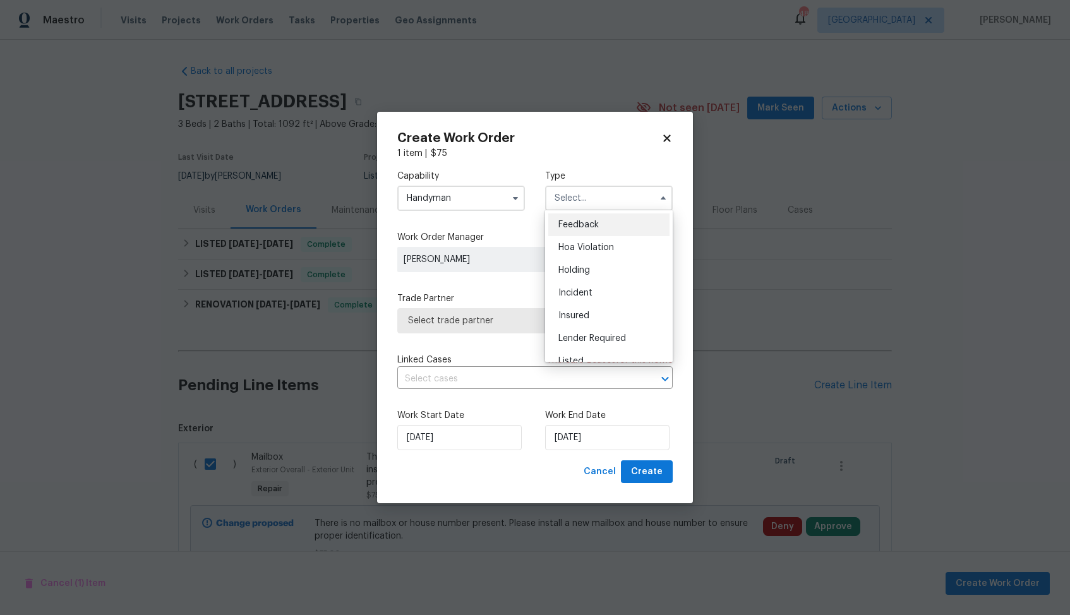
click at [589, 227] on span "Feedback" at bounding box center [579, 225] width 40 height 9
type input "Feedback"
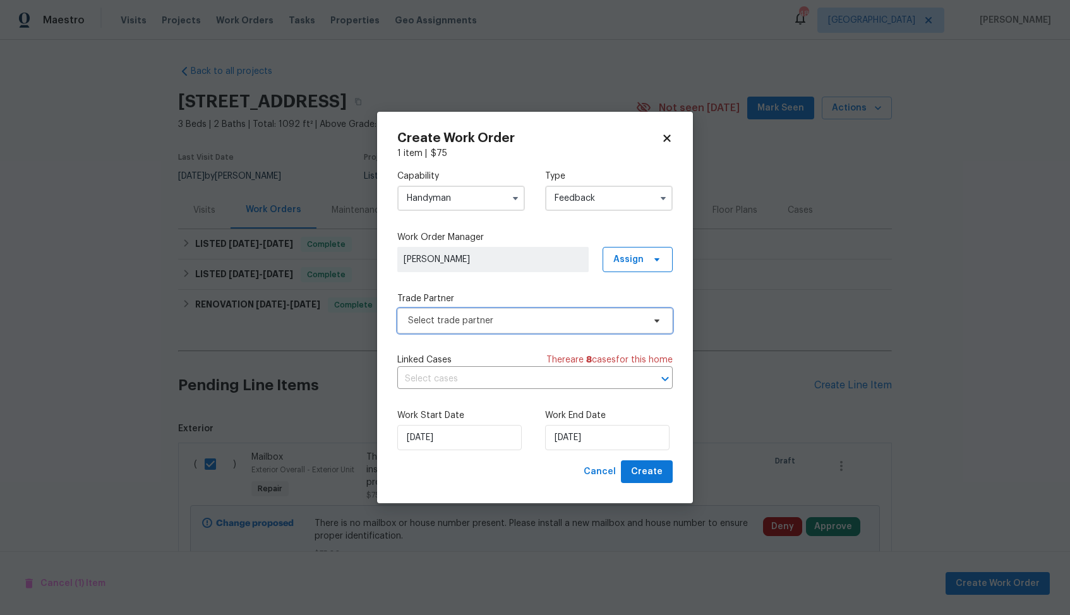
click at [488, 318] on span "Select trade partner" at bounding box center [526, 321] width 236 height 13
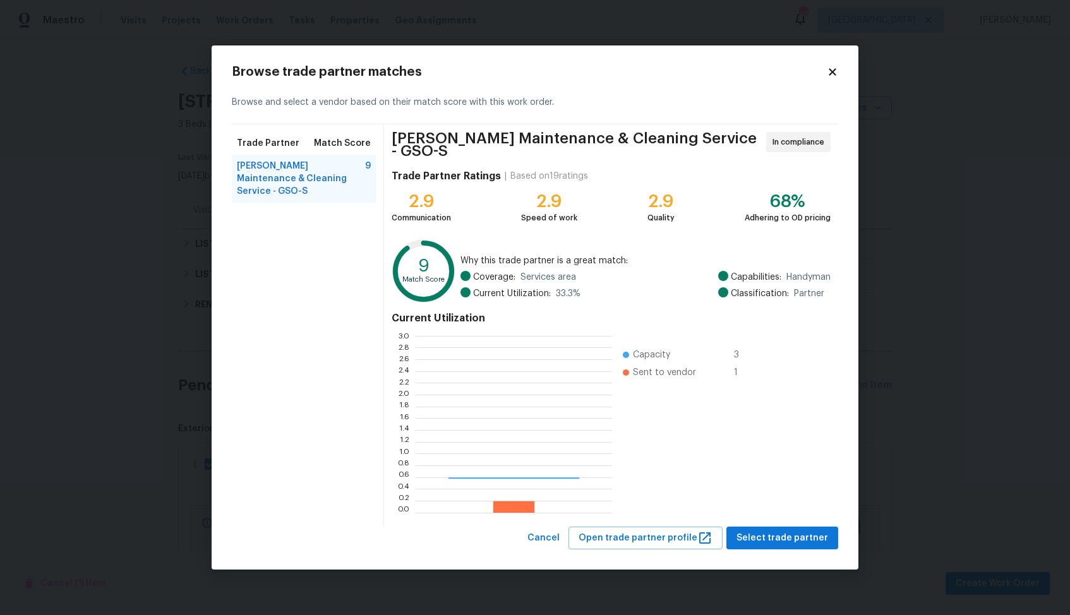
scroll to position [177, 197]
click at [771, 534] on span "Select trade partner" at bounding box center [783, 539] width 92 height 16
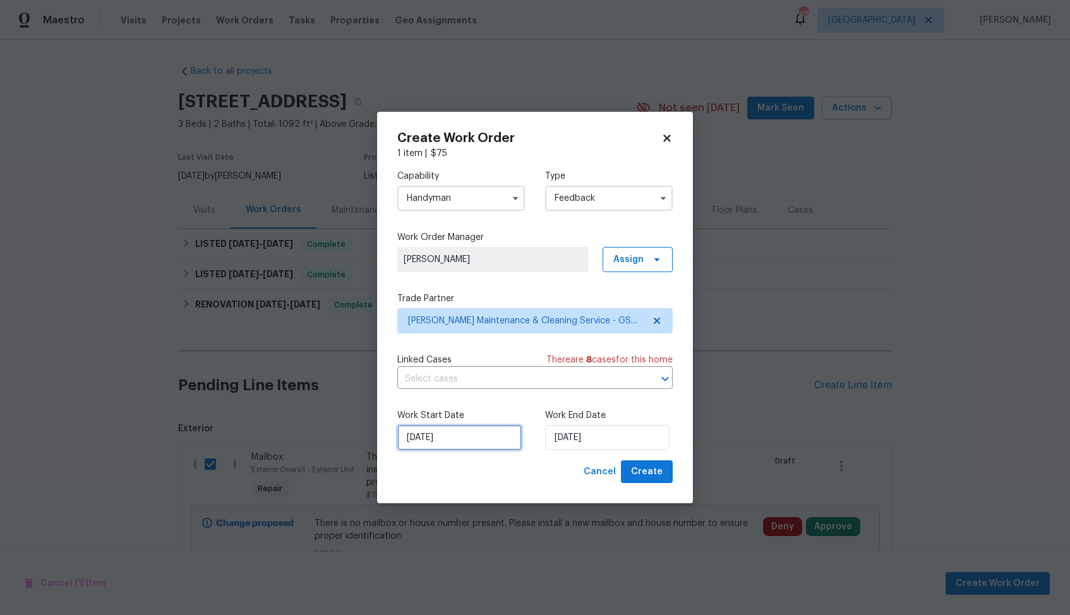
click at [482, 440] on input "21/08/2025" at bounding box center [459, 437] width 124 height 25
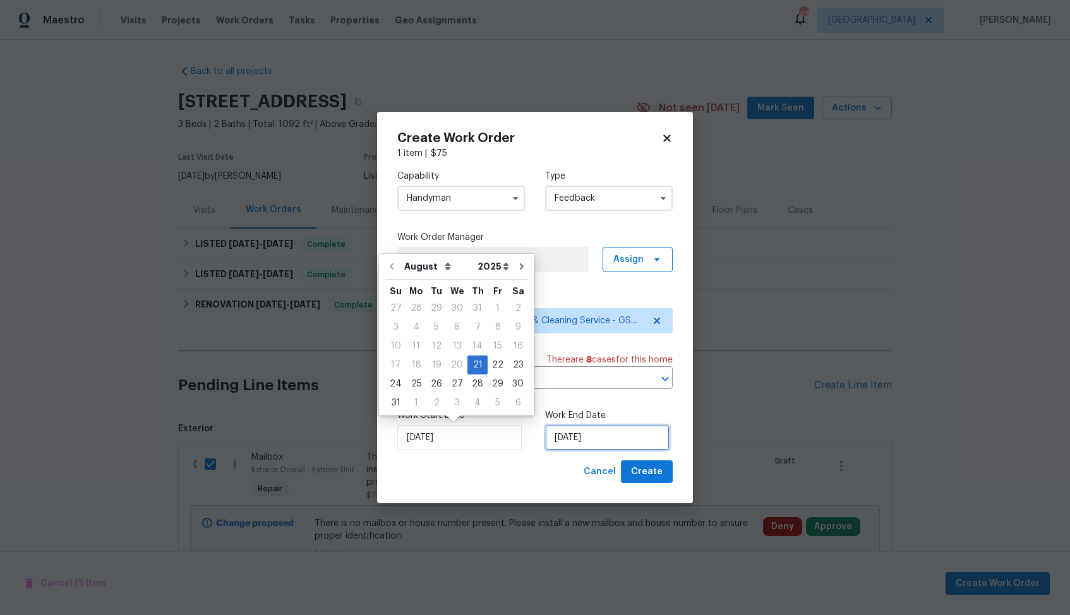
click at [573, 447] on input "21/08/2025" at bounding box center [607, 437] width 124 height 25
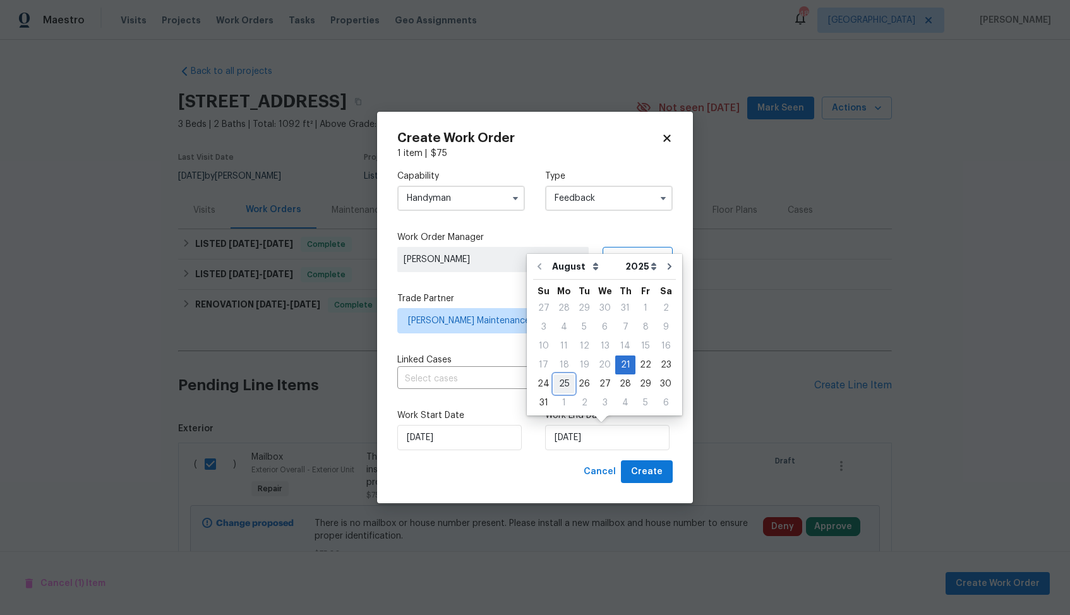
click at [564, 382] on div "25" at bounding box center [564, 384] width 20 height 18
type input "25/08/2025"
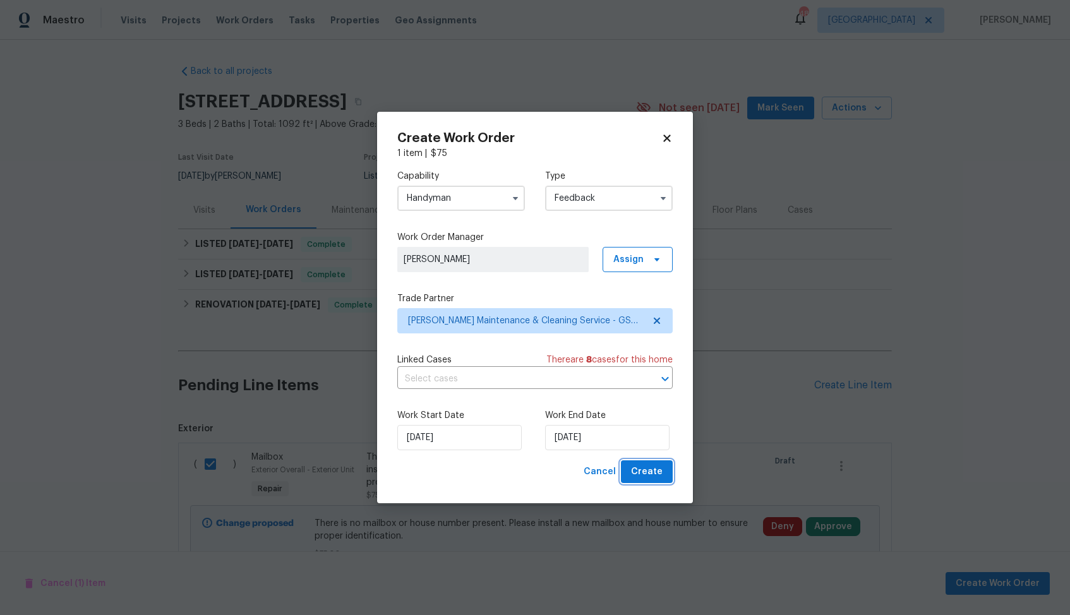
click at [641, 466] on span "Create" at bounding box center [647, 472] width 32 height 16
checkbox input "false"
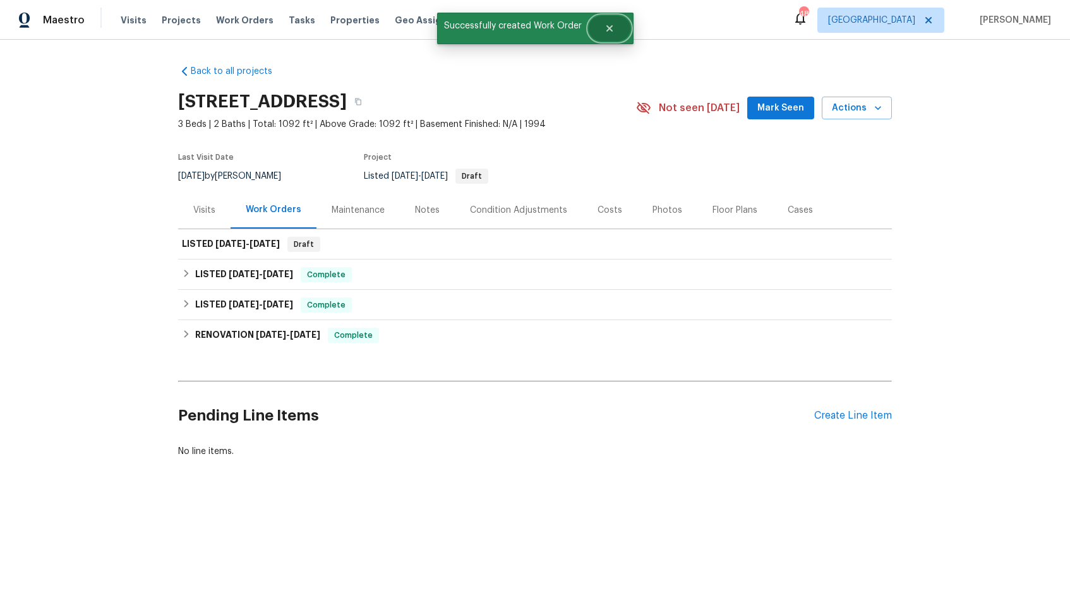
click at [606, 31] on icon "Close" at bounding box center [609, 28] width 6 height 6
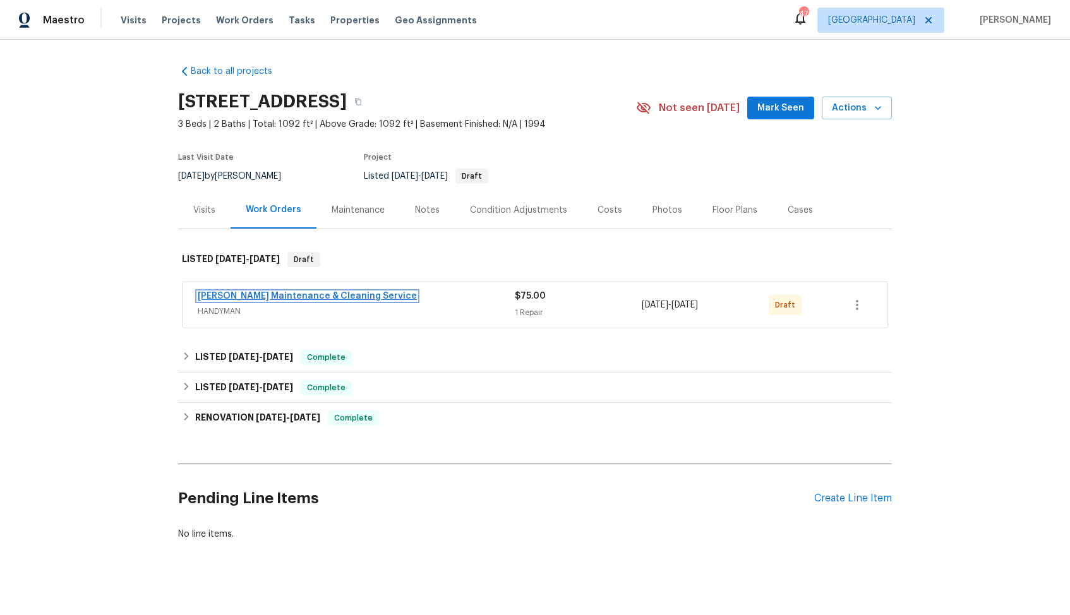
click at [244, 295] on link "[PERSON_NAME] Maintenance & Cleaning Service" at bounding box center [307, 296] width 219 height 9
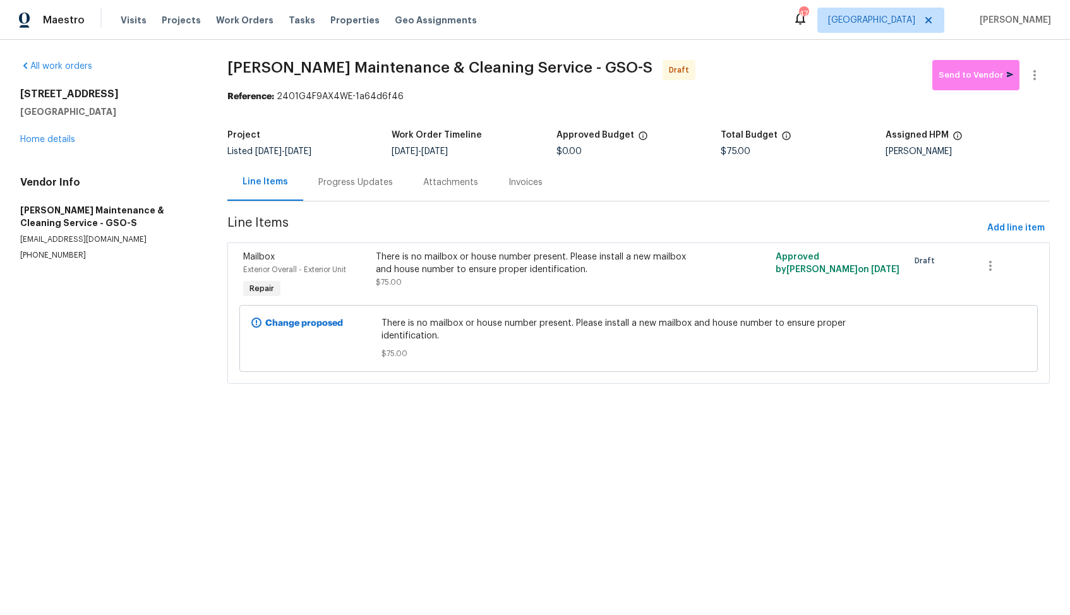
click at [374, 200] on div "Progress Updates" at bounding box center [355, 182] width 105 height 37
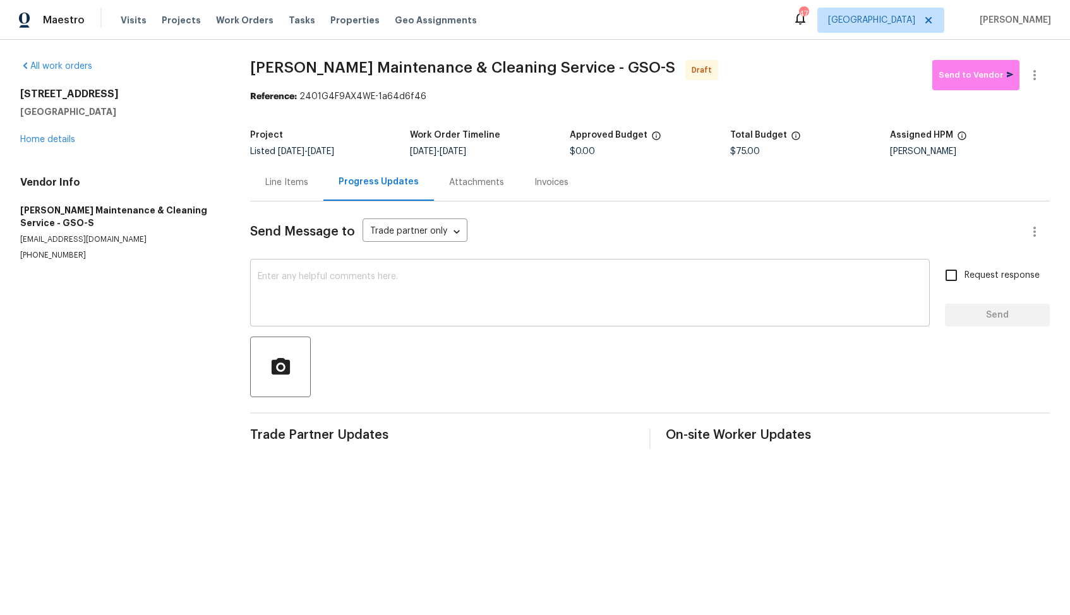
click at [399, 296] on textarea at bounding box center [590, 294] width 665 height 44
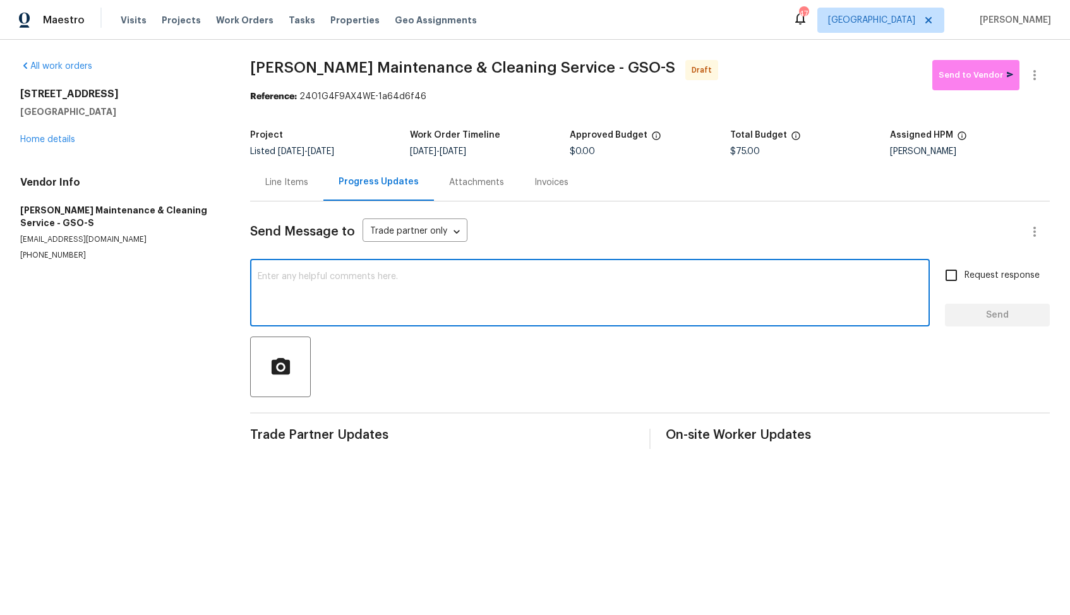
click at [626, 288] on textarea at bounding box center [590, 294] width 665 height 44
paste textarea "Hi, this is [PERSON_NAME] with Opendoor. I’m confirming you received the WO for…"
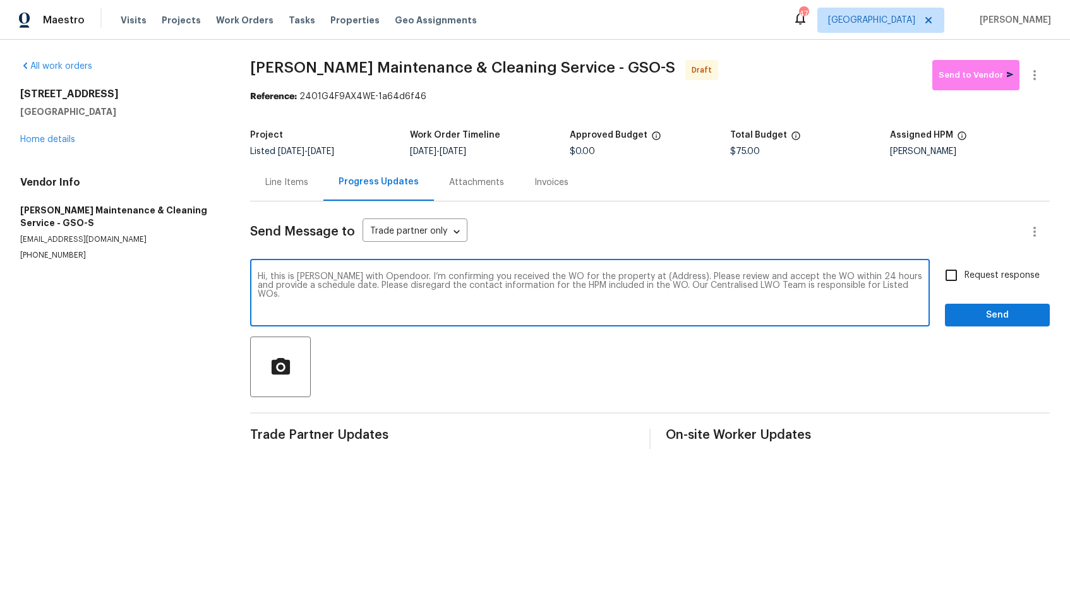
drag, startPoint x: 662, startPoint y: 275, endPoint x: 623, endPoint y: 277, distance: 38.6
click at [623, 277] on textarea "Hi, this is [PERSON_NAME] with Opendoor. I’m confirming you received the WO for…" at bounding box center [590, 294] width 665 height 44
paste textarea "[STREET_ADDRESS]"
type textarea "Hi, this is [PERSON_NAME] with Opendoor. I’m confirming you received the WO for…"
click at [952, 272] on input "Request response" at bounding box center [951, 275] width 27 height 27
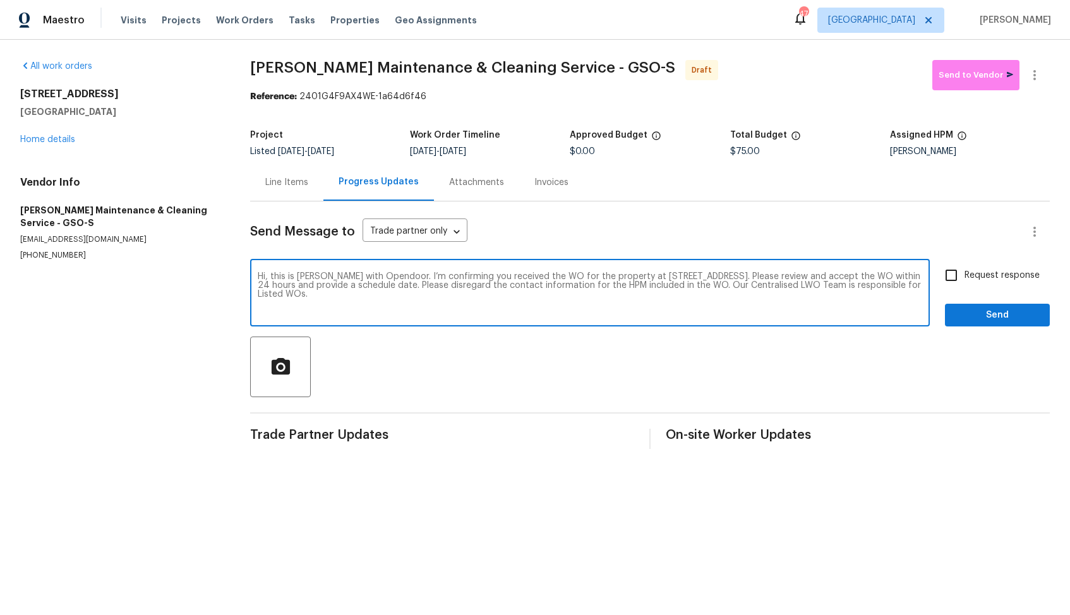
checkbox input "true"
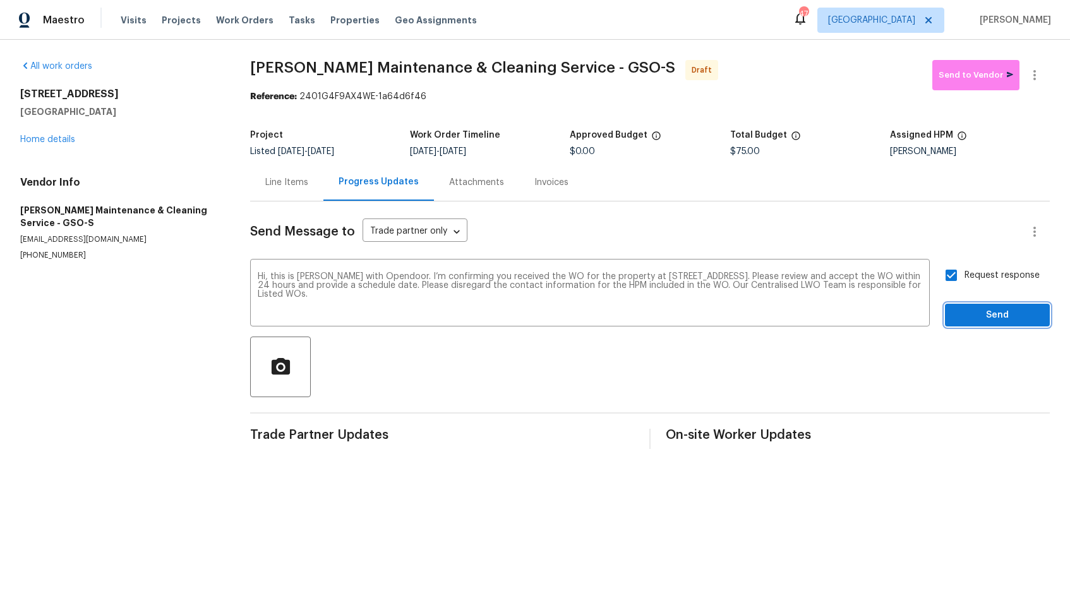
click at [996, 320] on span "Send" at bounding box center [997, 316] width 85 height 16
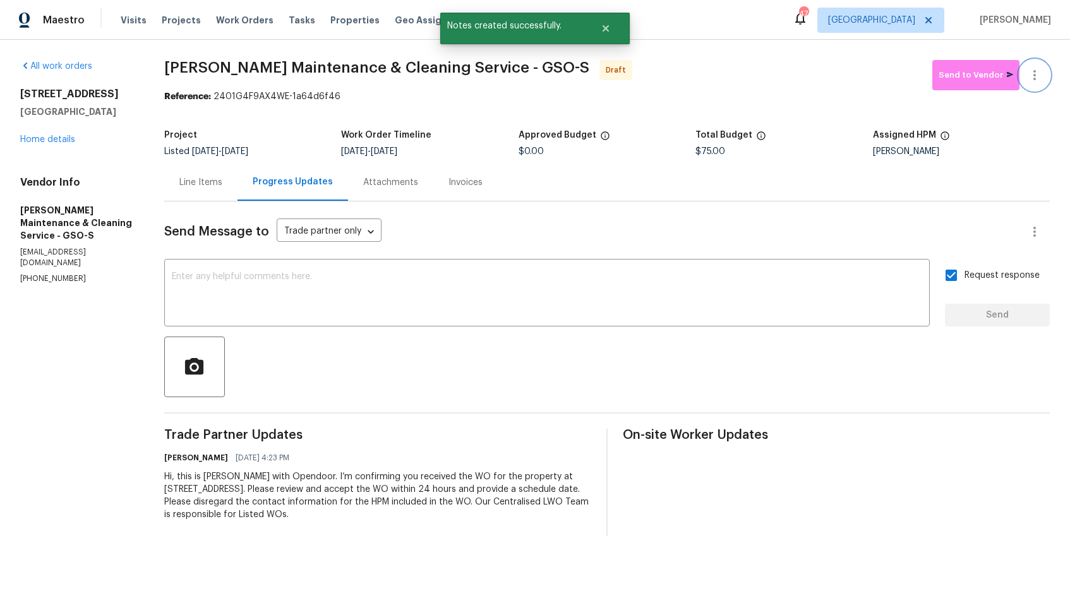
click at [1038, 73] on icon "button" at bounding box center [1034, 75] width 15 height 15
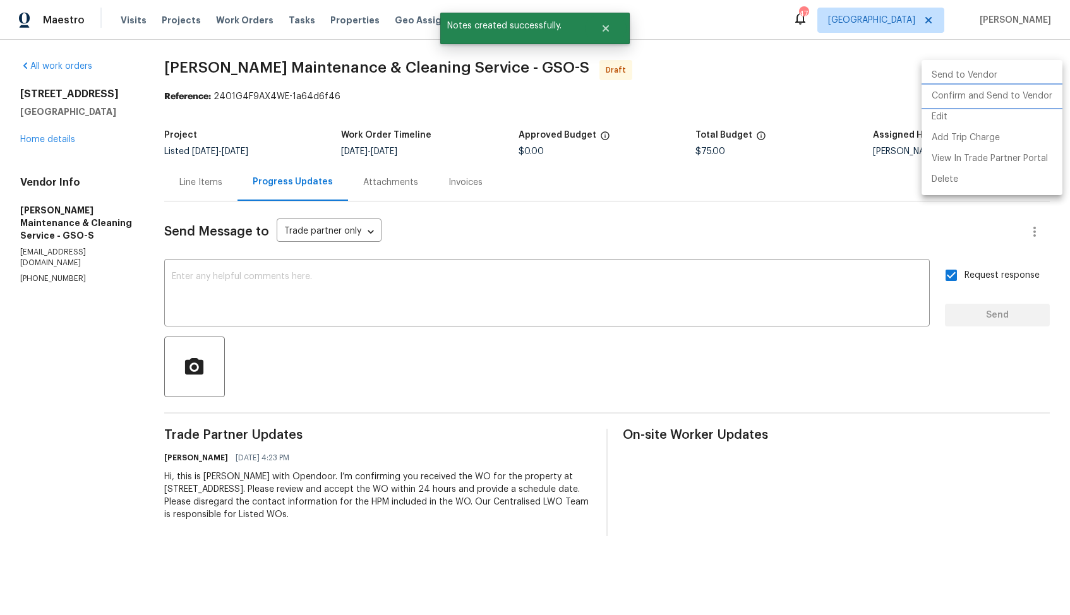
click at [952, 102] on li "Confirm and Send to Vendor" at bounding box center [992, 96] width 141 height 21
click at [651, 71] on div at bounding box center [535, 307] width 1070 height 615
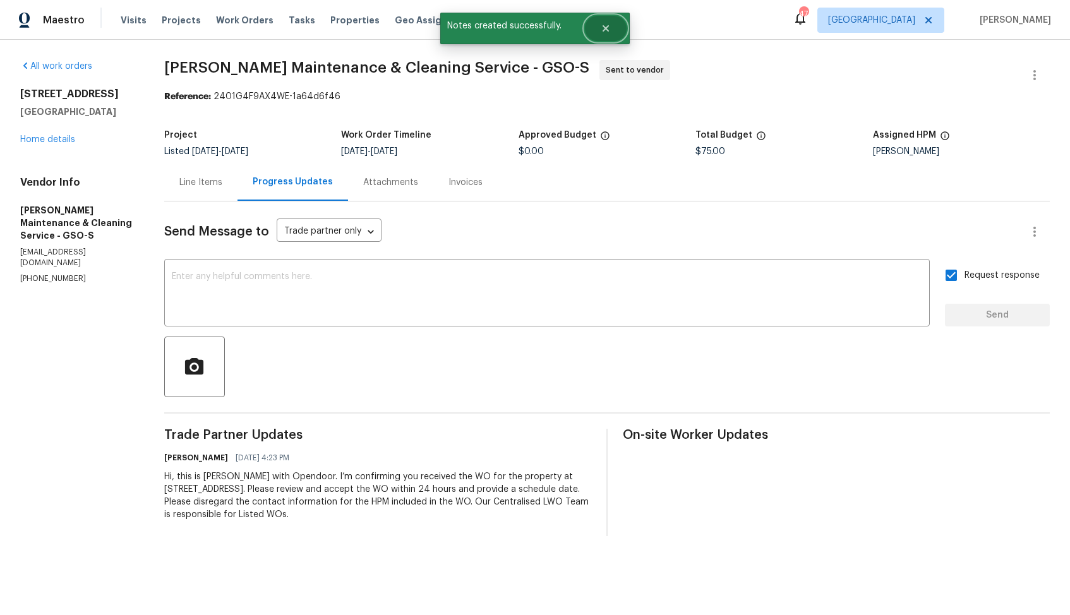
click at [607, 35] on button "Close" at bounding box center [606, 28] width 42 height 25
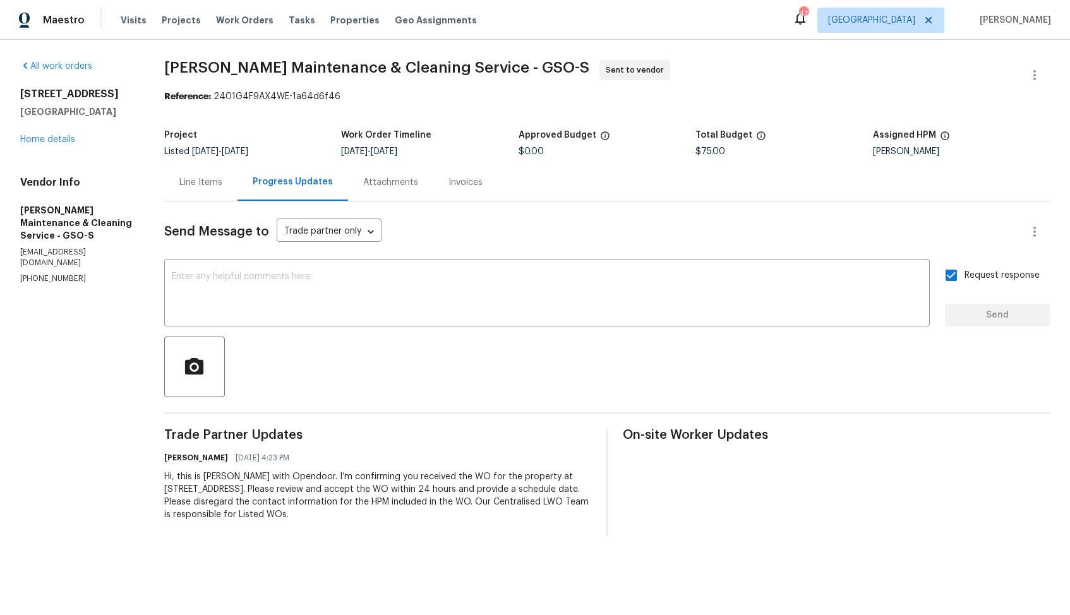
click at [303, 69] on span "Baker's Maintenance & Cleaning Service - GSO-S" at bounding box center [376, 67] width 425 height 15
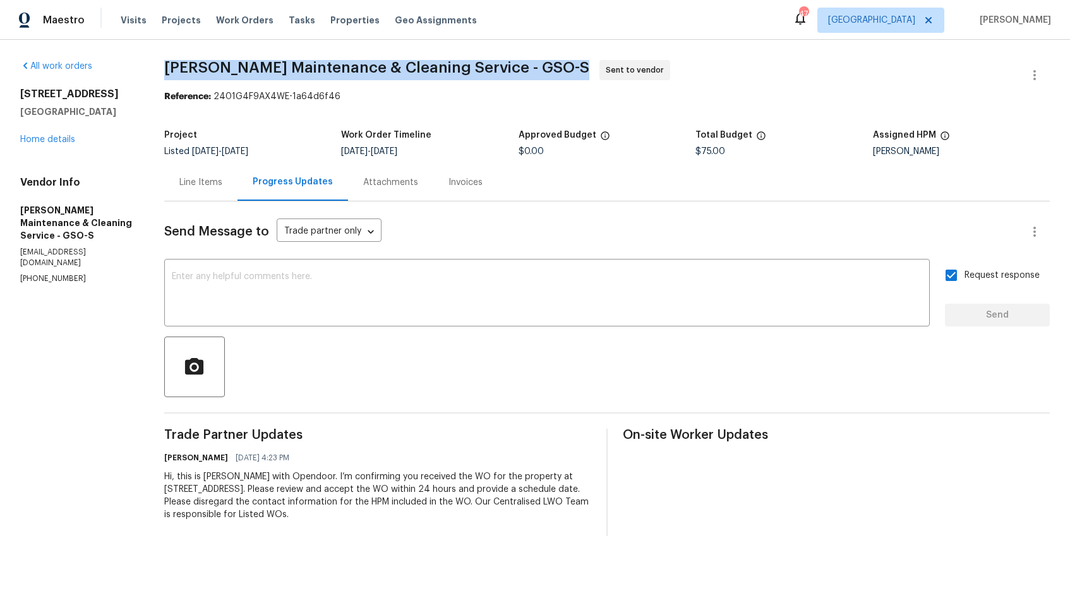
copy span "Baker's Maintenance & Cleaning Service - GSO-S"
click at [646, 87] on span "Baker's Maintenance & Cleaning Service - GSO-S Sent to vendor" at bounding box center [592, 75] width 856 height 30
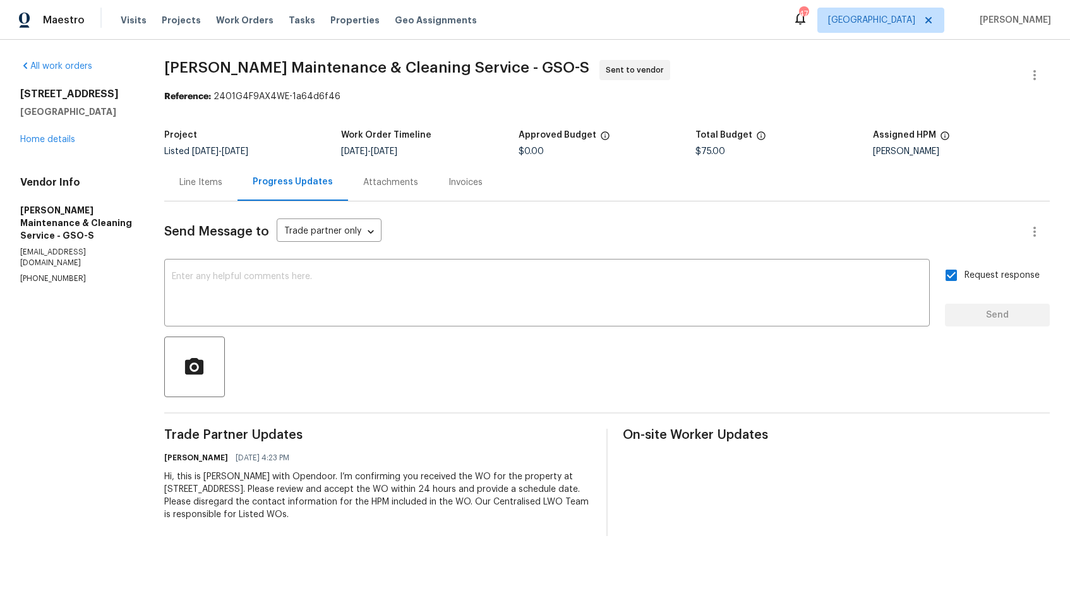
click at [222, 91] on div "Reference: 2401G4F9AX4WE-1a64d6f46" at bounding box center [607, 96] width 886 height 13
drag, startPoint x: 215, startPoint y: 95, endPoint x: 365, endPoint y: 94, distance: 150.4
click at [365, 95] on div "Reference: 2401G4F9AX4WE-1a64d6f46" at bounding box center [607, 96] width 886 height 13
copy div "2401G4F9AX4WE-1a64d6f46"
click at [272, 133] on div "Project" at bounding box center [252, 139] width 177 height 16
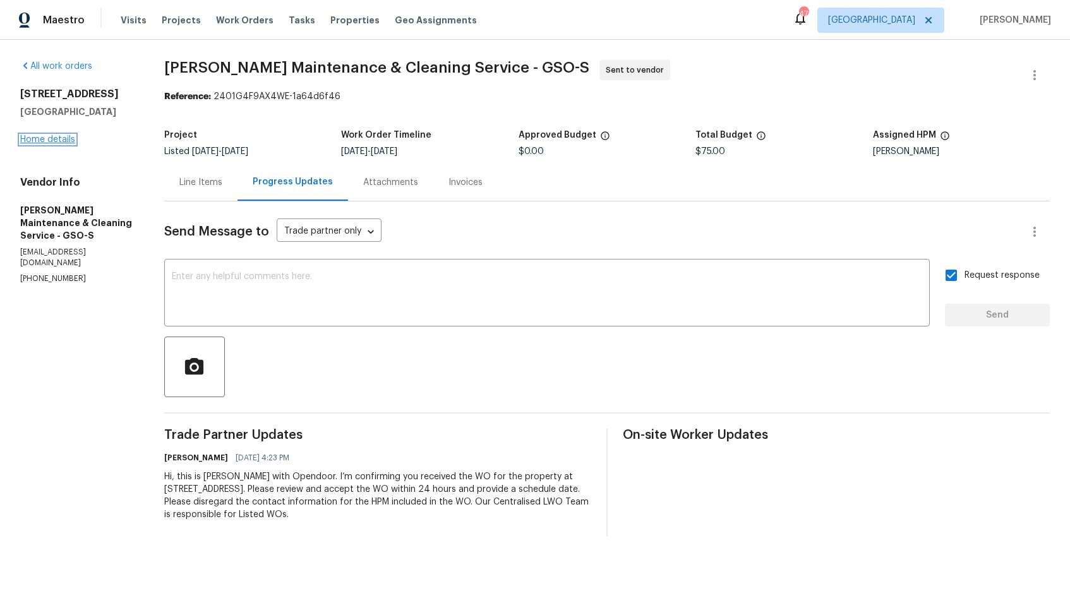
click at [59, 137] on link "Home details" at bounding box center [47, 139] width 55 height 9
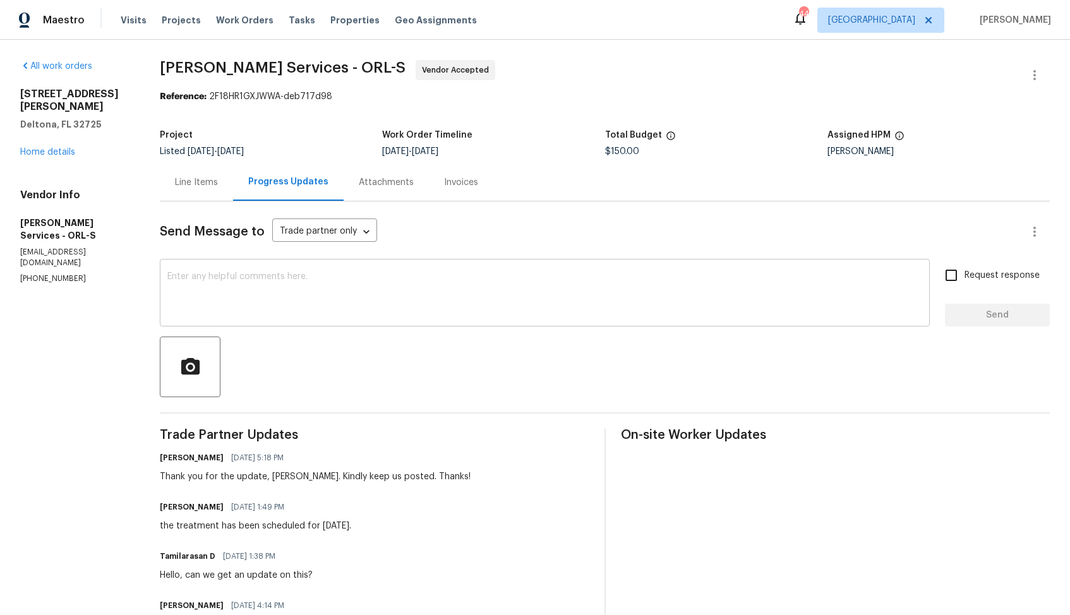
click at [429, 284] on textarea at bounding box center [544, 294] width 755 height 44
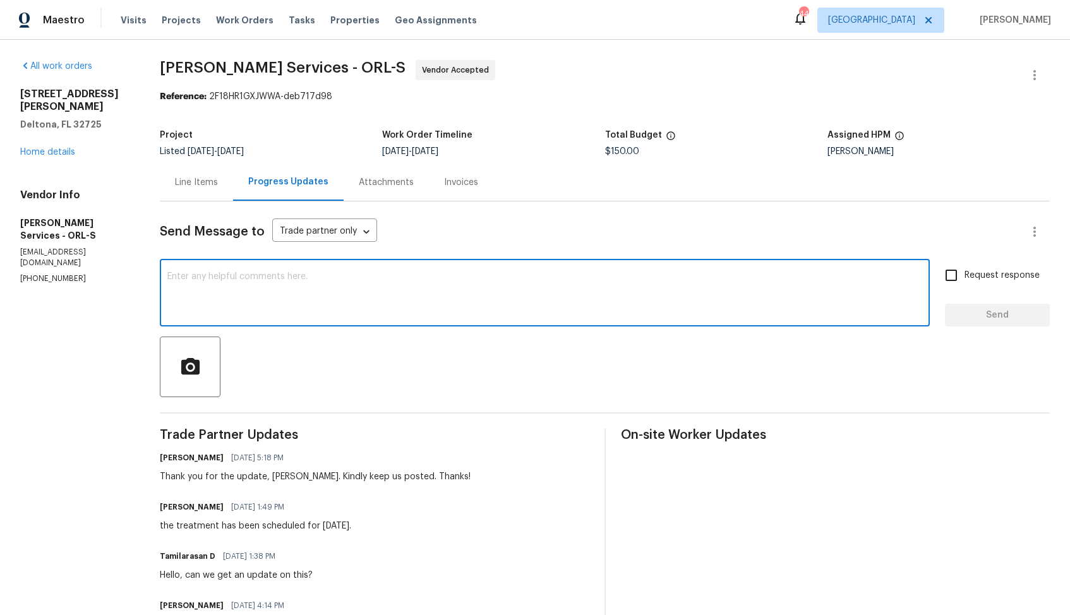
paste textarea "Hi team, do we have an update on the progression status of the work order? Plea…"
click at [198, 510] on h6 "[PERSON_NAME]" at bounding box center [192, 507] width 64 height 13
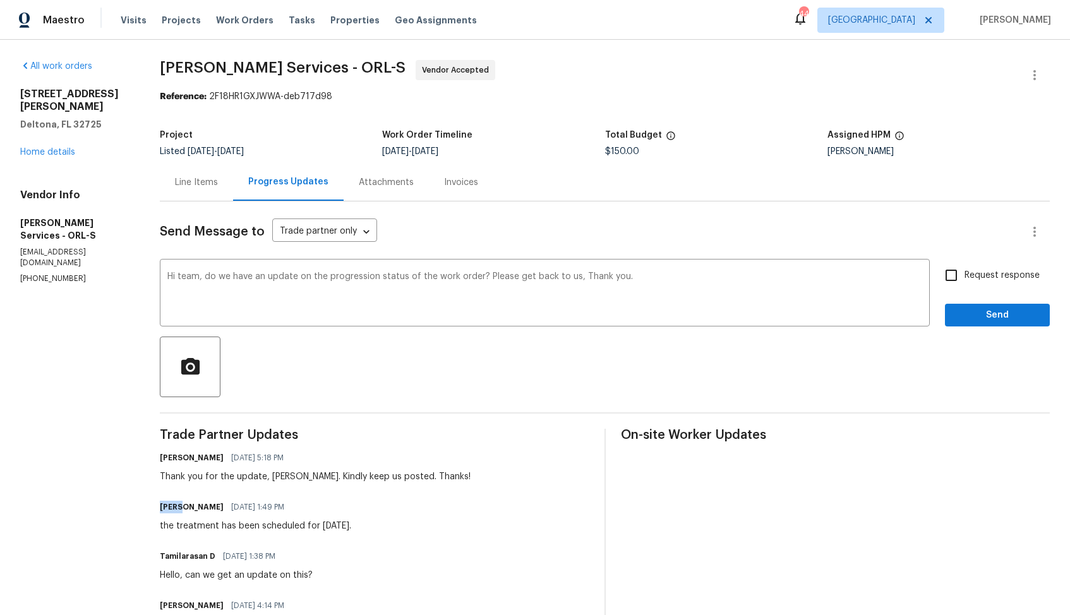
copy h6 "Tishá"
click at [220, 279] on textarea "Hi team, do we have an update on the progression status of the work order? Plea…" at bounding box center [544, 294] width 755 height 44
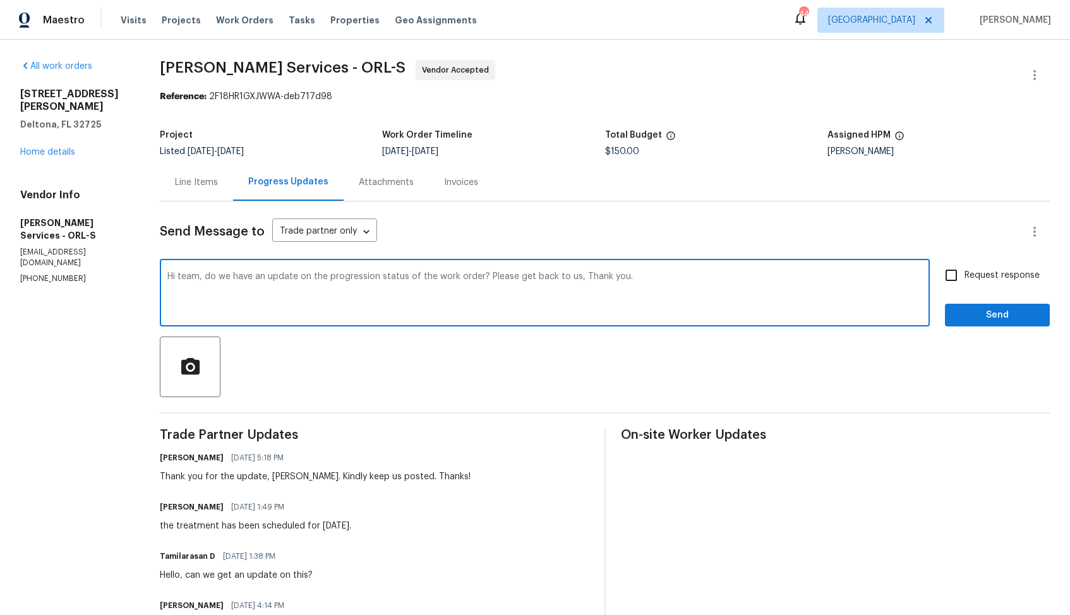
paste textarea "Tishá"
drag, startPoint x: 513, startPoint y: 277, endPoint x: 605, endPoint y: 279, distance: 92.3
click at [605, 279] on textarea "Hi Tishá, do we have an update on the progression status of the work order? Ple…" at bounding box center [544, 294] width 755 height 44
click at [690, 280] on textarea "Hi Tishá, do we have an update on the progression status of the work order? Tha…" at bounding box center [544, 294] width 755 height 44
type textarea "Hi Tishá, do we have an update on the progression status of the work order? Tha…"
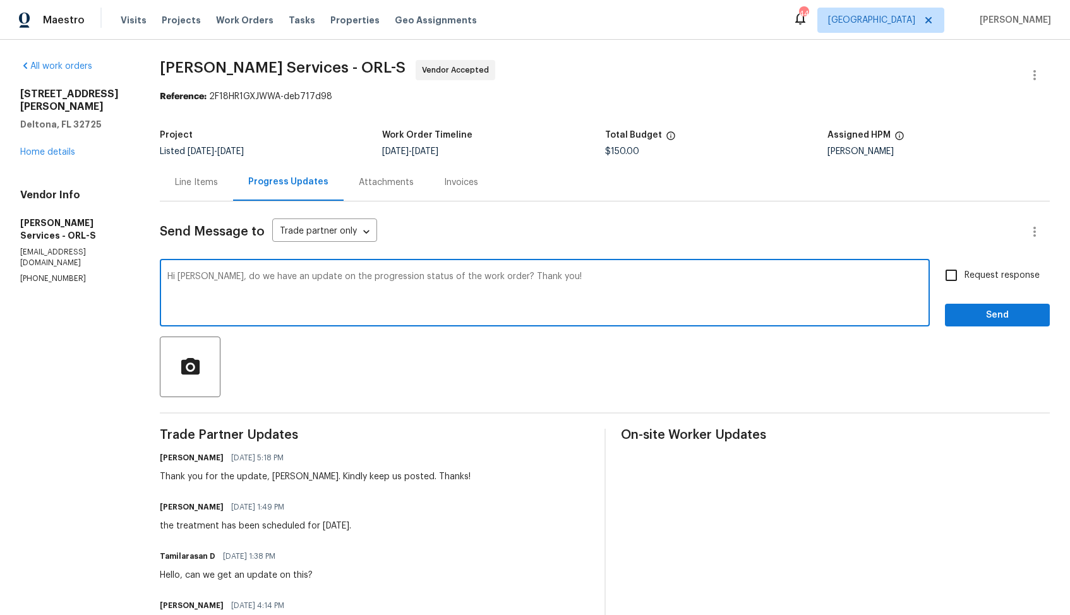
click at [965, 272] on input "Request response" at bounding box center [951, 275] width 27 height 27
checkbox input "true"
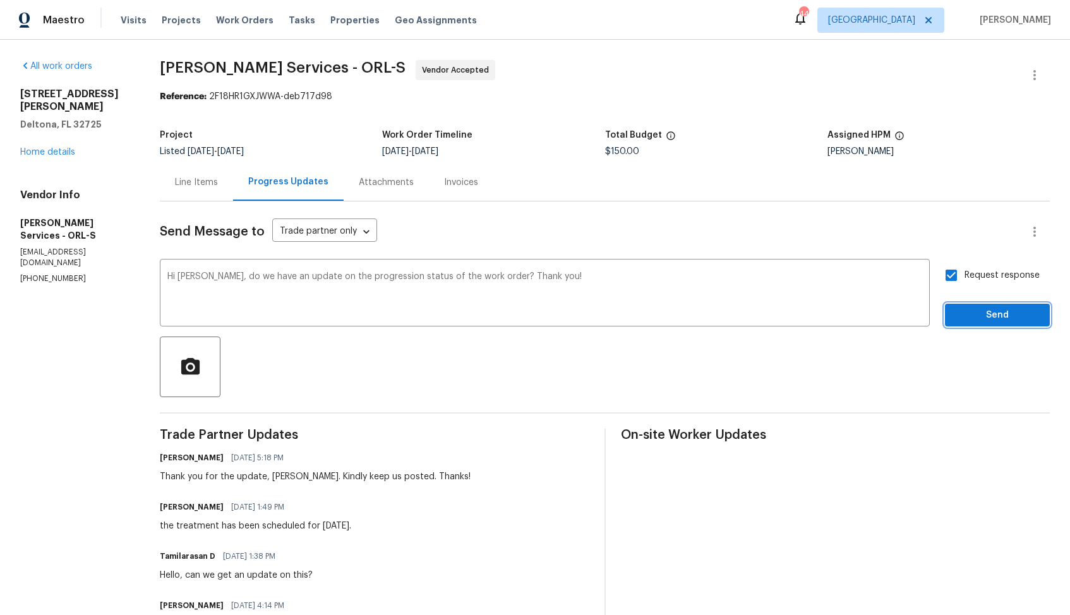
click at [971, 314] on span "Send" at bounding box center [997, 316] width 85 height 16
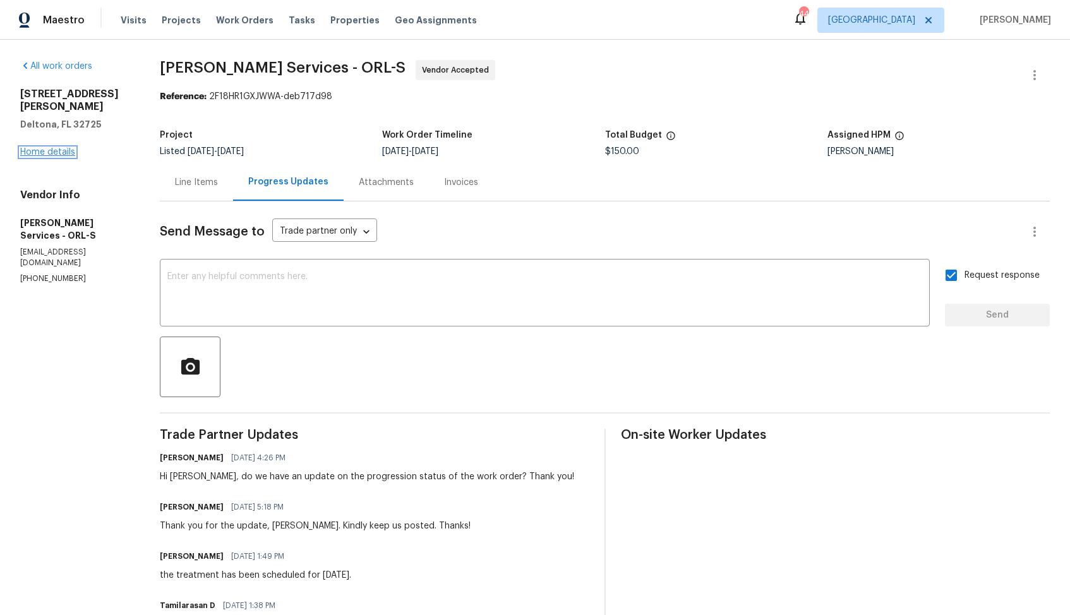
click at [61, 148] on link "Home details" at bounding box center [47, 152] width 55 height 9
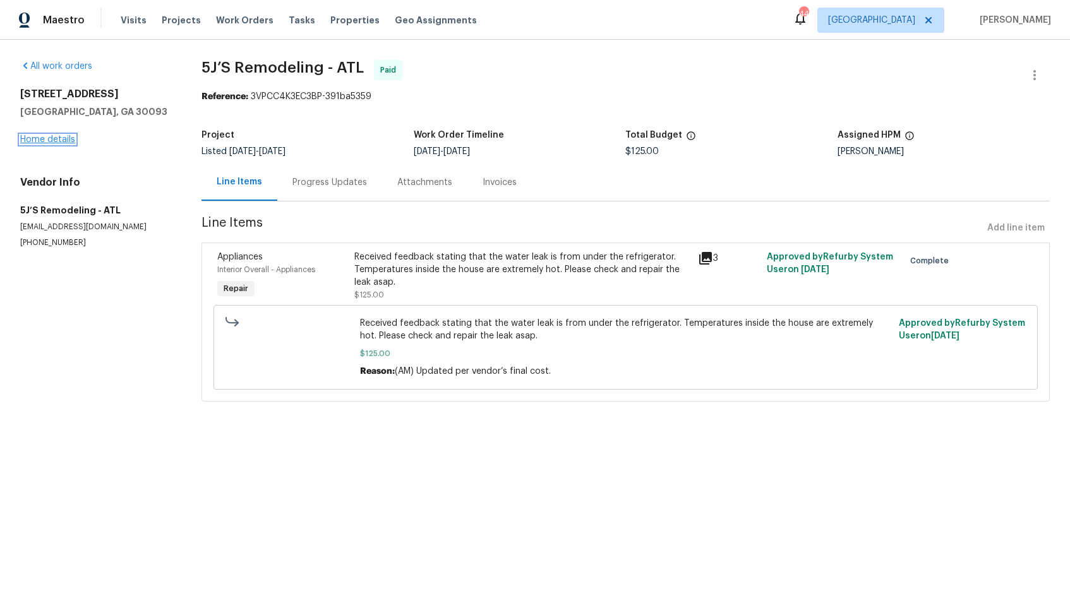
click at [32, 141] on link "Home details" at bounding box center [47, 139] width 55 height 9
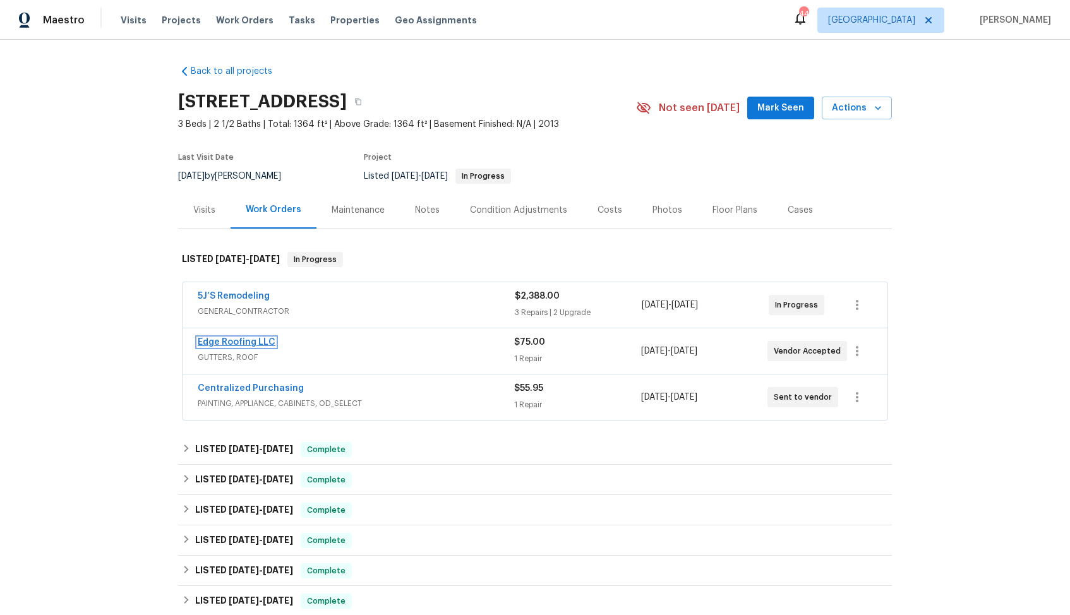
click at [231, 341] on link "Edge Roofing LLC" at bounding box center [237, 342] width 78 height 9
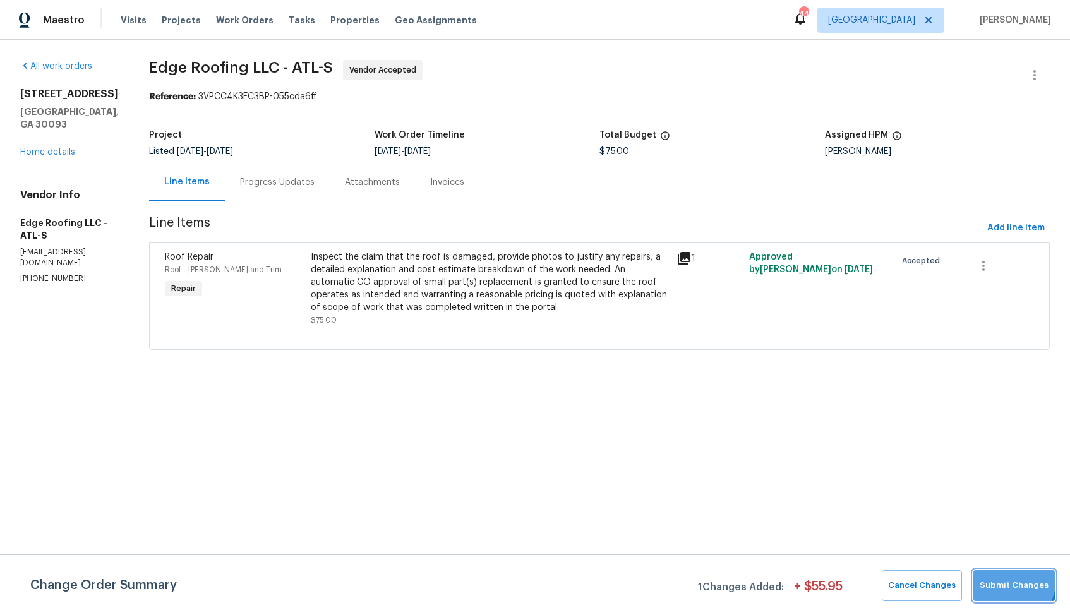
click at [989, 575] on button "Submit Changes" at bounding box center [1015, 586] width 82 height 31
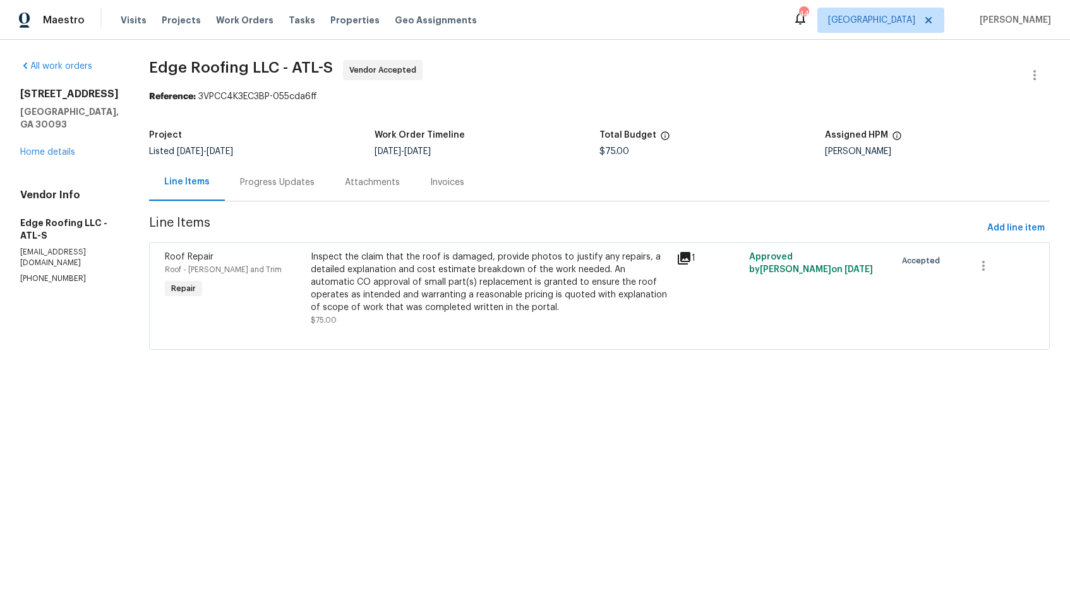
click at [283, 179] on div "Progress Updates" at bounding box center [277, 182] width 75 height 13
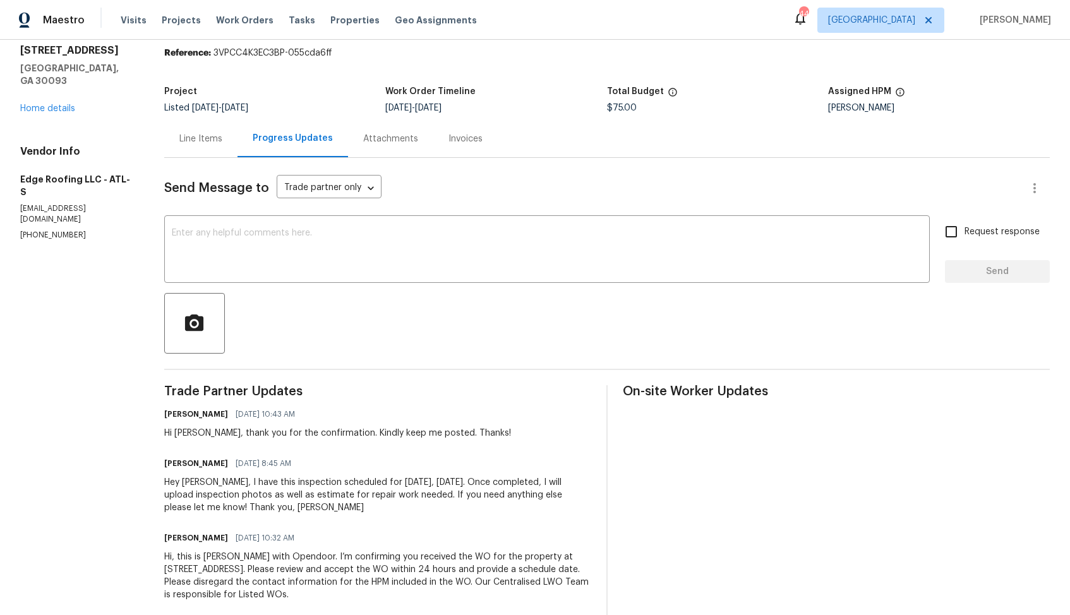
scroll to position [44, 0]
click at [669, 246] on textarea at bounding box center [547, 250] width 751 height 44
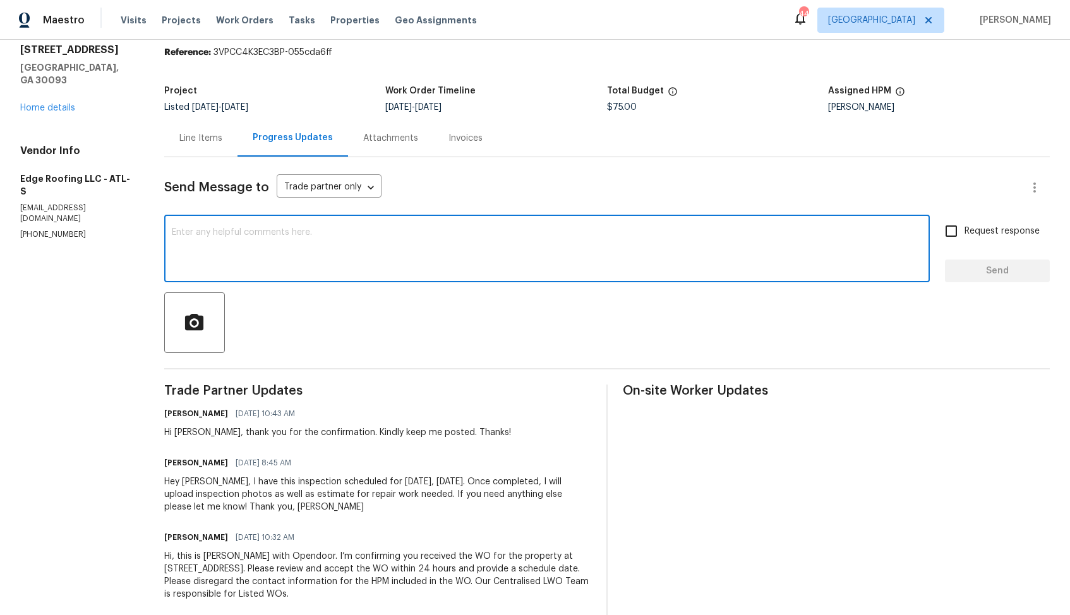
paste textarea "Hi team, do we have an update on the progression status of the work order? Plea…"
click at [181, 435] on div "Hi [PERSON_NAME], thank you for the confirmation. Kindly keep me posted. Thanks!" at bounding box center [337, 433] width 347 height 13
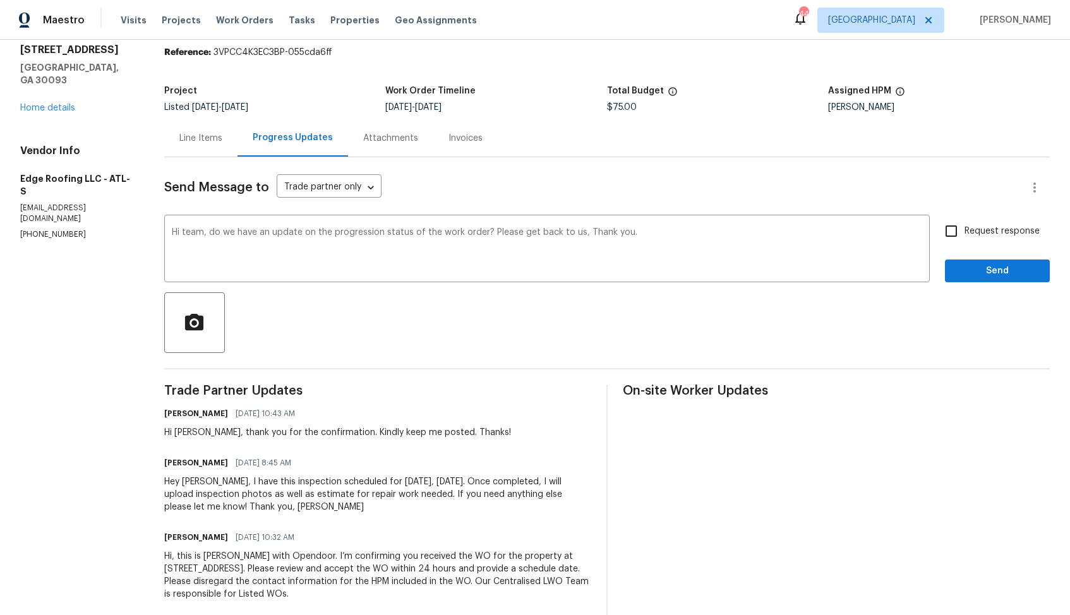
click at [181, 435] on div "Hi [PERSON_NAME], thank you for the confirmation. Kindly keep me posted. Thanks!" at bounding box center [337, 433] width 347 height 13
copy div "[PERSON_NAME]"
click at [193, 234] on textarea "Hi team, do we have an update on the progression status of the work order? Plea…" at bounding box center [547, 250] width 751 height 44
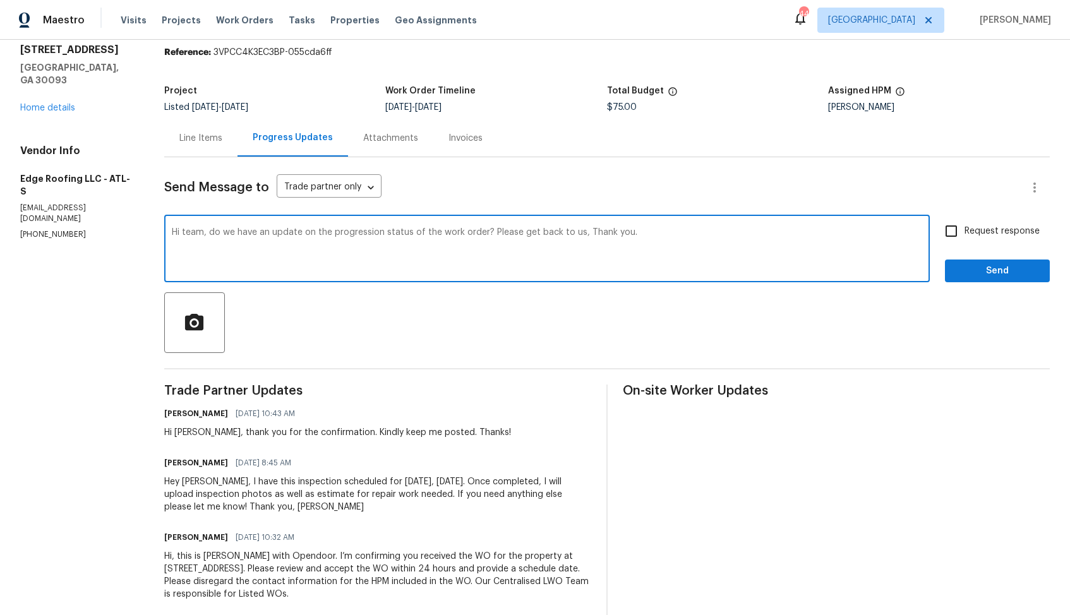
paste textarea "[PERSON_NAME]"
drag, startPoint x: 488, startPoint y: 234, endPoint x: 577, endPoint y: 236, distance: 88.5
click at [577, 236] on textarea "Hi [PERSON_NAME], do we have an update on the progression status of the work or…" at bounding box center [547, 250] width 751 height 44
click at [643, 232] on textarea "Hi [PERSON_NAME], do we have an update on the progression status of the work or…" at bounding box center [547, 250] width 751 height 44
type textarea "Hi [PERSON_NAME], do we have an update on the progression status of the work or…"
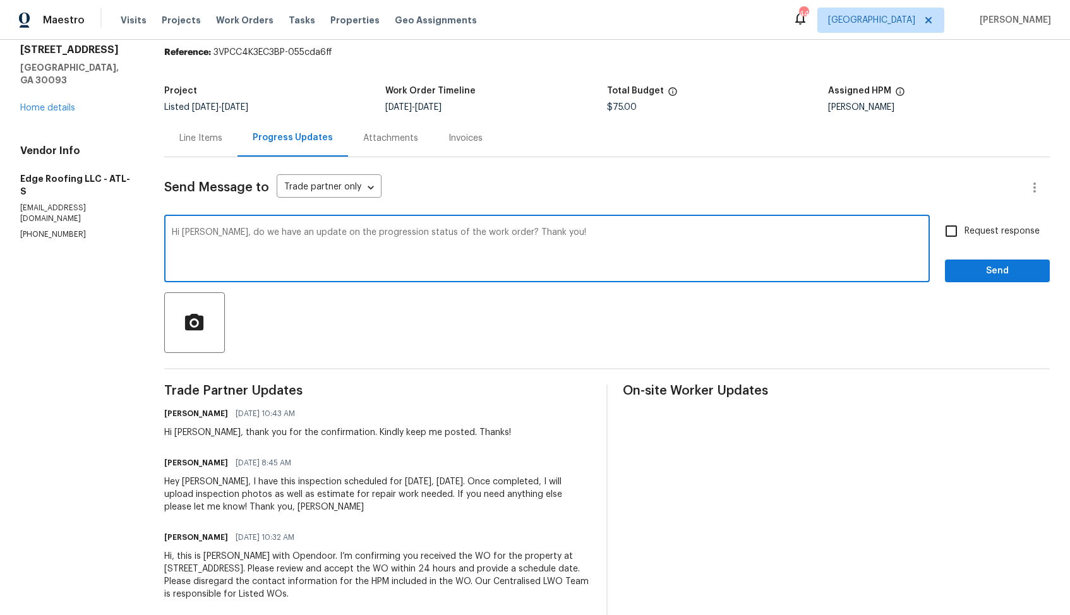
click at [960, 233] on input "Request response" at bounding box center [951, 231] width 27 height 27
checkbox input "true"
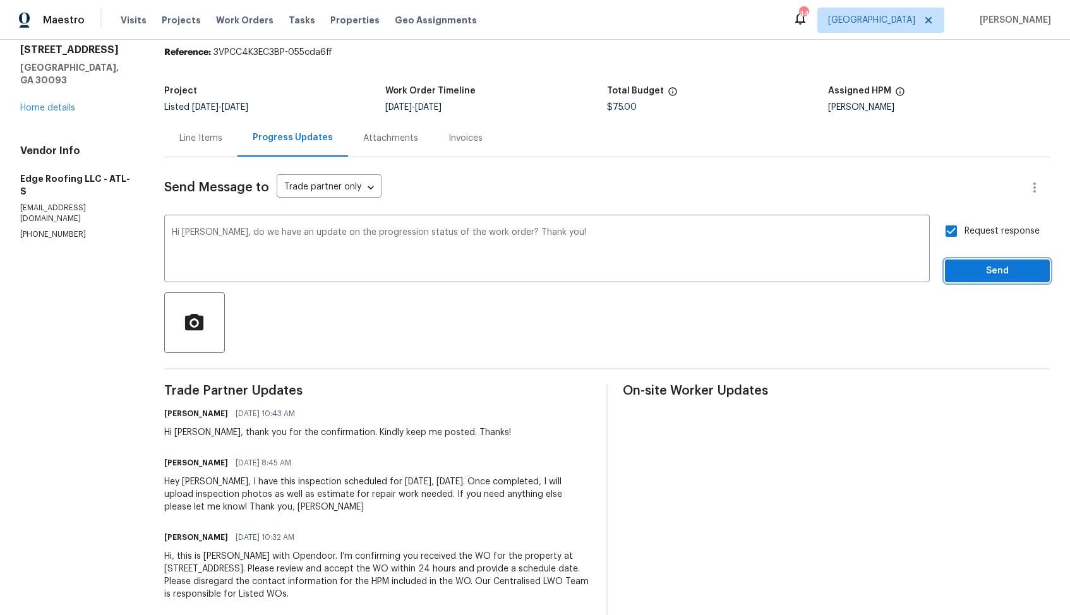
click at [967, 274] on span "Send" at bounding box center [997, 271] width 85 height 16
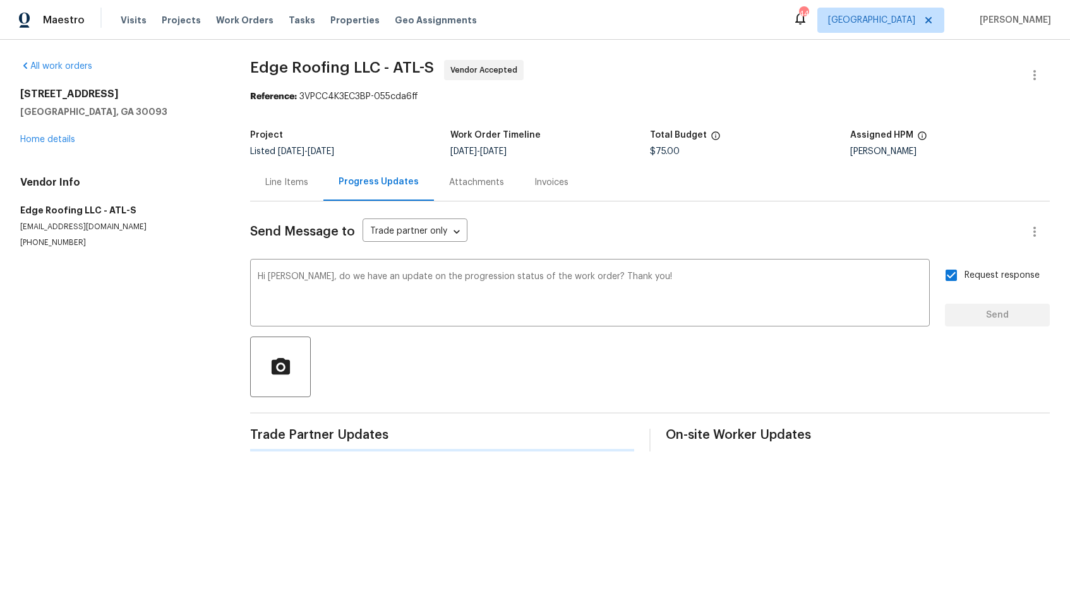
scroll to position [0, 0]
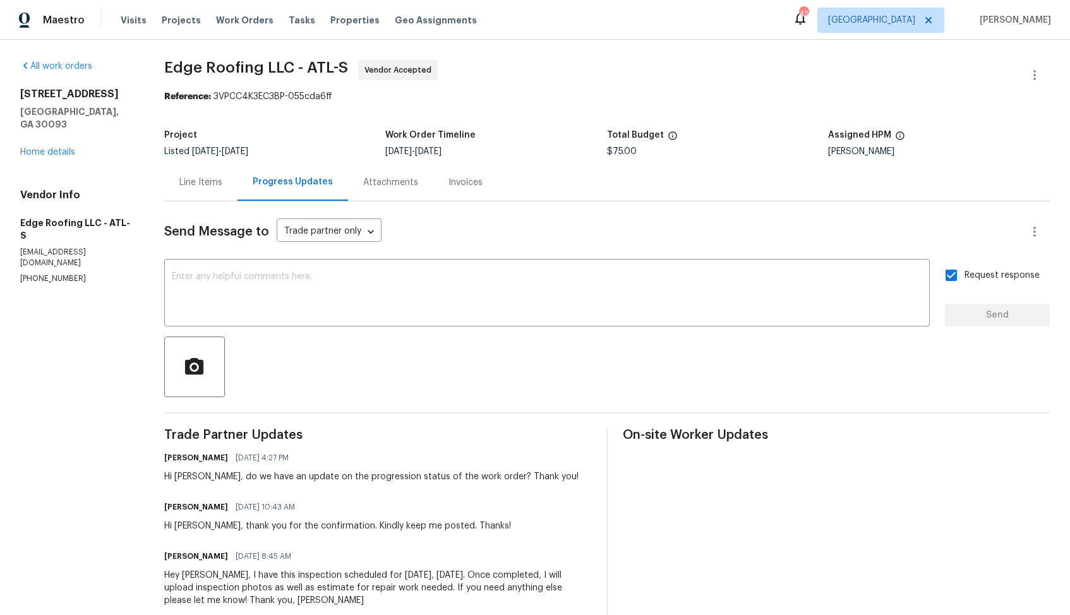
click at [205, 183] on div "Line Items" at bounding box center [200, 182] width 43 height 13
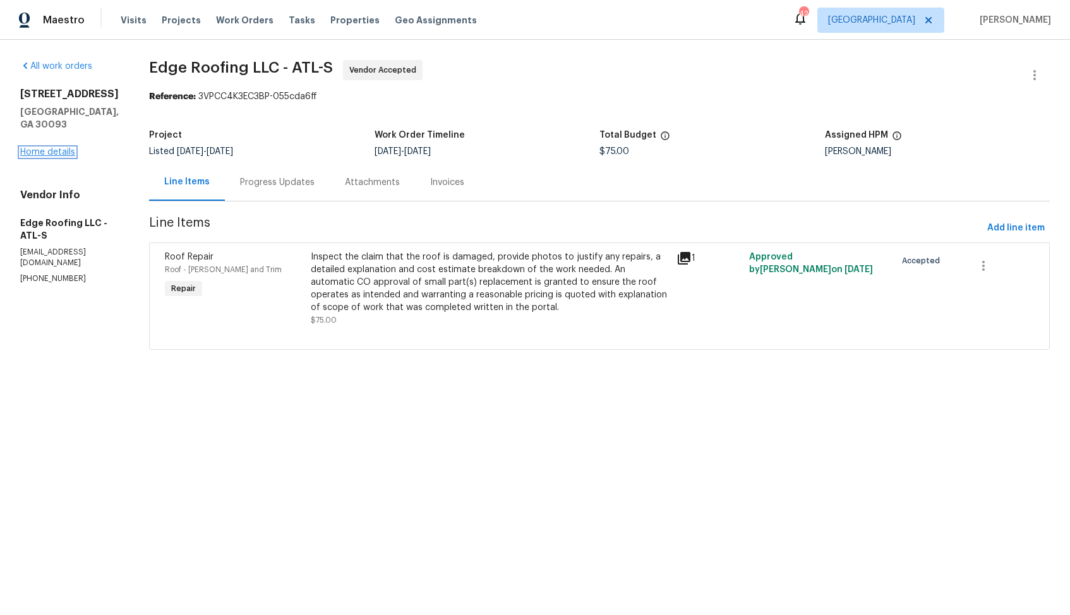
click at [50, 151] on link "Home details" at bounding box center [47, 152] width 55 height 9
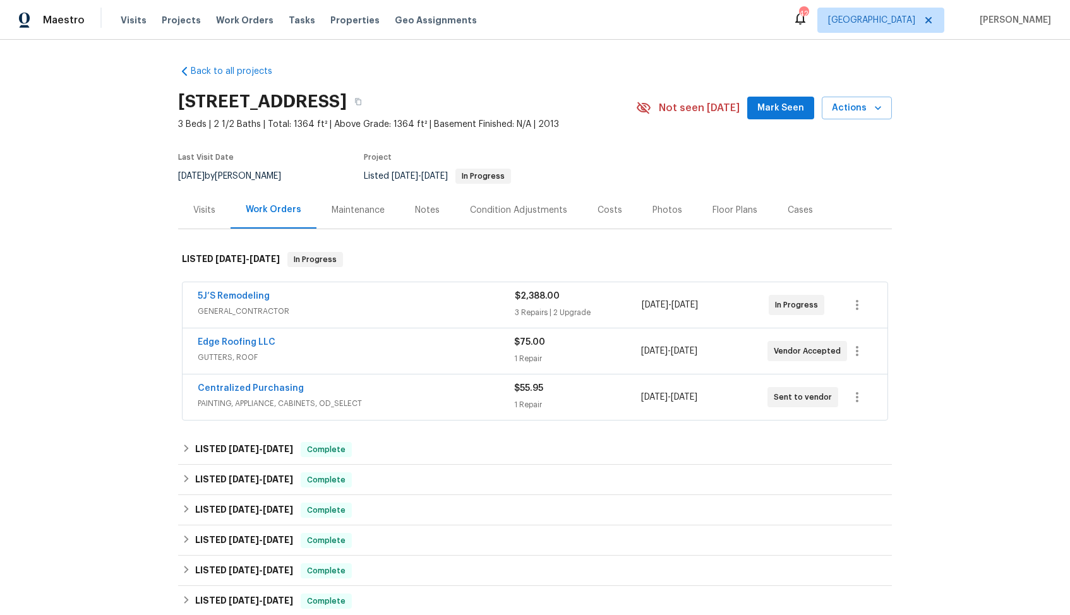
click at [348, 295] on div "5J’S Remodeling" at bounding box center [356, 297] width 317 height 15
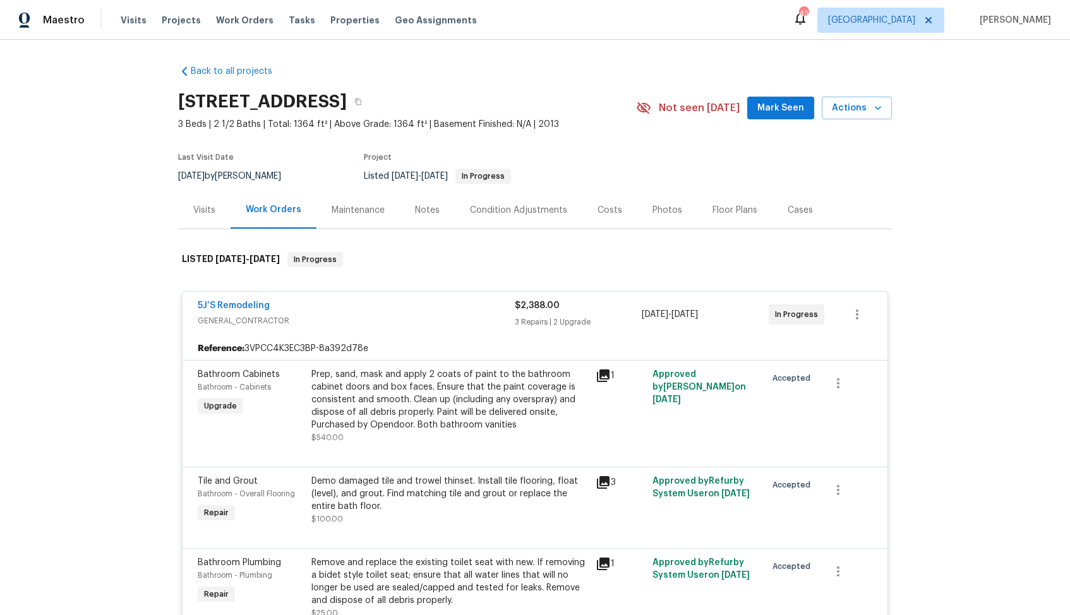
click at [300, 306] on div "5J’S Remodeling" at bounding box center [356, 307] width 317 height 15
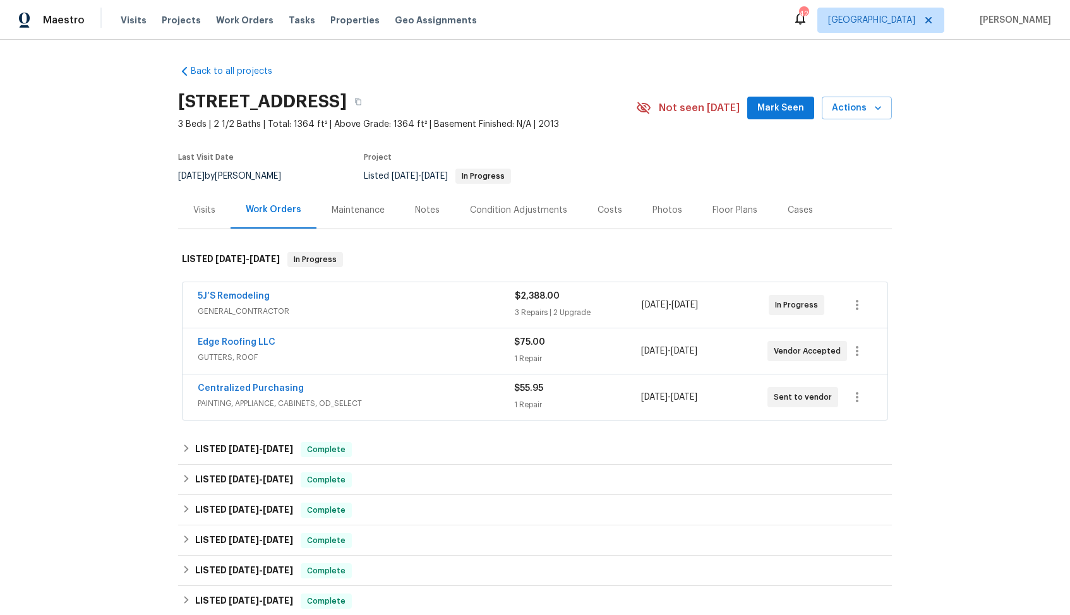
click at [339, 392] on div "Centralized Purchasing" at bounding box center [356, 389] width 317 height 15
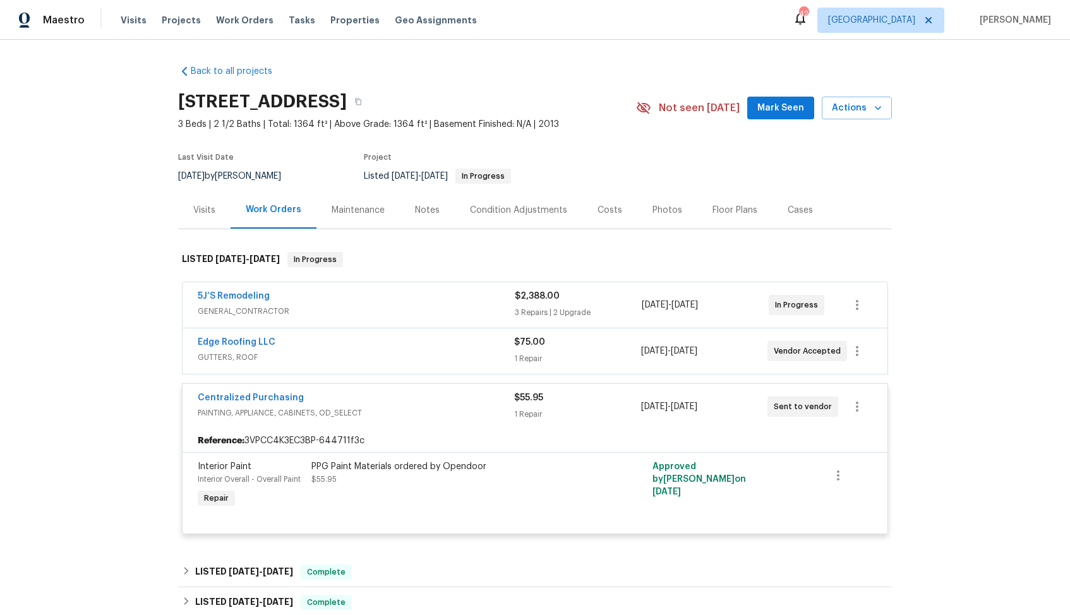
click at [328, 399] on div "Centralized Purchasing" at bounding box center [356, 399] width 317 height 15
